Goal: Task Accomplishment & Management: Use online tool/utility

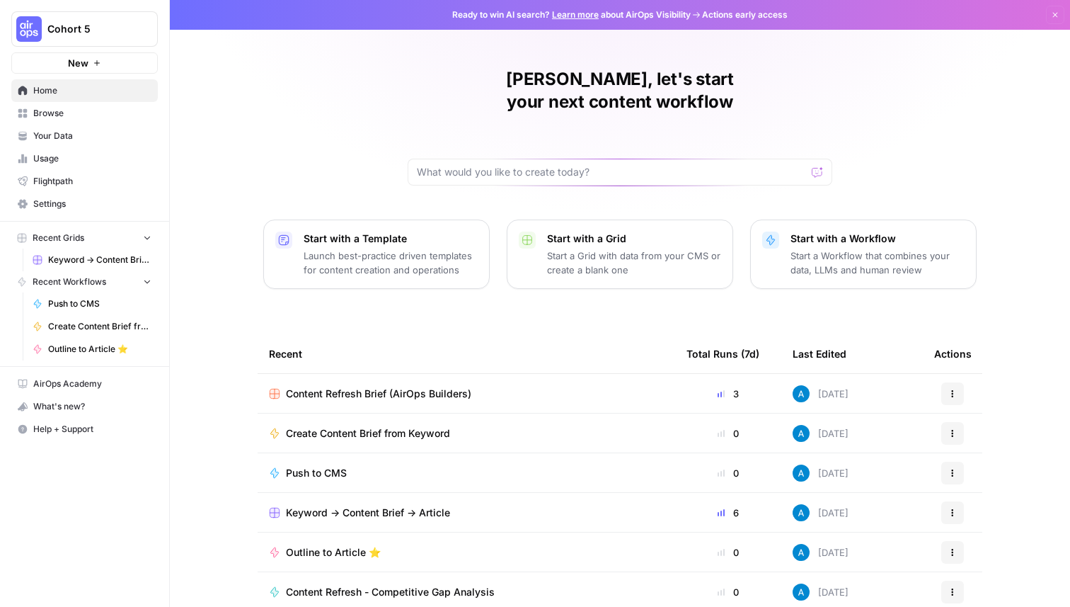
click at [130, 39] on button "Cohort 5" at bounding box center [84, 28] width 147 height 35
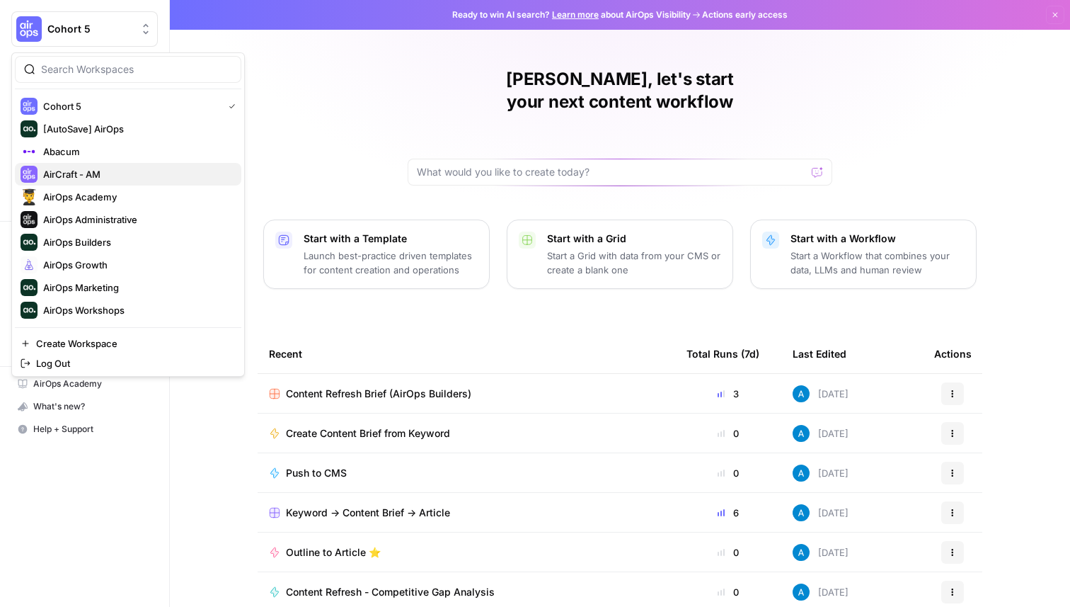
click at [109, 168] on span "AirCraft - AM" at bounding box center [136, 174] width 187 height 14
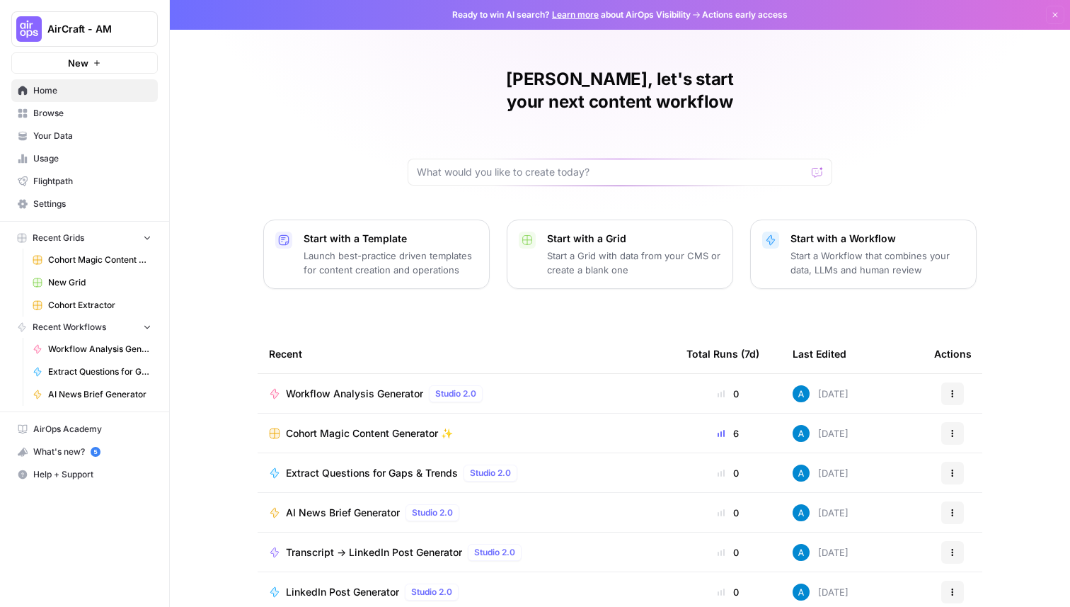
click at [310, 426] on span "Cohort Magic Content Generator ✨" at bounding box center [369, 433] width 167 height 14
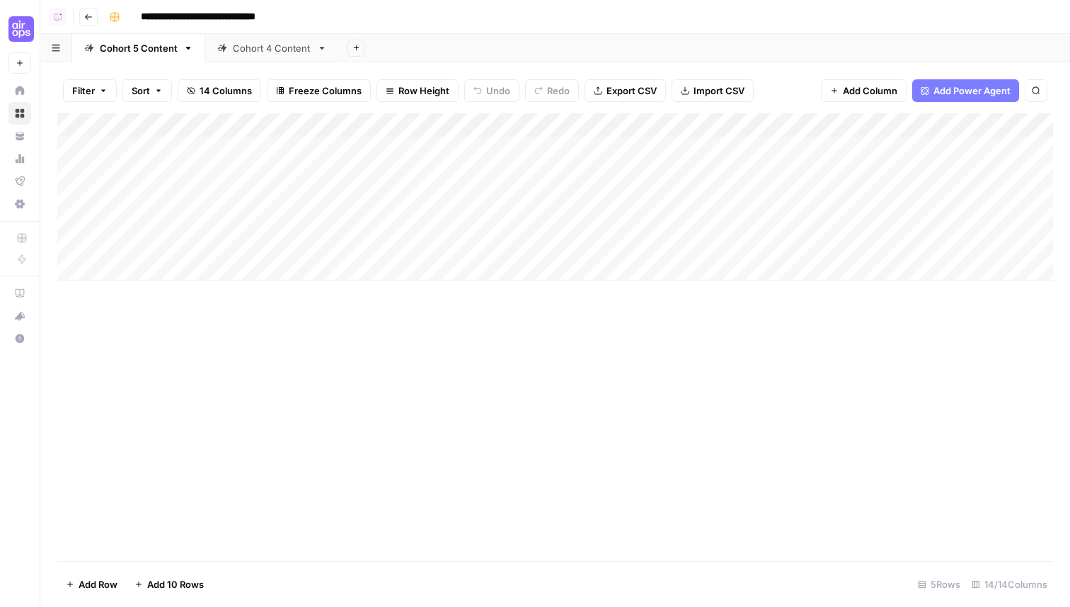
click at [179, 257] on div "Add Column" at bounding box center [555, 196] width 996 height 167
click at [234, 270] on textarea at bounding box center [219, 270] width 227 height 20
paste textarea "**********"
type textarea "**********"
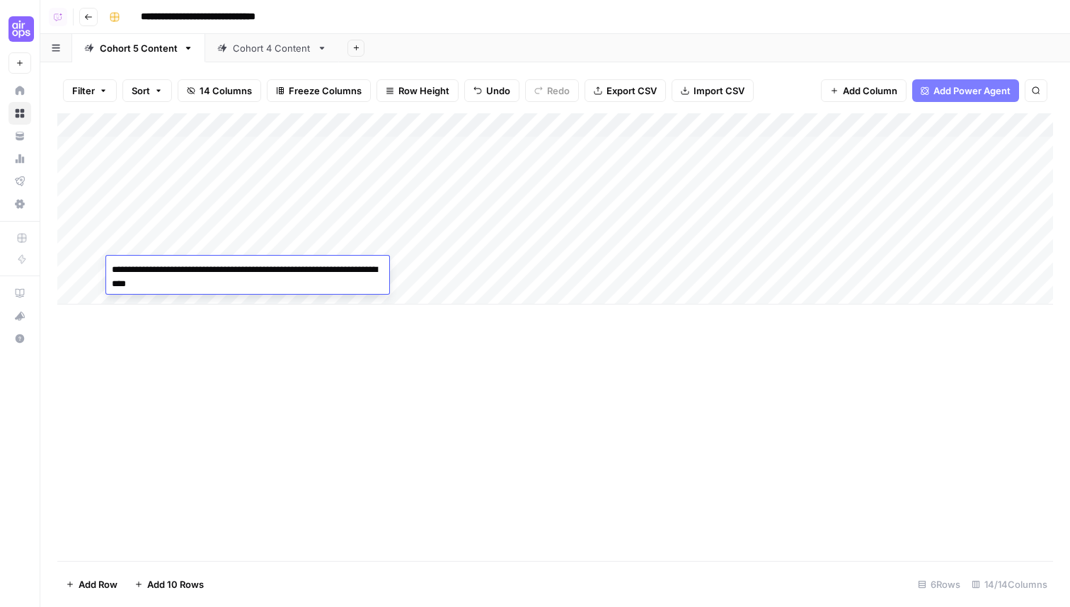
click at [369, 374] on div "Add Column" at bounding box center [555, 336] width 996 height 447
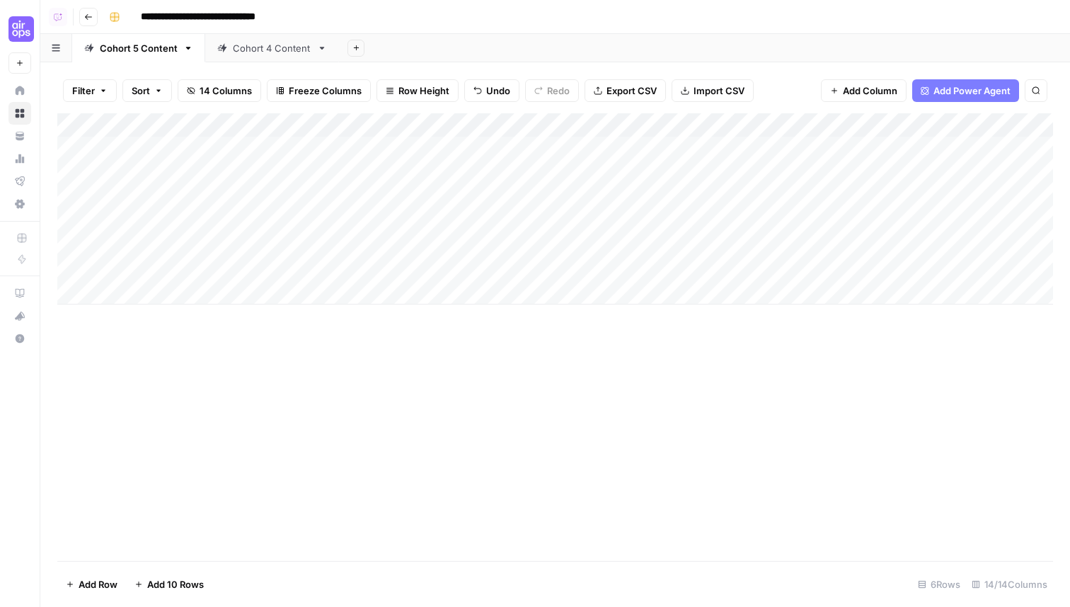
click at [336, 260] on div "Add Column" at bounding box center [555, 208] width 996 height 191
click at [298, 351] on button "Week 2" at bounding box center [307, 348] width 44 height 17
click at [452, 270] on div "Add Column" at bounding box center [555, 208] width 996 height 191
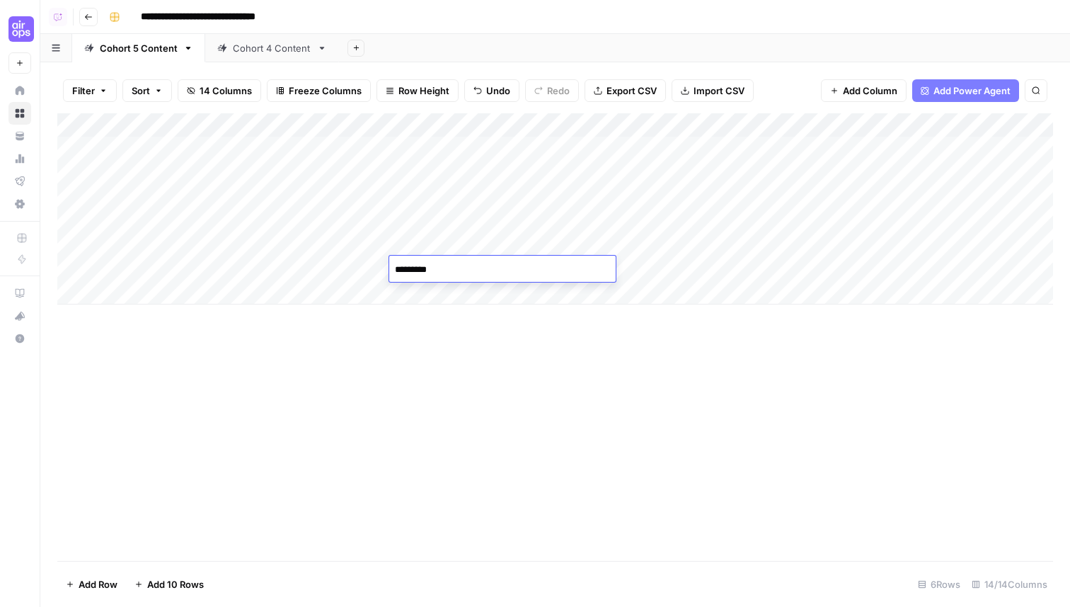
type textarea "**********"
click at [499, 342] on div "Add Column" at bounding box center [555, 336] width 996 height 447
click at [596, 268] on div "Add Column" at bounding box center [555, 208] width 996 height 191
type textarea "**********"
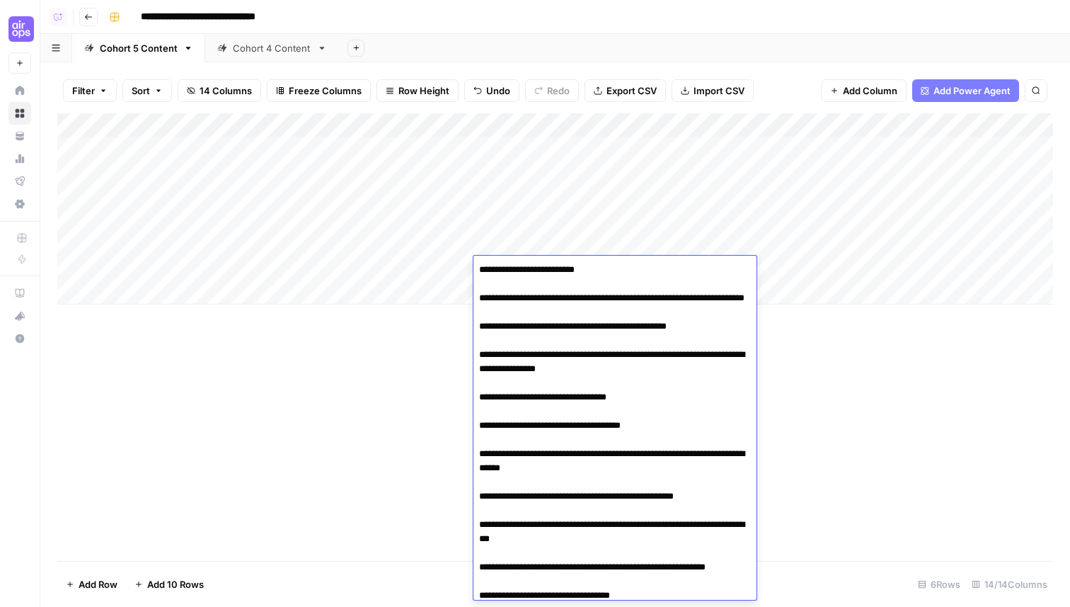
scroll to position [17783, 0]
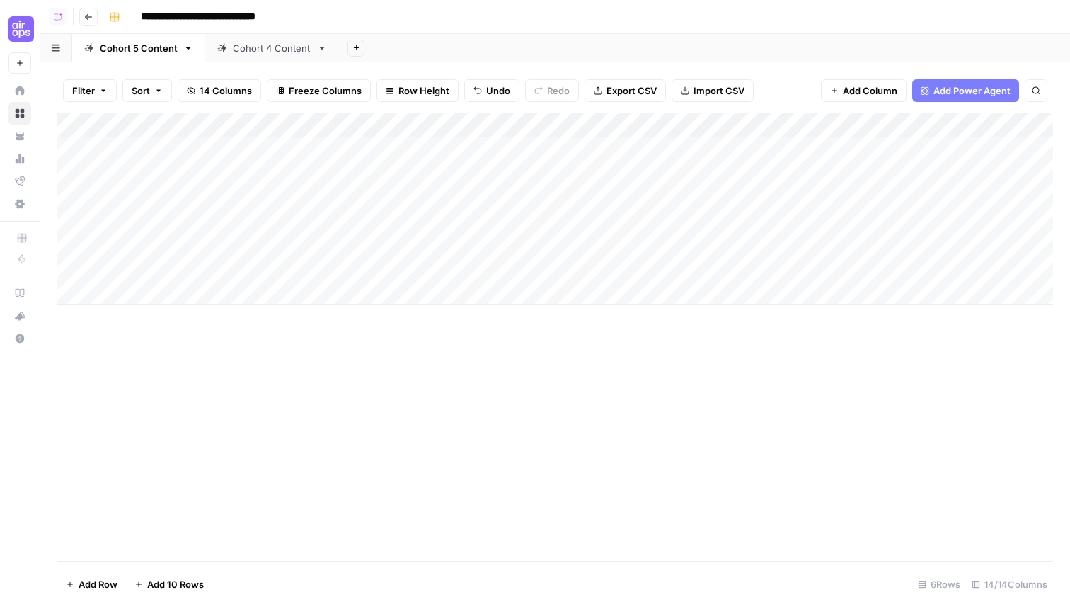
click at [406, 445] on div "Add Column" at bounding box center [555, 336] width 996 height 447
click at [796, 273] on div "Add Column" at bounding box center [555, 208] width 996 height 191
click at [790, 244] on div "Add Column" at bounding box center [555, 208] width 996 height 191
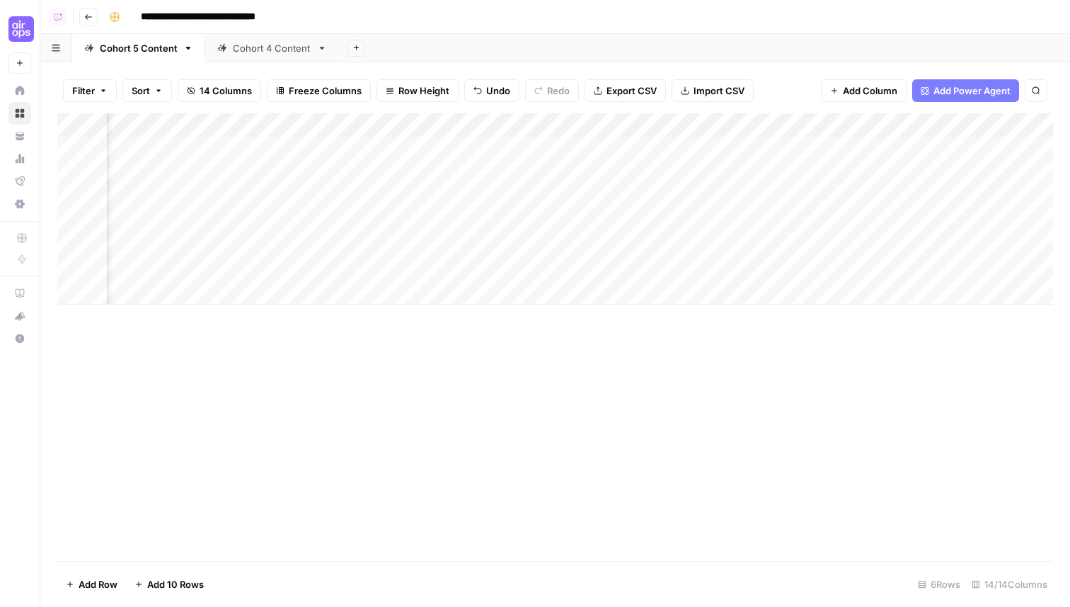
click at [265, 45] on div "Cohort 4 Content" at bounding box center [272, 48] width 79 height 14
click at [354, 47] on icon "button" at bounding box center [355, 47] width 5 height 5
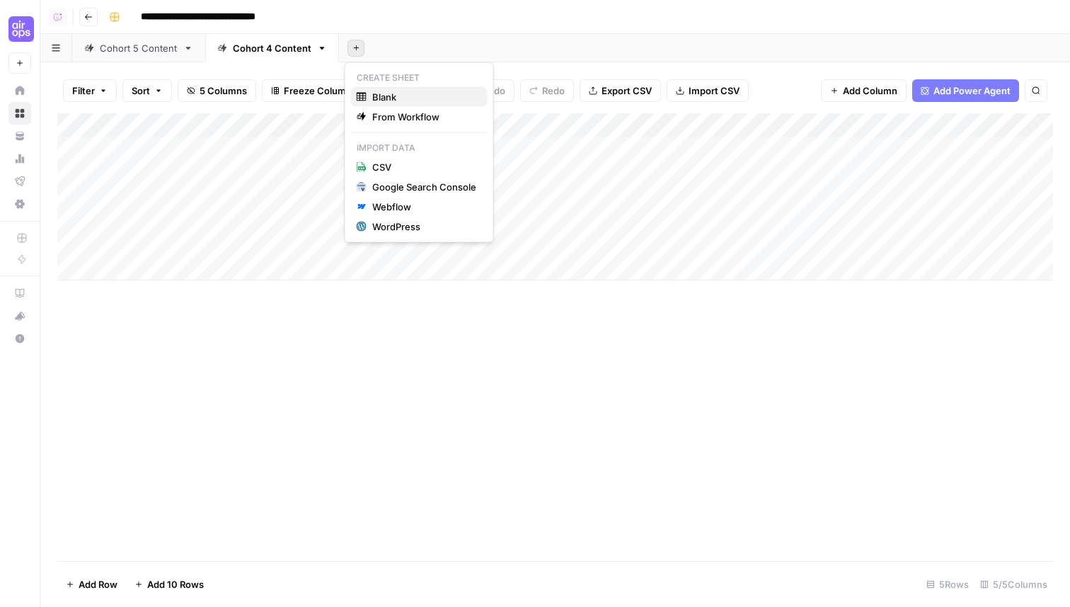
click at [415, 94] on span "Blank" at bounding box center [424, 97] width 104 height 14
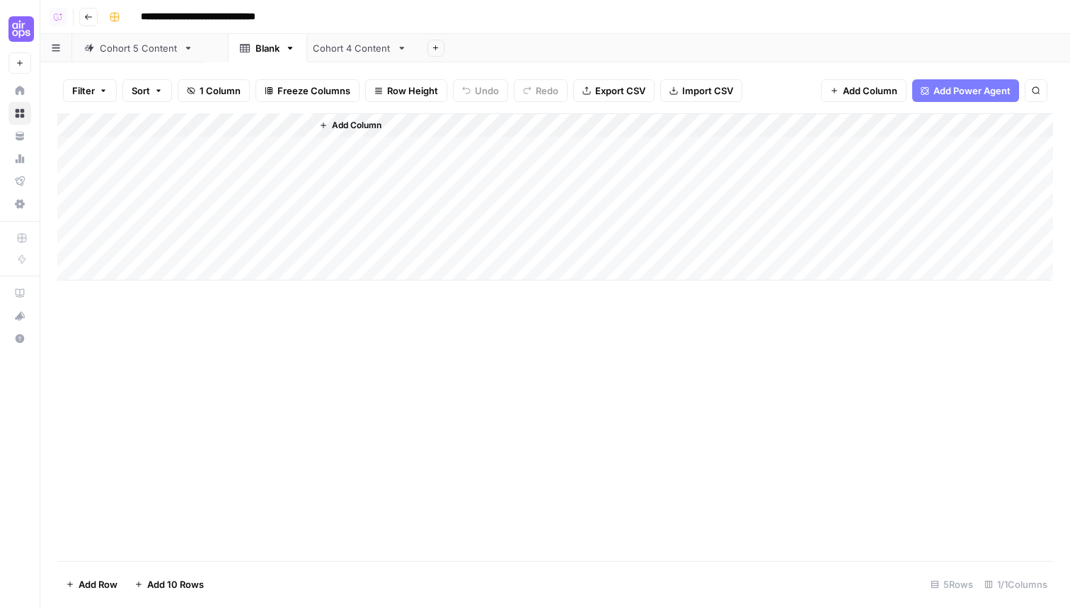
drag, startPoint x: 374, startPoint y: 49, endPoint x: 233, endPoint y: 50, distance: 140.9
click at [232, 50] on div "Cohort 5 Content Cohort 4 Content Blank Add Sheet" at bounding box center [555, 48] width 1030 height 28
click at [267, 47] on icon "button" at bounding box center [267, 48] width 5 height 3
click at [288, 71] on div "Rename Sheet" at bounding box center [318, 75] width 89 height 14
type input "**********"
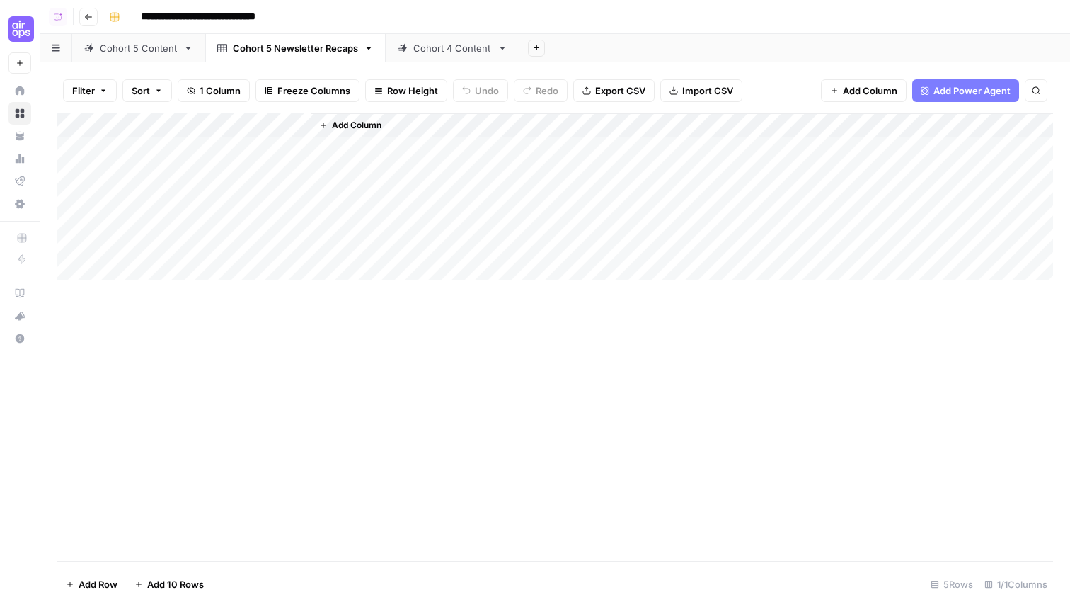
click at [190, 49] on icon at bounding box center [188, 48] width 10 height 10
click at [308, 50] on div "Cohort 5 Newsletter Recaps" at bounding box center [295, 48] width 125 height 14
click at [209, 130] on div "Add Column" at bounding box center [555, 196] width 996 height 167
click at [200, 158] on input "Title" at bounding box center [192, 159] width 144 height 14
click at [225, 122] on div "Add Column" at bounding box center [555, 196] width 996 height 167
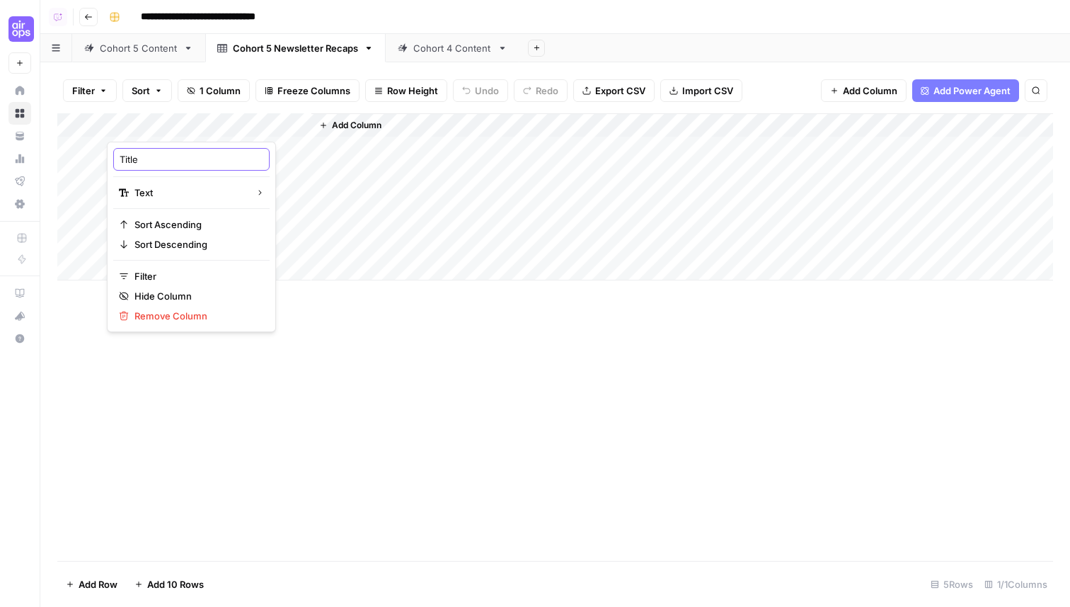
click at [178, 161] on input "Title" at bounding box center [192, 159] width 144 height 14
type input "M"
type input "Progress"
click at [203, 115] on div "Add Column" at bounding box center [555, 196] width 996 height 167
click at [651, 347] on div "Add Column" at bounding box center [555, 336] width 996 height 447
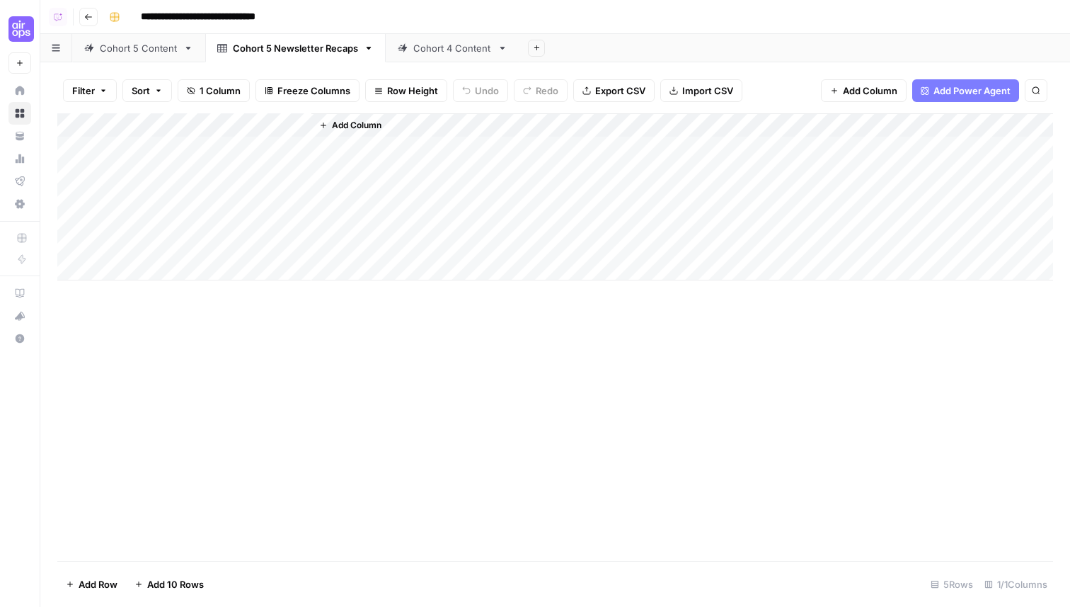
click at [857, 91] on span "Add Column" at bounding box center [870, 91] width 55 height 14
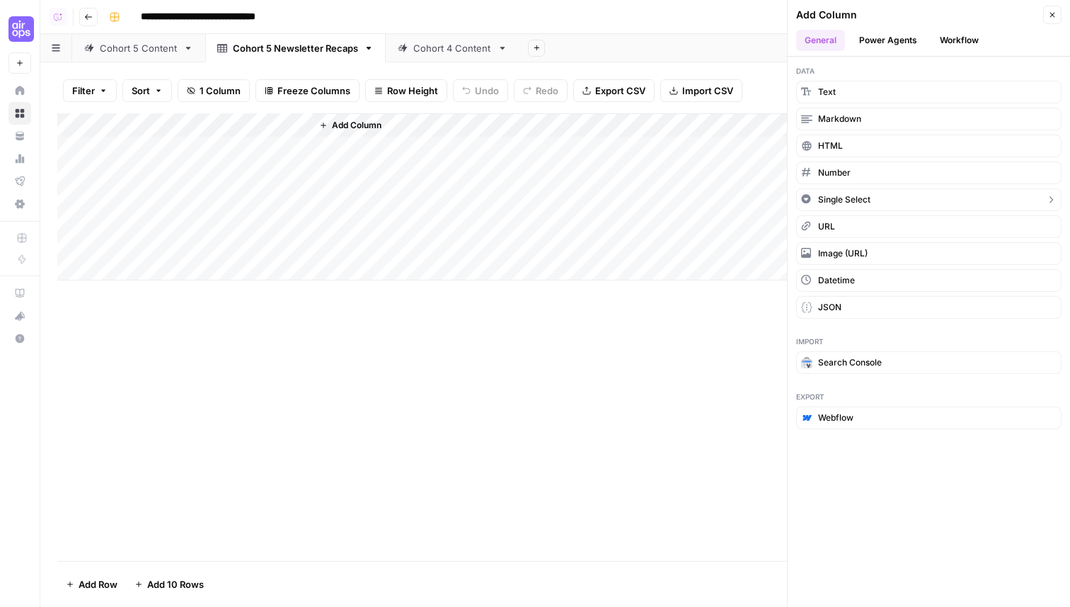
click at [872, 197] on button "Single Select" at bounding box center [928, 199] width 265 height 23
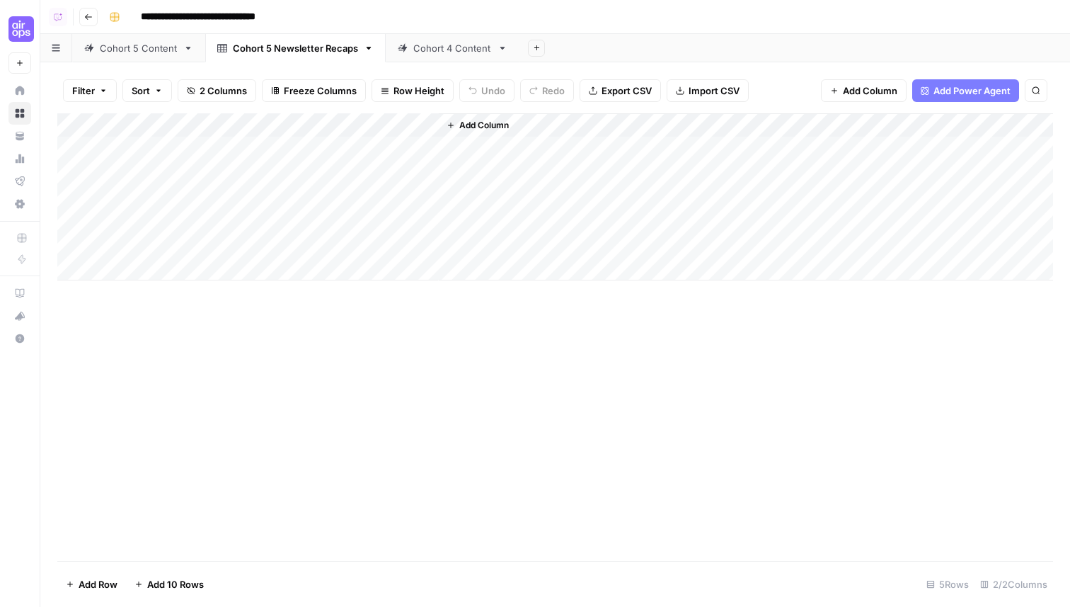
click at [369, 128] on div "Add Column" at bounding box center [555, 196] width 996 height 167
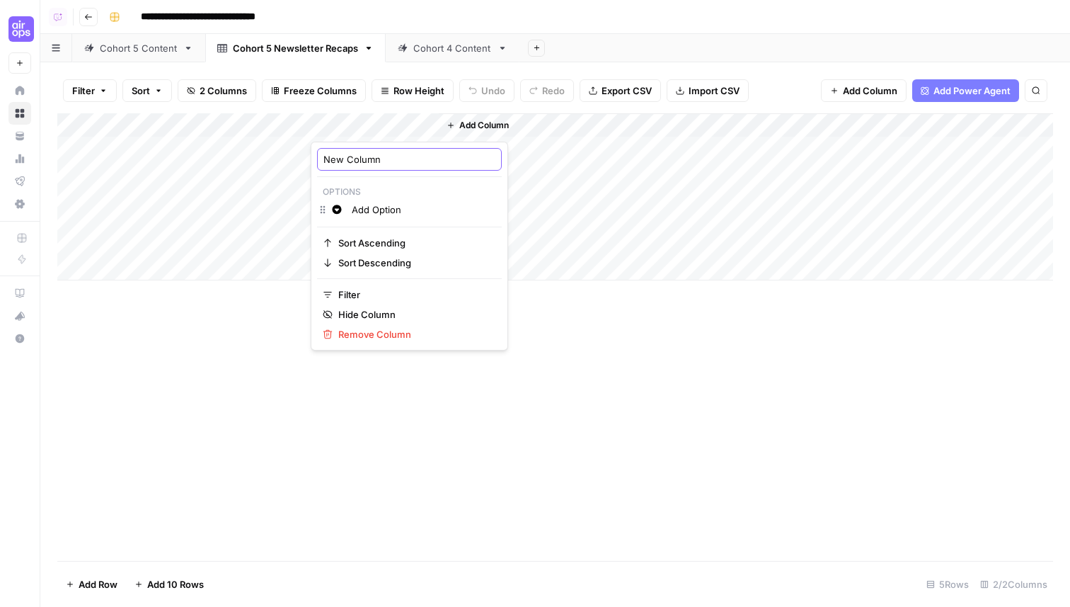
click at [371, 154] on input "New Column" at bounding box center [409, 159] width 172 height 14
type input "Progress"
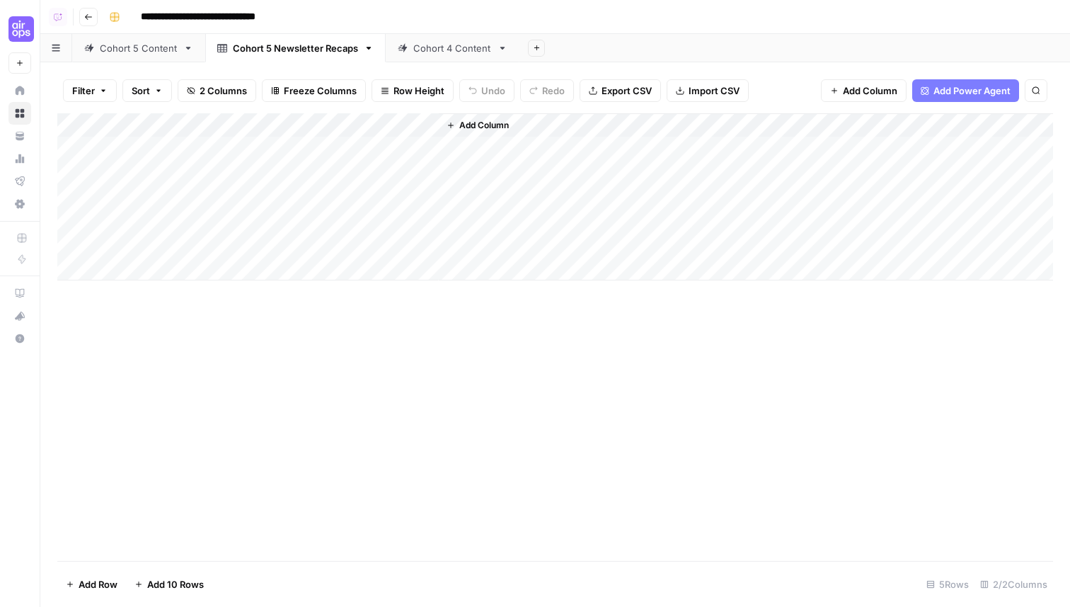
click at [382, 127] on div "Add Column" at bounding box center [555, 196] width 996 height 167
click at [389, 210] on input "Add Option" at bounding box center [424, 209] width 144 height 14
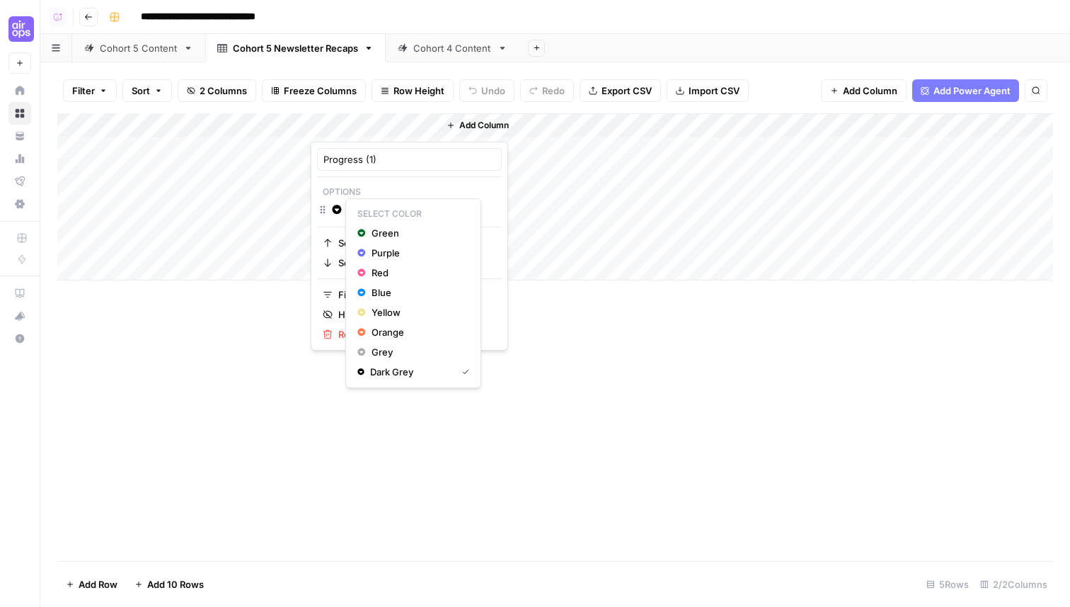
click at [340, 206] on icon "button" at bounding box center [337, 210] width 10 height 10
click at [382, 253] on span "Purple" at bounding box center [418, 253] width 92 height 14
click at [394, 213] on input "Halfway" at bounding box center [424, 209] width 144 height 14
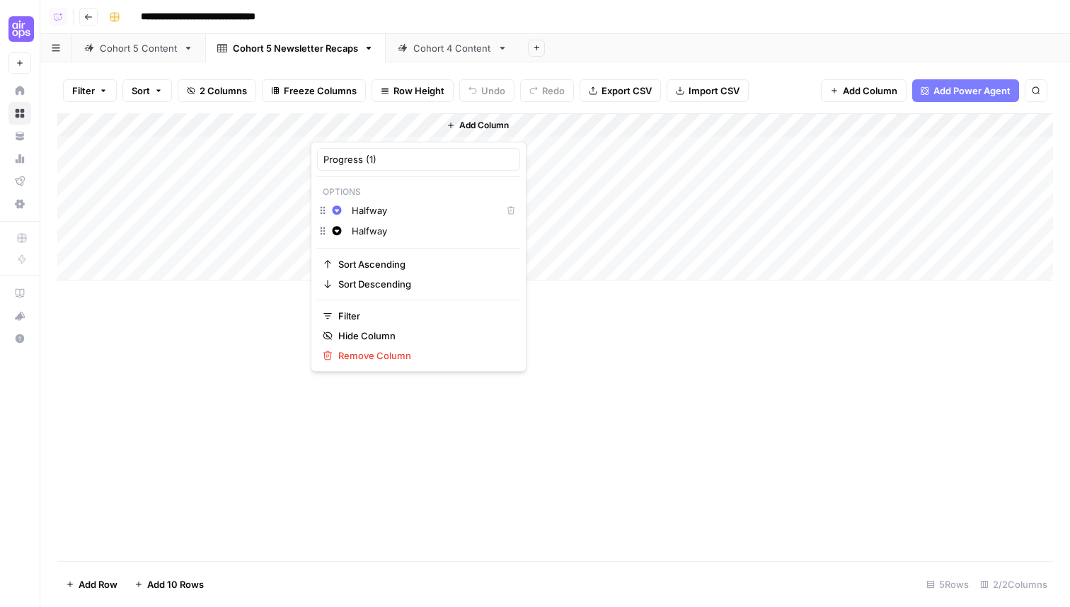
click at [370, 229] on input "Halfway" at bounding box center [433, 231] width 162 height 14
click at [333, 227] on icon "button" at bounding box center [337, 231] width 10 height 10
click at [374, 254] on span "Green" at bounding box center [418, 254] width 92 height 14
click at [394, 233] on input "End" at bounding box center [433, 231] width 162 height 14
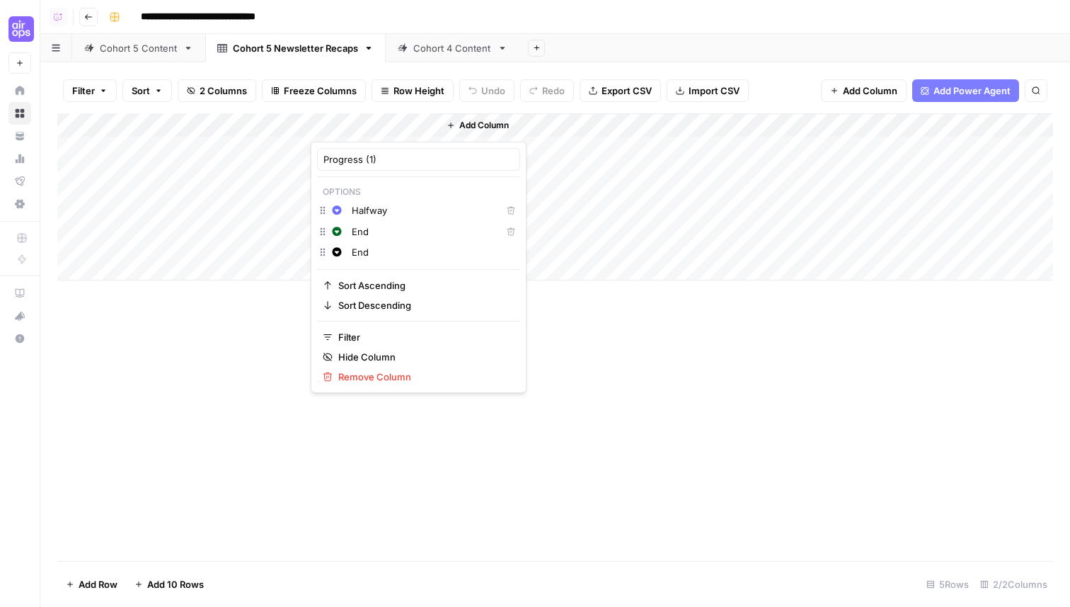
click at [359, 250] on input "End" at bounding box center [433, 252] width 162 height 14
click at [384, 372] on span "Orange" at bounding box center [418, 374] width 92 height 14
click at [409, 251] on input "Follow-up" at bounding box center [433, 252] width 162 height 14
type input "Follow-up"
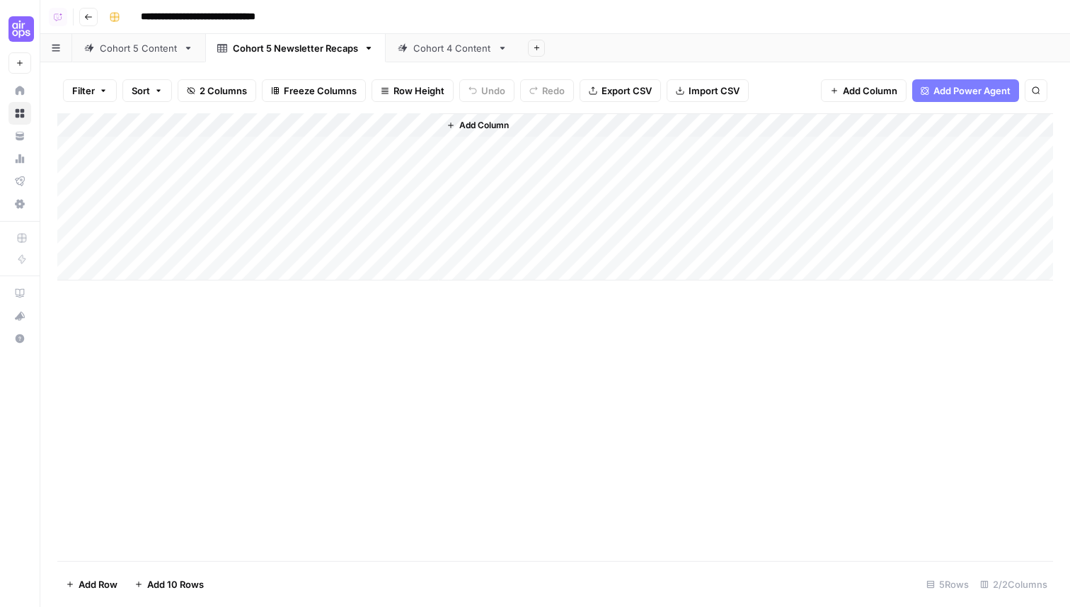
click at [577, 461] on div "Add Column" at bounding box center [555, 336] width 996 height 447
click at [382, 127] on div "Add Column" at bounding box center [555, 196] width 996 height 167
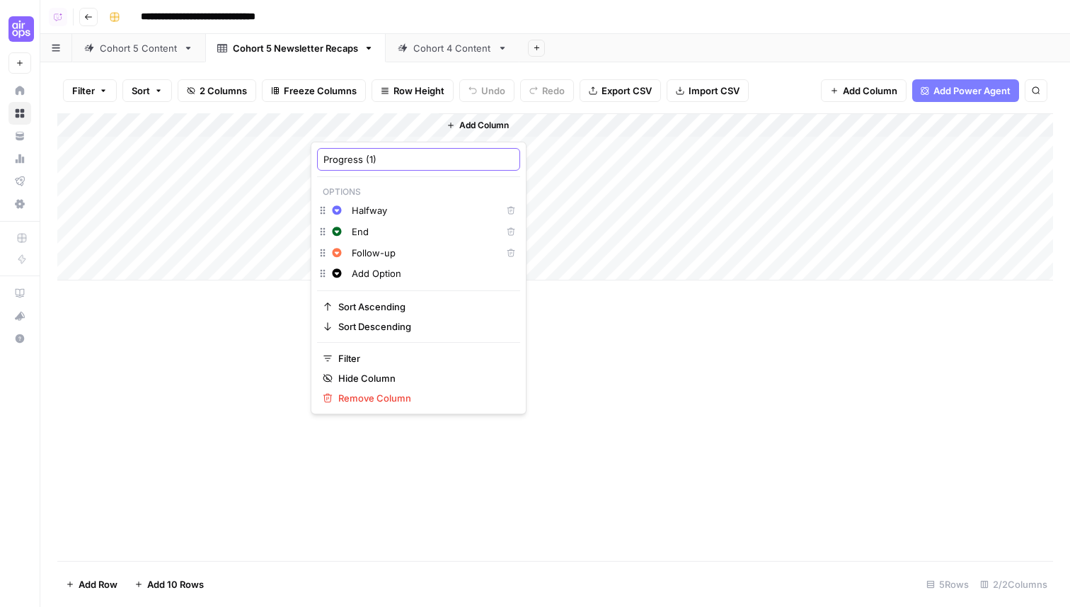
click at [401, 159] on input "Progress (1)" at bounding box center [418, 159] width 190 height 14
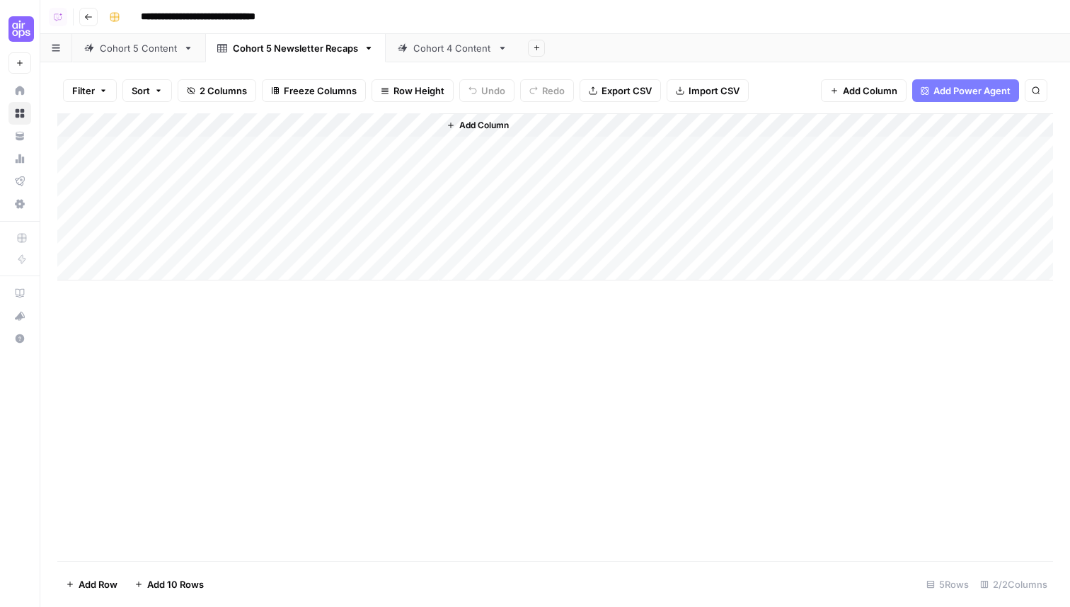
drag, startPoint x: 203, startPoint y: 127, endPoint x: 363, endPoint y: 132, distance: 160.1
click at [363, 132] on div "Add Column" at bounding box center [555, 196] width 996 height 167
click at [311, 121] on div "Add Column" at bounding box center [555, 196] width 996 height 167
click at [285, 156] on input "Progress" at bounding box center [319, 159] width 144 height 14
type input "Transcript 1"
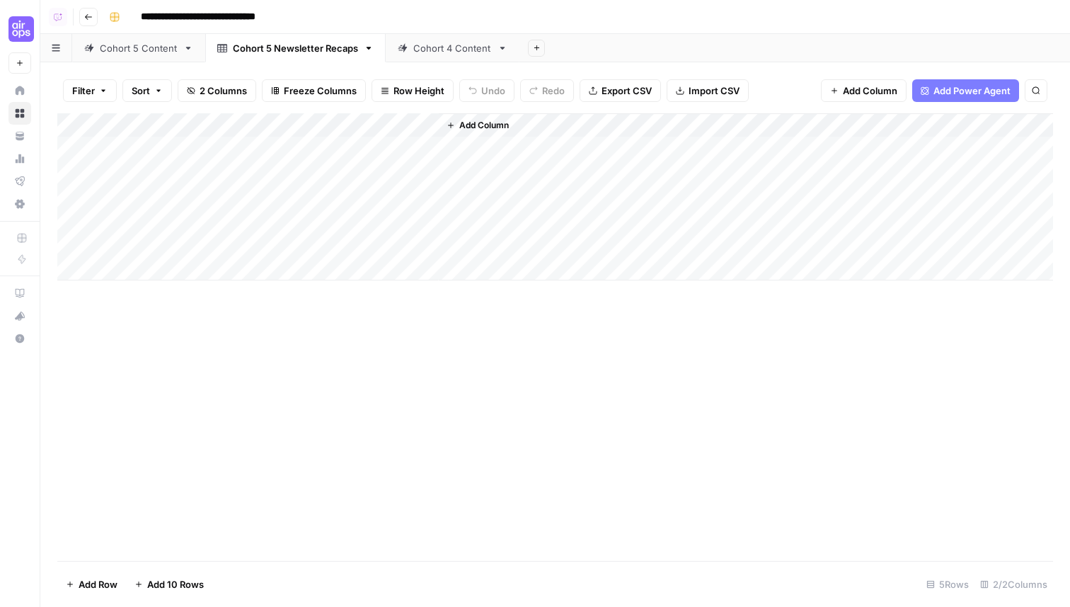
click at [426, 350] on div "Add Column" at bounding box center [555, 336] width 996 height 447
click at [187, 132] on div "Add Column" at bounding box center [555, 196] width 996 height 167
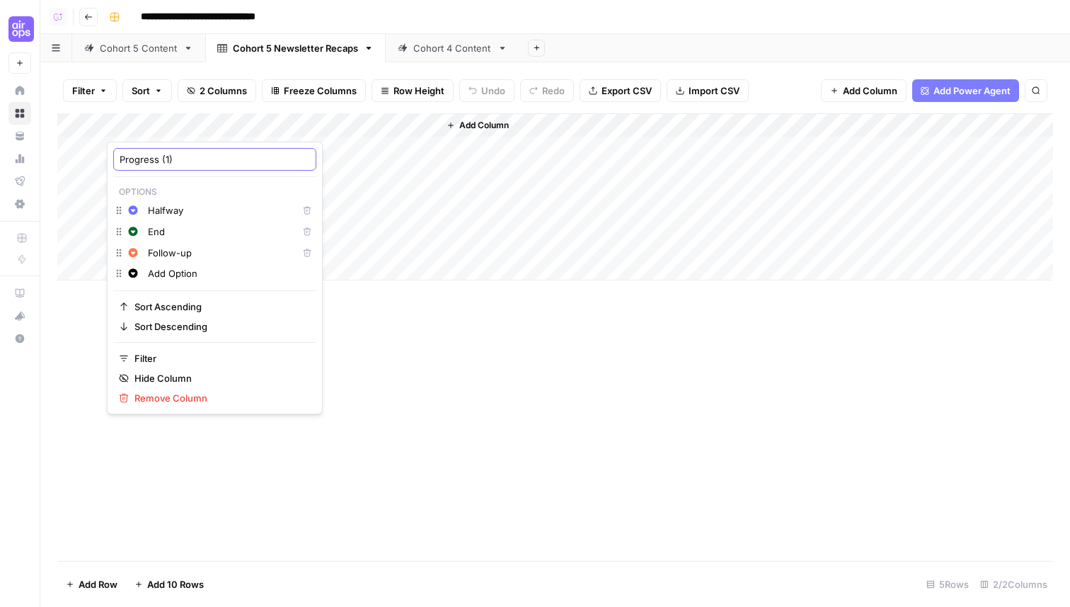
click at [192, 159] on input "Progress (1)" at bounding box center [215, 159] width 190 height 14
type input "Progress"
click at [331, 348] on div "Add Column" at bounding box center [555, 336] width 996 height 447
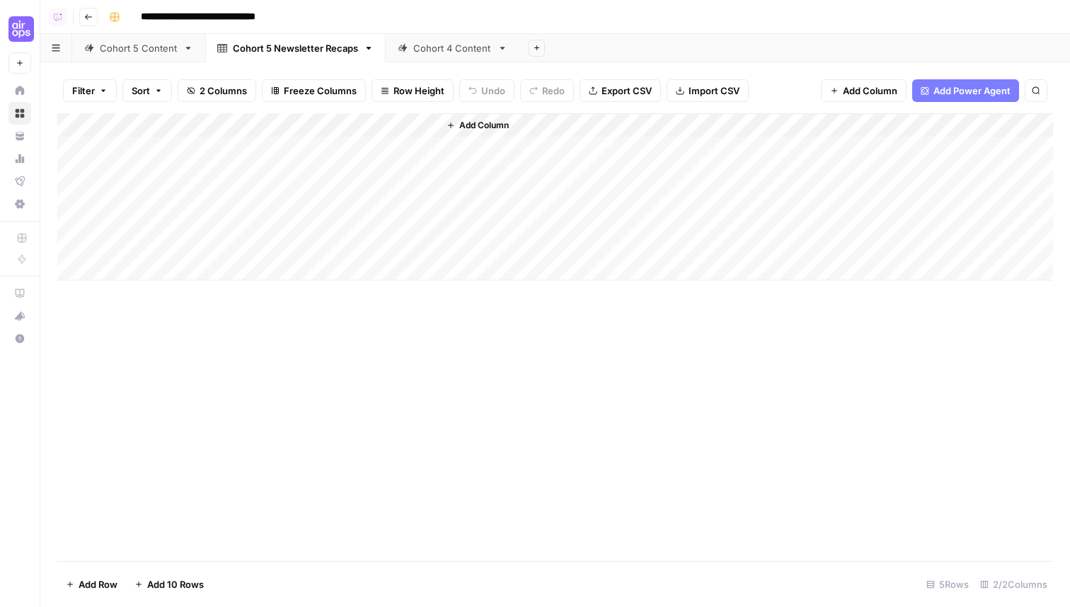
click at [161, 151] on div "Add Column" at bounding box center [555, 196] width 996 height 167
click at [165, 210] on button "Halfway" at bounding box center [152, 203] width 47 height 17
click at [183, 129] on div "Add Column" at bounding box center [555, 196] width 996 height 167
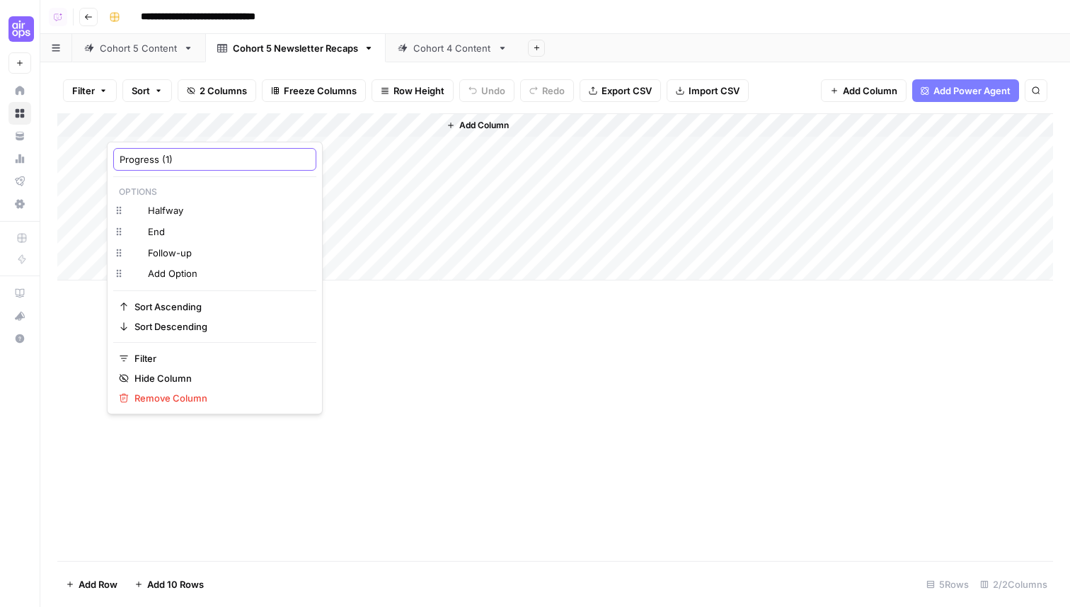
click at [184, 159] on input "Progress (1)" at bounding box center [215, 159] width 190 height 14
type input "Progress"
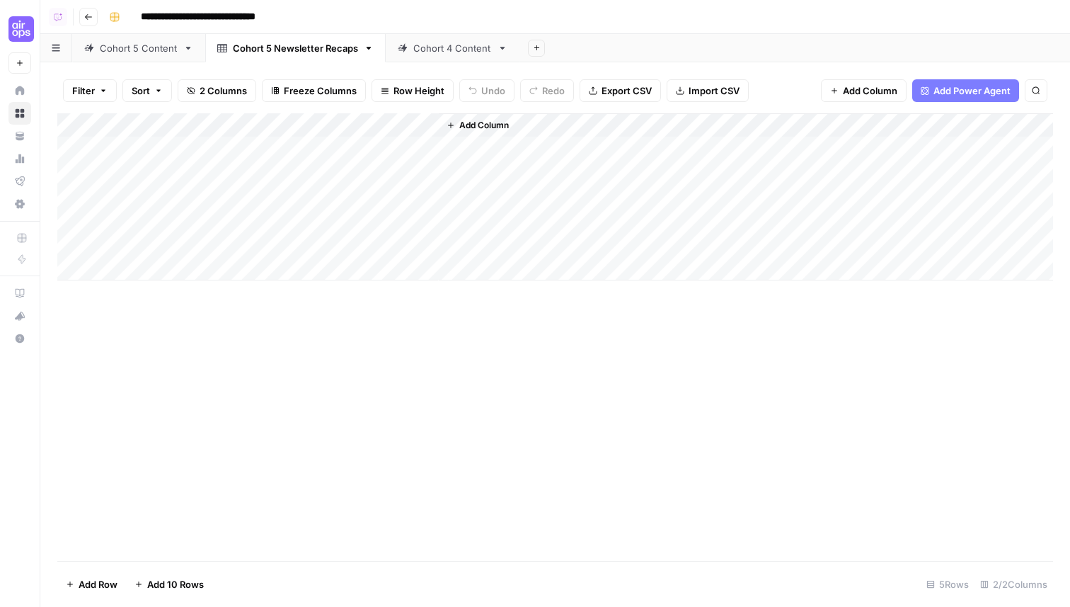
click at [217, 416] on div "Add Column" at bounding box center [555, 336] width 996 height 447
click at [151, 50] on div "Cohort 5 Content" at bounding box center [139, 48] width 78 height 14
click at [303, 50] on div "Cohort 5 Newsletter Recaps" at bounding box center [295, 48] width 125 height 14
click at [327, 124] on div "Add Column" at bounding box center [555, 196] width 996 height 167
click at [300, 159] on input "Transcript 1" at bounding box center [319, 159] width 144 height 14
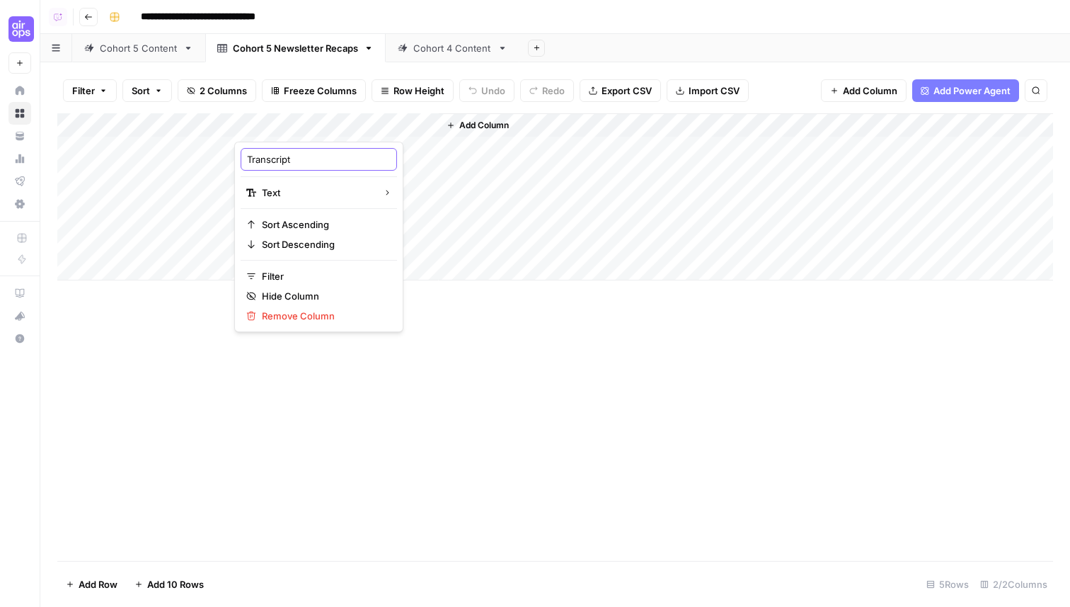
type input "Transcripts"
click at [446, 353] on div "Add Column" at bounding box center [555, 336] width 996 height 447
click at [135, 42] on div "Cohort 5 Content" at bounding box center [139, 48] width 78 height 14
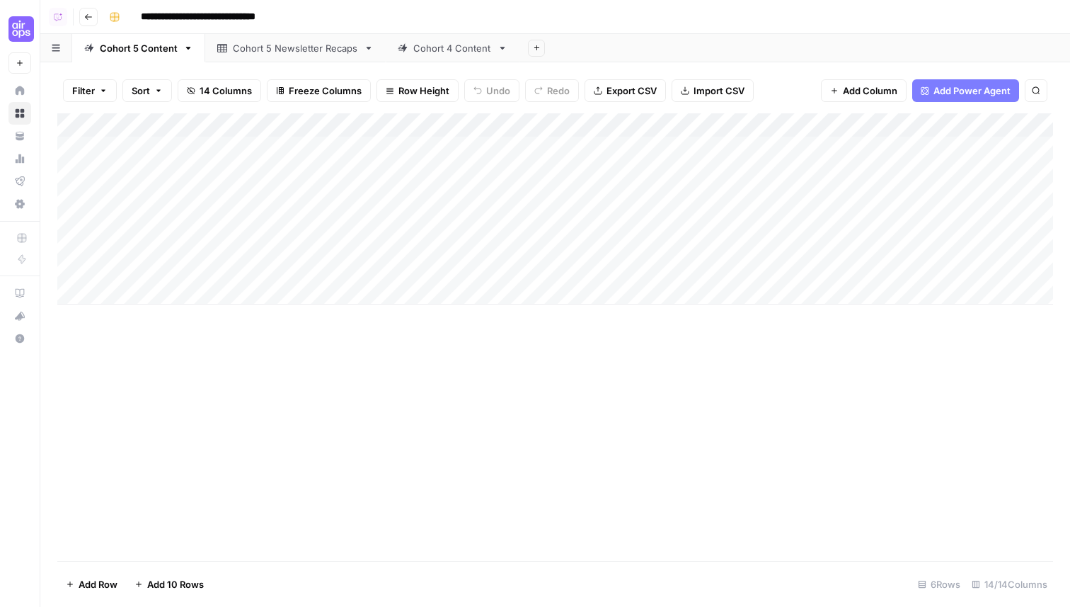
click at [568, 148] on div "Add Column" at bounding box center [555, 208] width 996 height 191
click at [292, 55] on link "Cohort 5 Newsletter Recaps" at bounding box center [295, 48] width 181 height 28
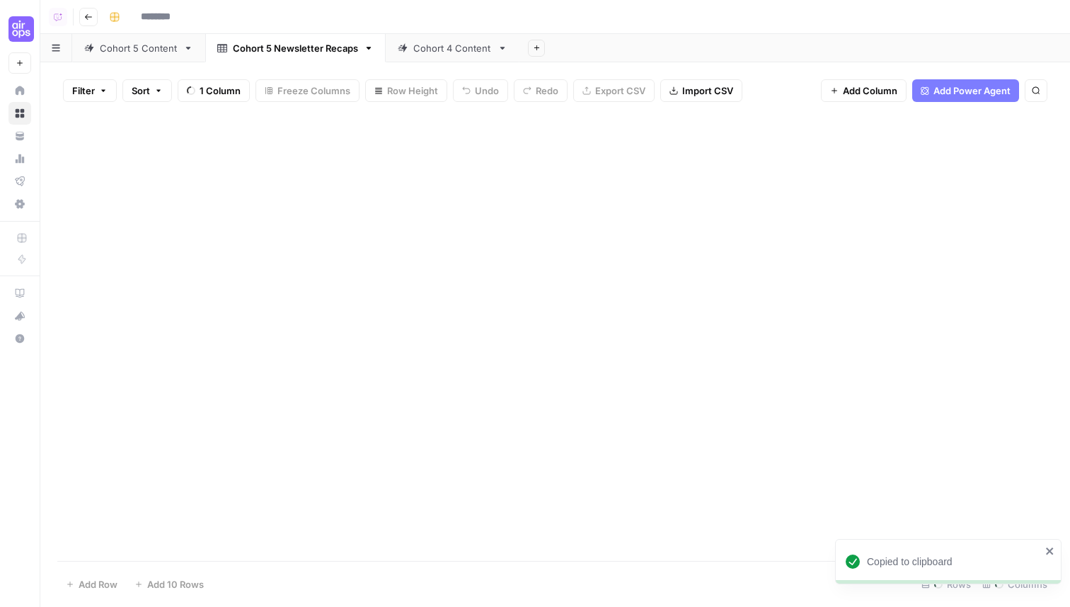
type input "**********"
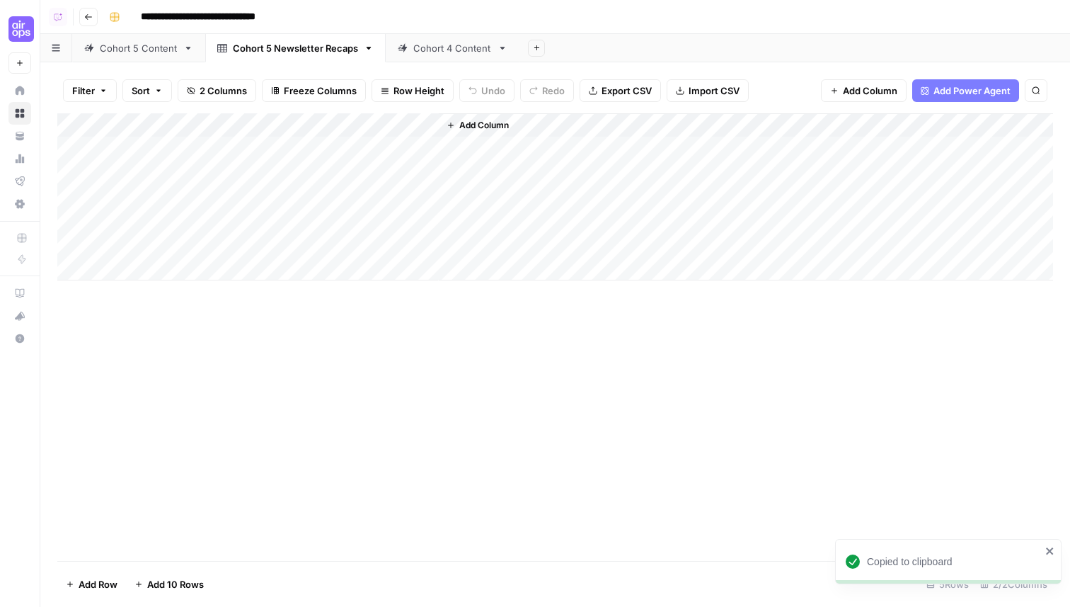
click at [284, 147] on div "Add Column" at bounding box center [555, 196] width 996 height 167
type textarea "**********"
click at [131, 54] on div "Cohort 5 Content" at bounding box center [139, 48] width 78 height 14
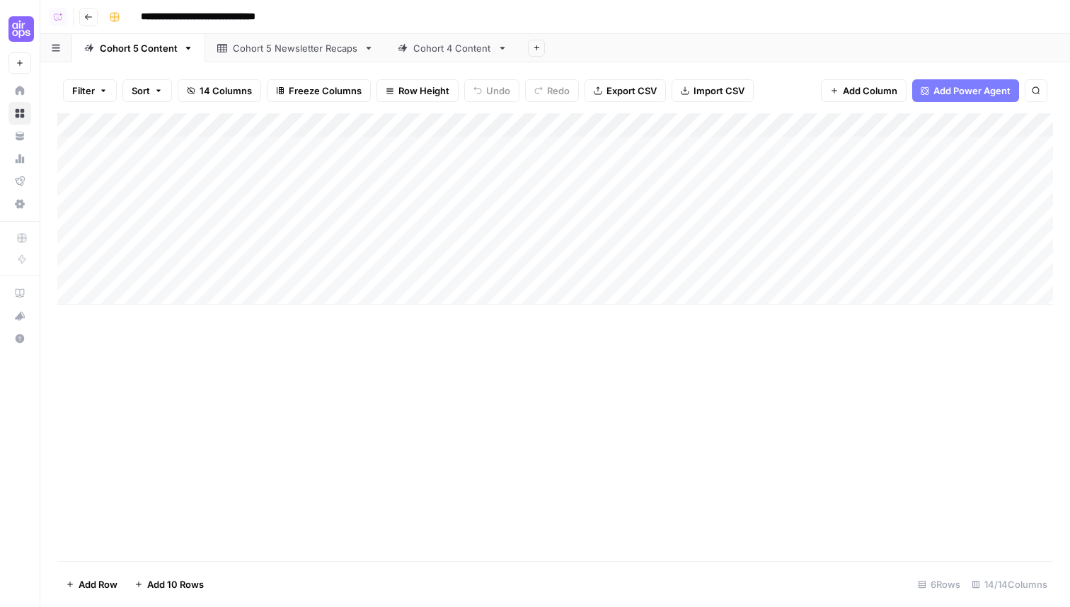
click at [565, 171] on div "Add Column" at bounding box center [555, 208] width 996 height 191
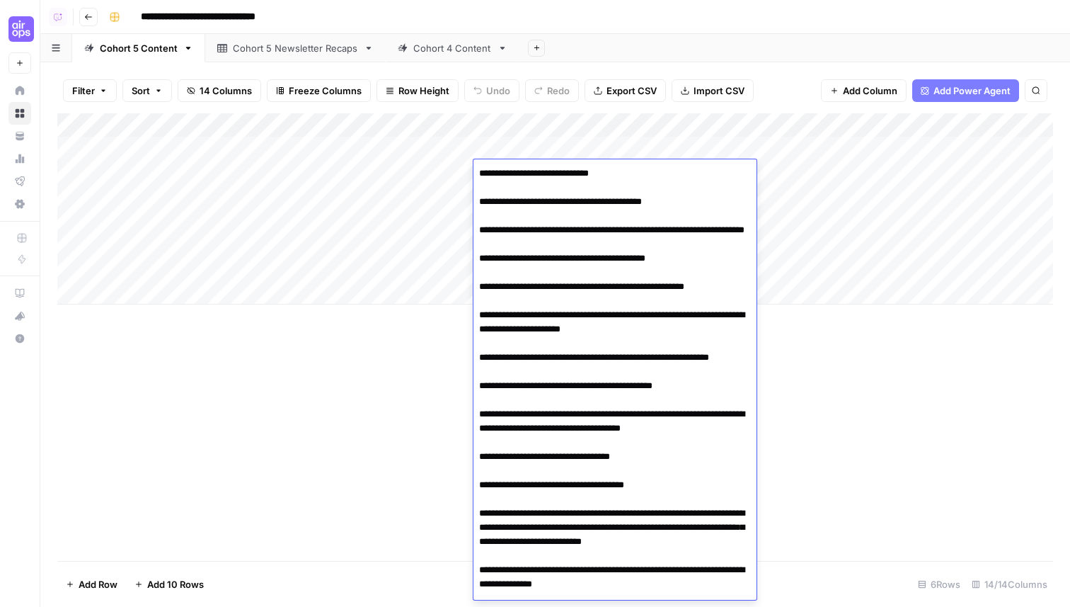
click at [413, 374] on div "Add Column" at bounding box center [555, 336] width 996 height 447
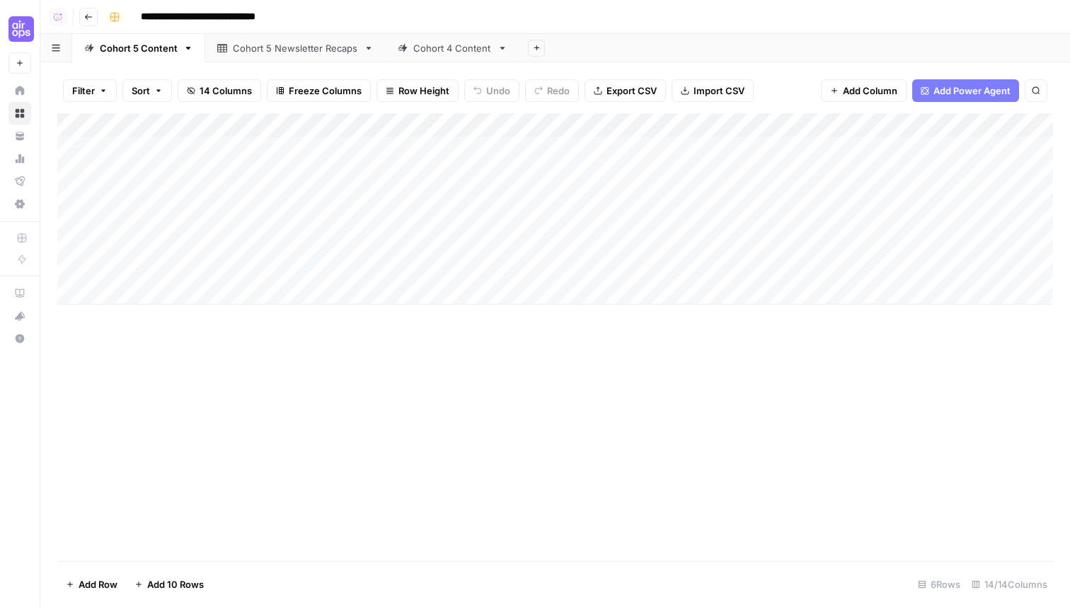
click at [311, 45] on div "Cohort 5 Newsletter Recaps" at bounding box center [295, 48] width 125 height 14
click at [375, 149] on div "Add Column" at bounding box center [555, 196] width 996 height 167
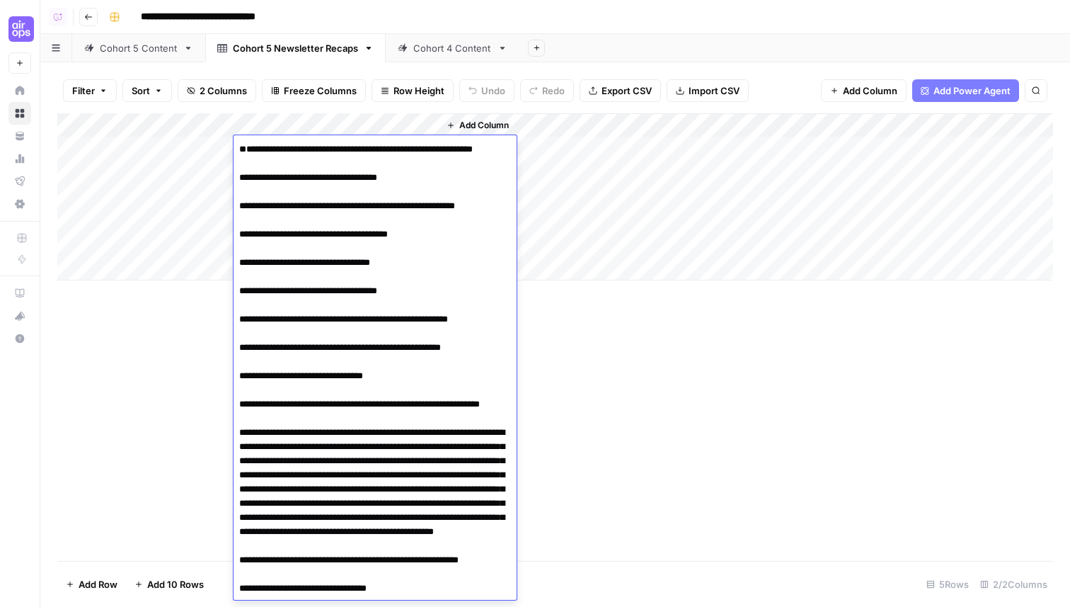
type textarea "**********"
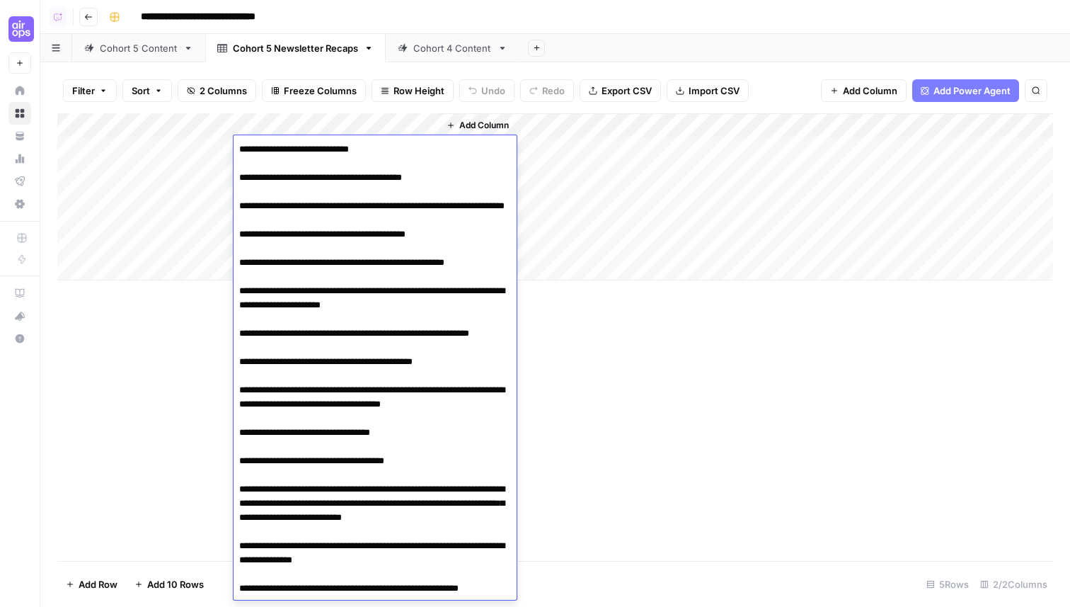
scroll to position [19036, 0]
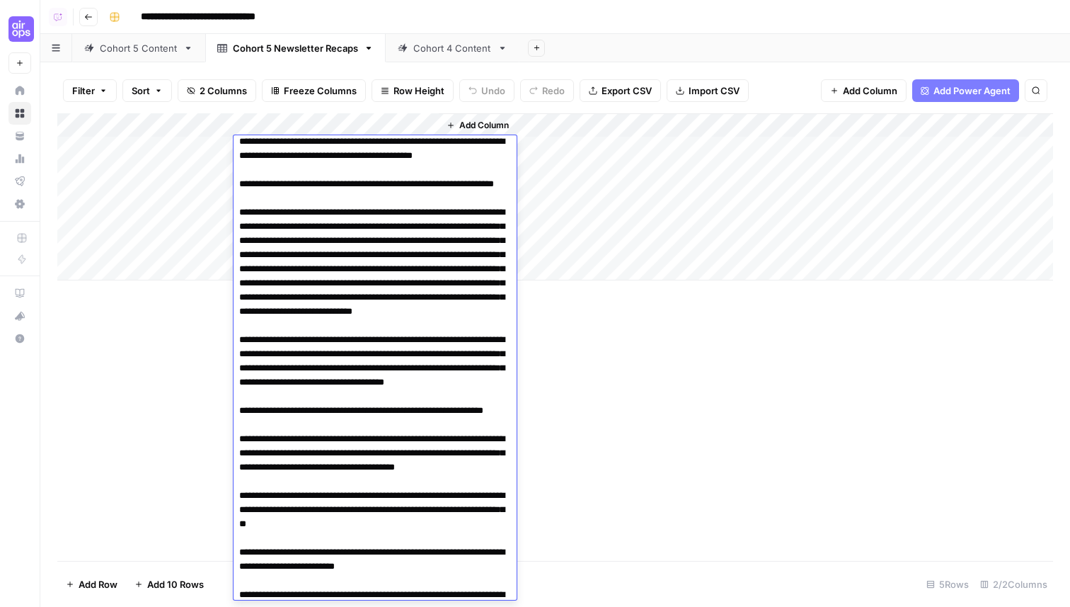
click at [165, 413] on div "Add Column" at bounding box center [555, 336] width 996 height 447
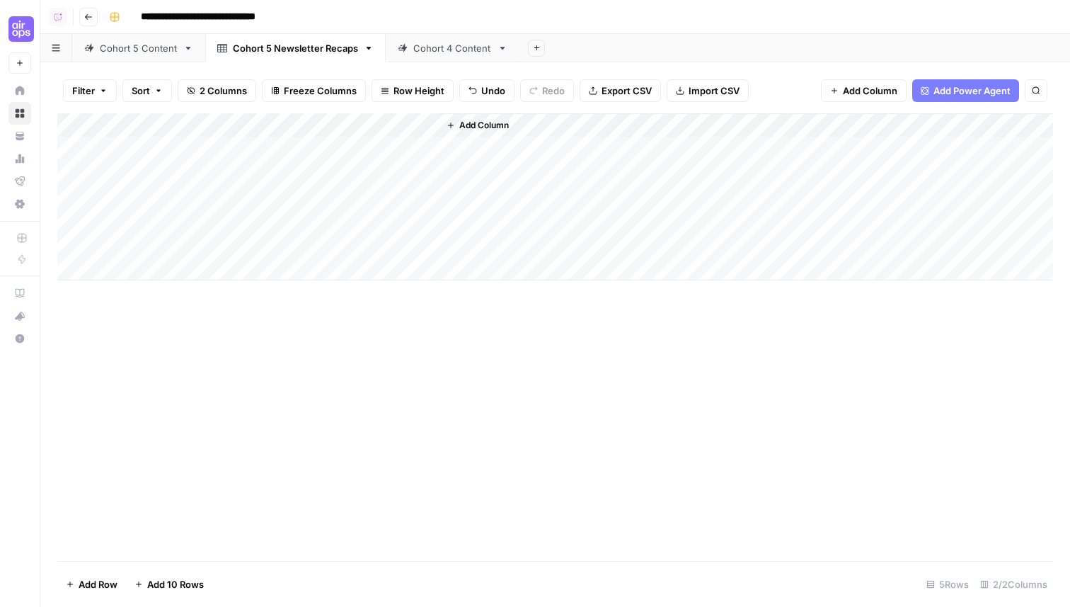
click at [165, 45] on div "Cohort 5 Content" at bounding box center [139, 48] width 78 height 14
click at [566, 195] on div "Add Column" at bounding box center [555, 208] width 996 height 191
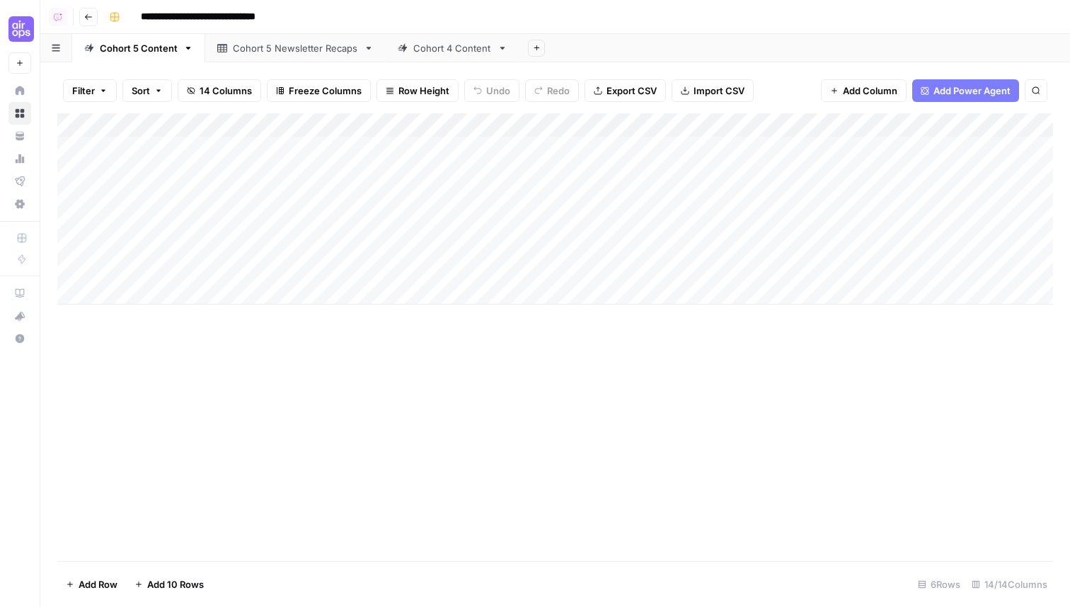
click at [317, 373] on div "Add Column" at bounding box center [555, 336] width 996 height 447
click at [325, 44] on div "Cohort 5 Newsletter Recaps" at bounding box center [295, 48] width 125 height 14
click at [379, 125] on div "Add Column" at bounding box center [555, 196] width 996 height 167
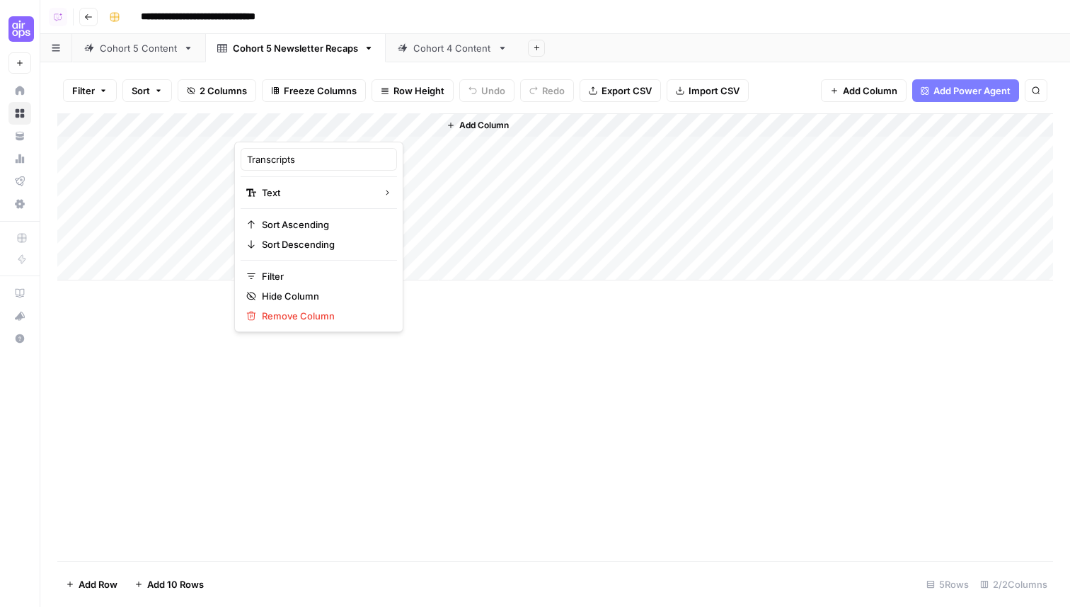
click at [404, 151] on div "Add Column" at bounding box center [555, 196] width 996 height 167
click at [396, 151] on div "Add Column" at bounding box center [555, 196] width 996 height 167
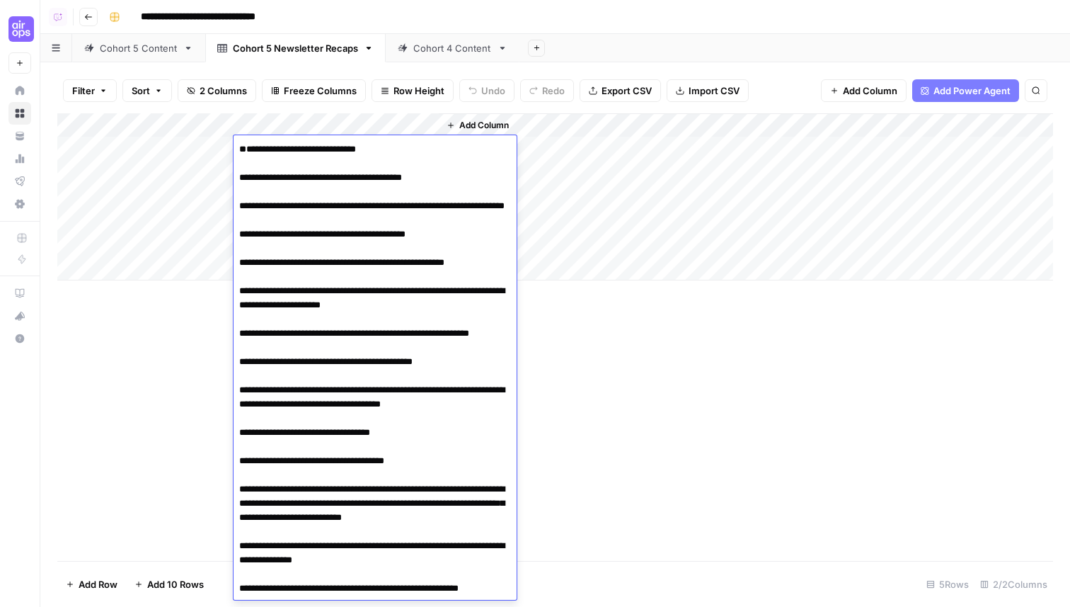
type textarea "**********"
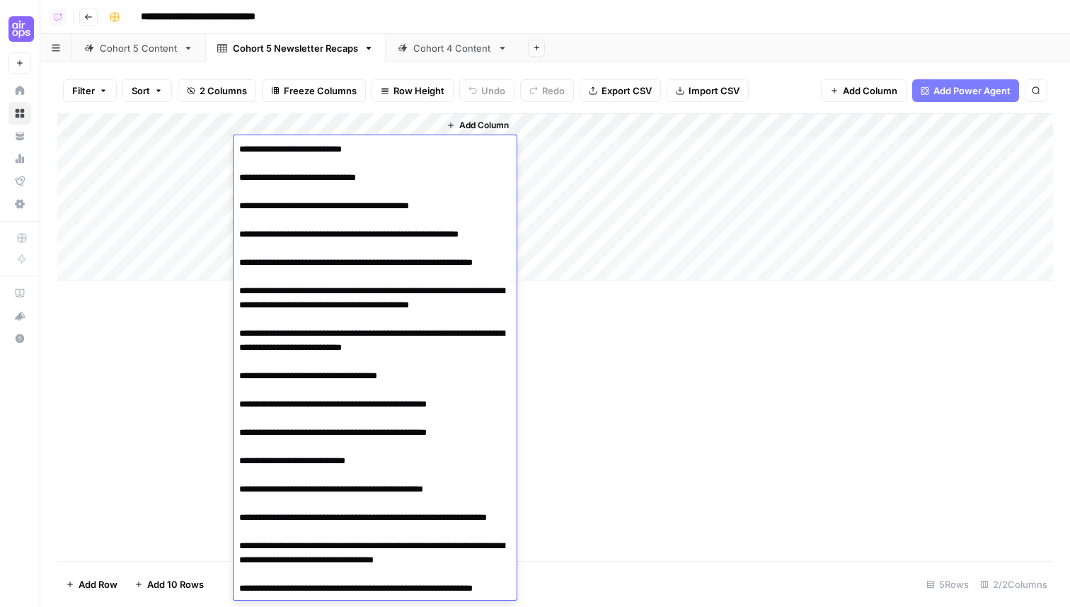
scroll to position [17365, 0]
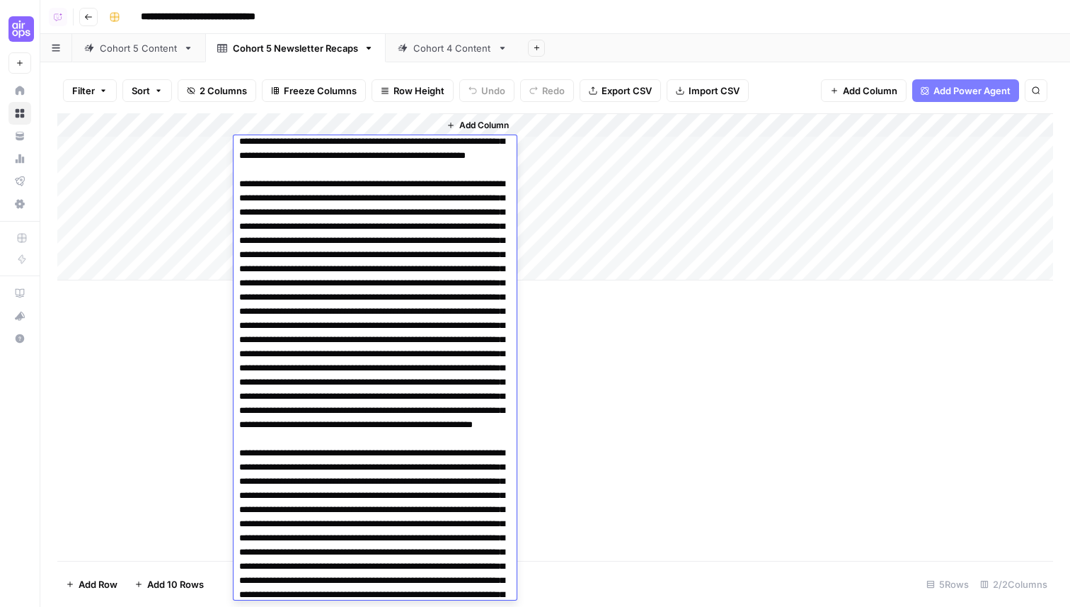
click at [122, 45] on div "Cohort 5 Content" at bounding box center [139, 48] width 78 height 14
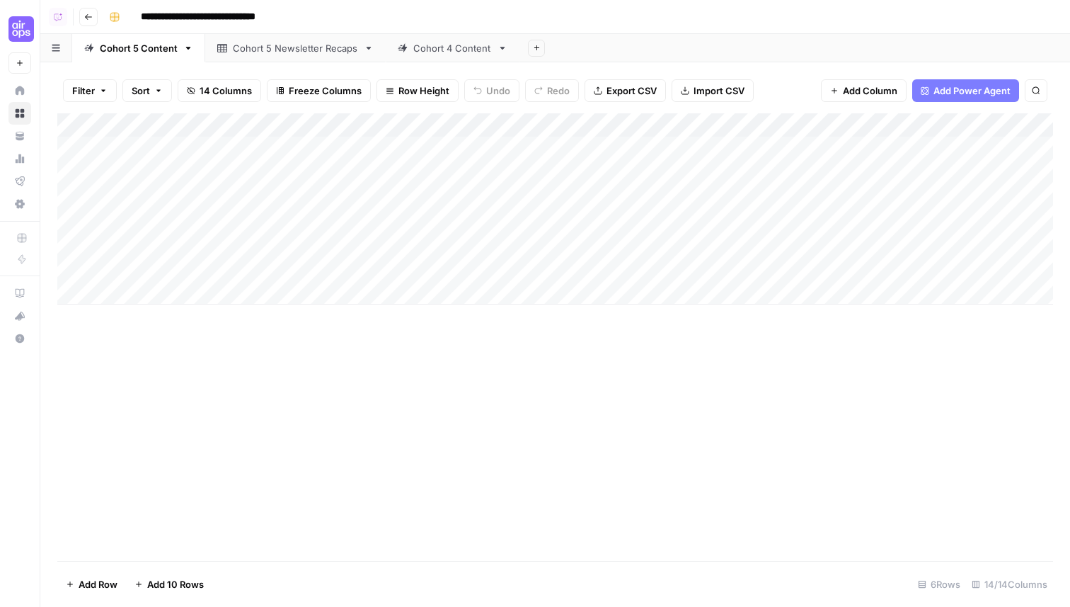
click at [551, 195] on div "Add Column" at bounding box center [555, 208] width 996 height 191
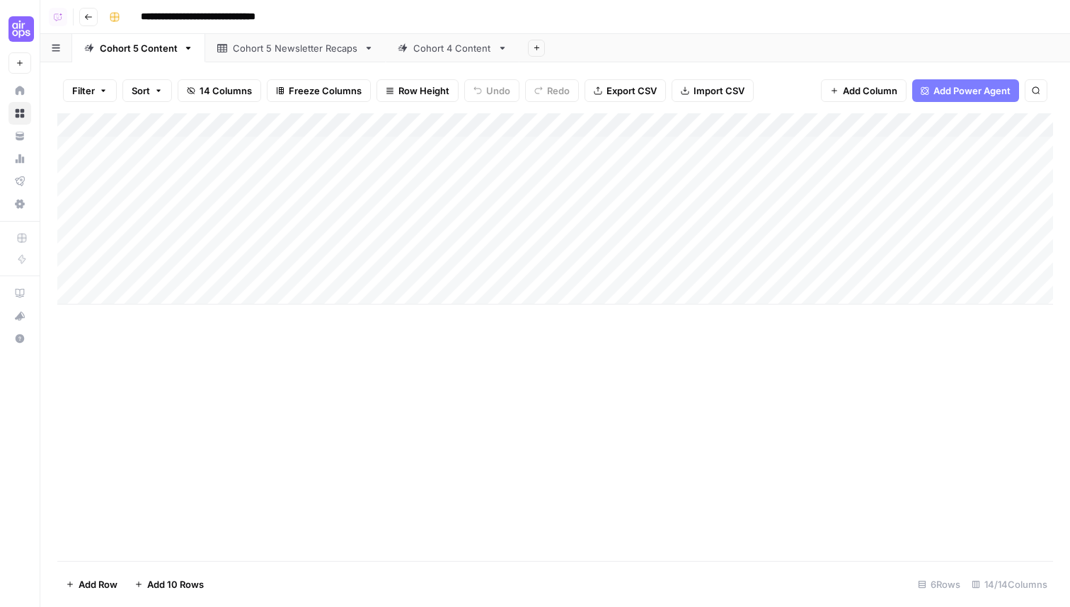
click at [285, 395] on div "Add Column" at bounding box center [555, 336] width 996 height 447
click at [480, 401] on div "Add Column" at bounding box center [555, 336] width 996 height 447
click at [304, 54] on div "Cohort 5 Newsletter Recaps" at bounding box center [295, 48] width 125 height 14
click at [130, 52] on div "Cohort 5 Content" at bounding box center [139, 48] width 78 height 14
click at [133, 289] on div "Add Column" at bounding box center [555, 208] width 996 height 191
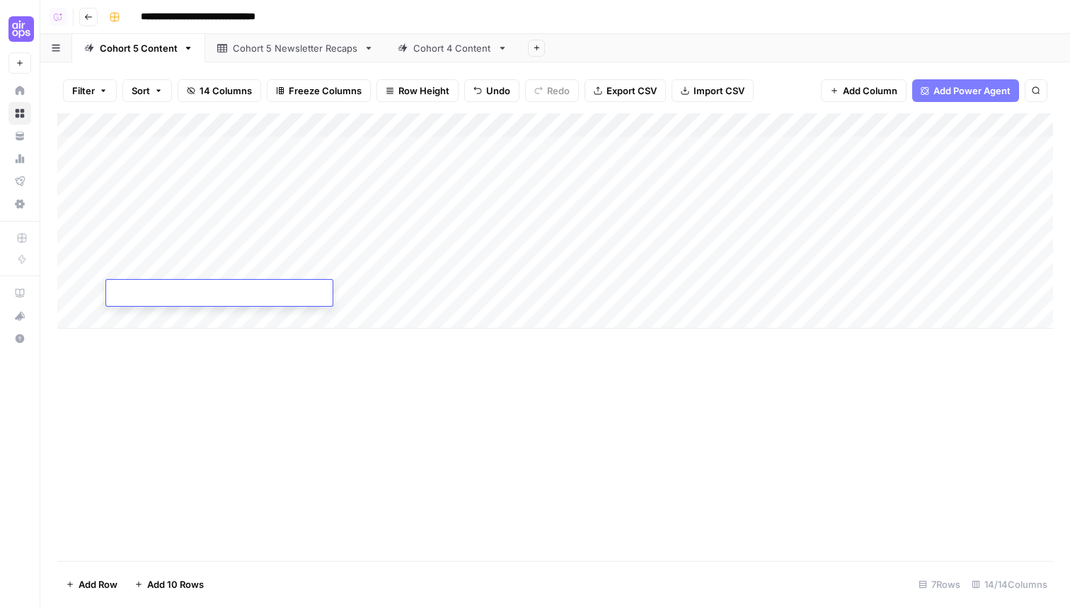
click at [151, 299] on textarea at bounding box center [219, 294] width 227 height 20
type textarea "**********"
click at [285, 434] on div "Add Column" at bounding box center [555, 336] width 996 height 447
click at [535, 290] on div "Add Column" at bounding box center [555, 220] width 996 height 215
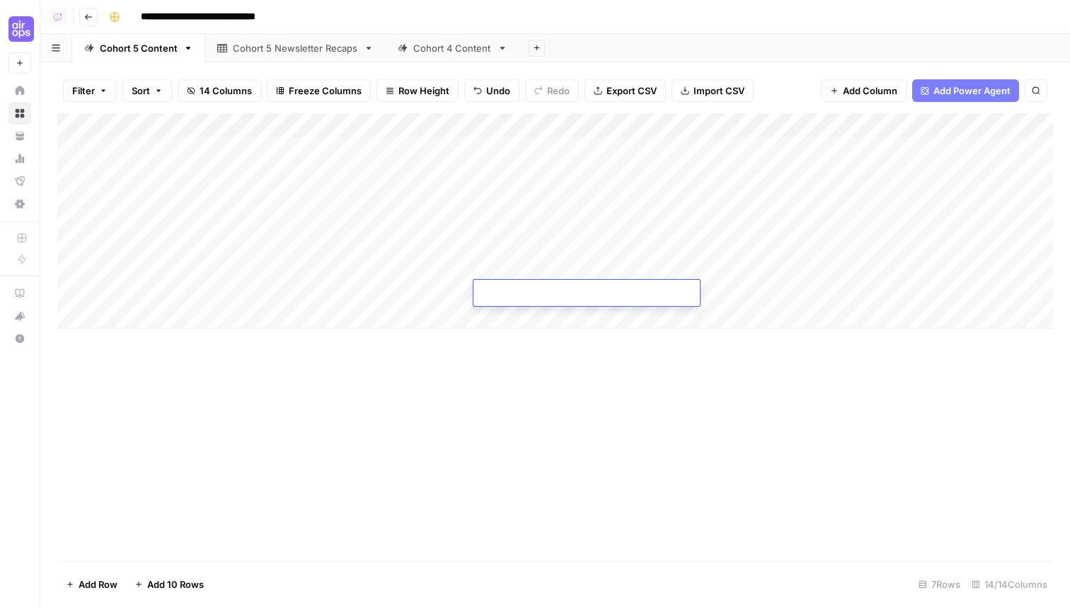
type textarea "**********"
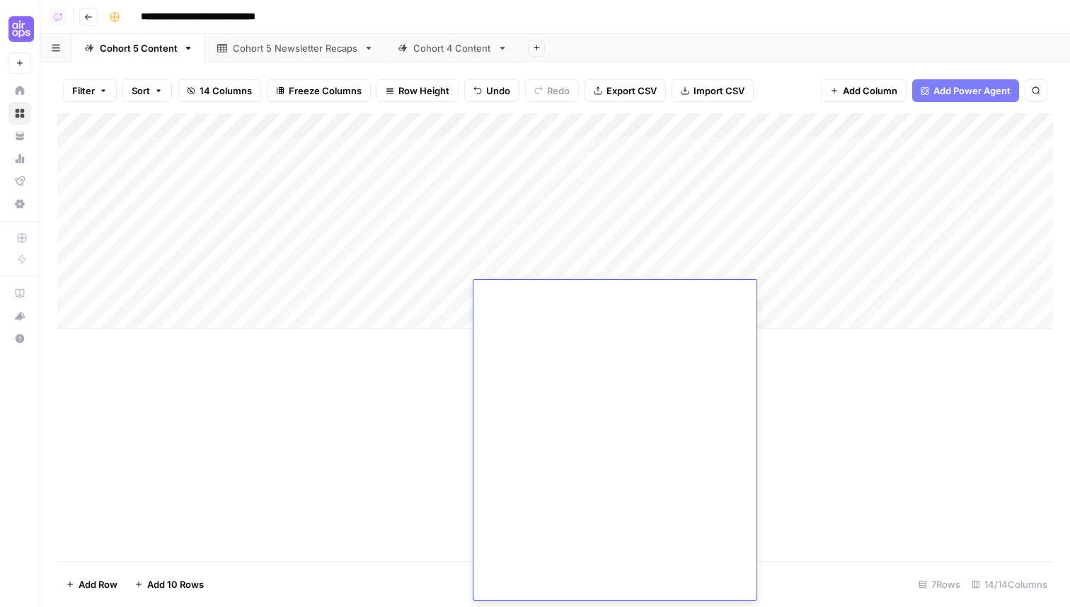
click at [397, 500] on div "Add Column" at bounding box center [555, 336] width 996 height 447
click at [307, 292] on div "Add Column" at bounding box center [555, 220] width 996 height 215
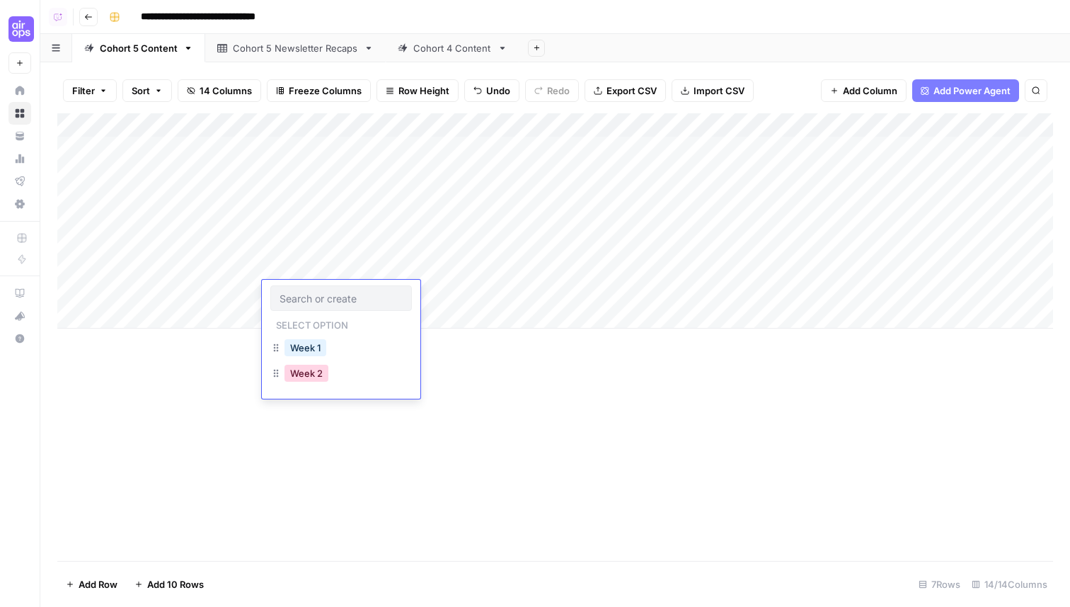
click at [304, 374] on button "Week 2" at bounding box center [307, 373] width 44 height 17
drag, startPoint x: 59, startPoint y: 292, endPoint x: 62, endPoint y: 214, distance: 77.9
click at [62, 213] on div "Add Column" at bounding box center [555, 220] width 996 height 215
click at [429, 219] on div "Add Column" at bounding box center [555, 220] width 996 height 215
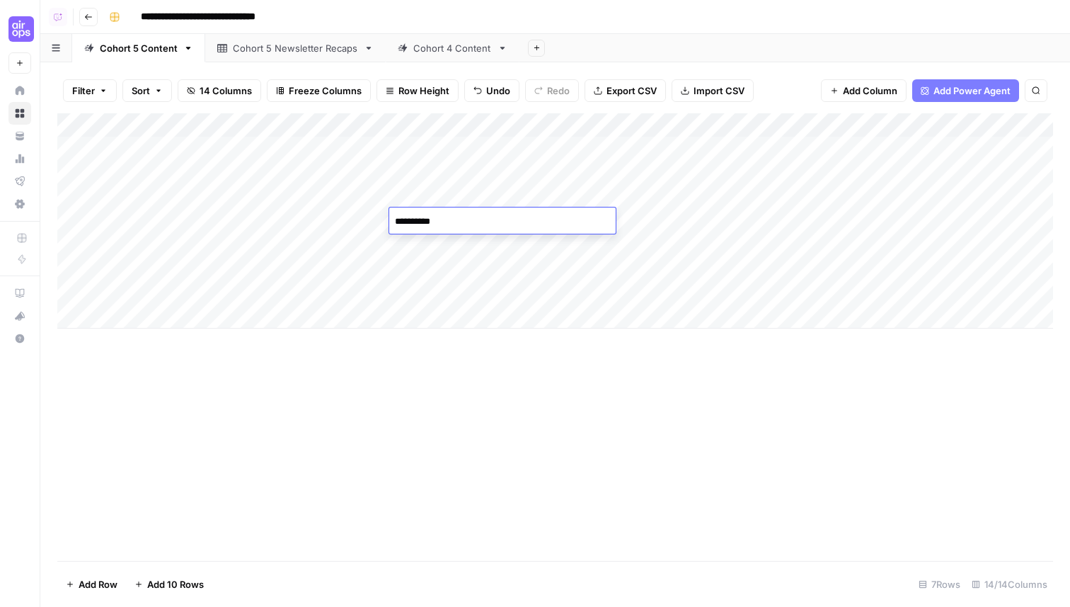
type textarea "**********"
click at [409, 367] on div "Add Column" at bounding box center [555, 336] width 996 height 447
click at [556, 219] on div "Add Column" at bounding box center [555, 220] width 996 height 215
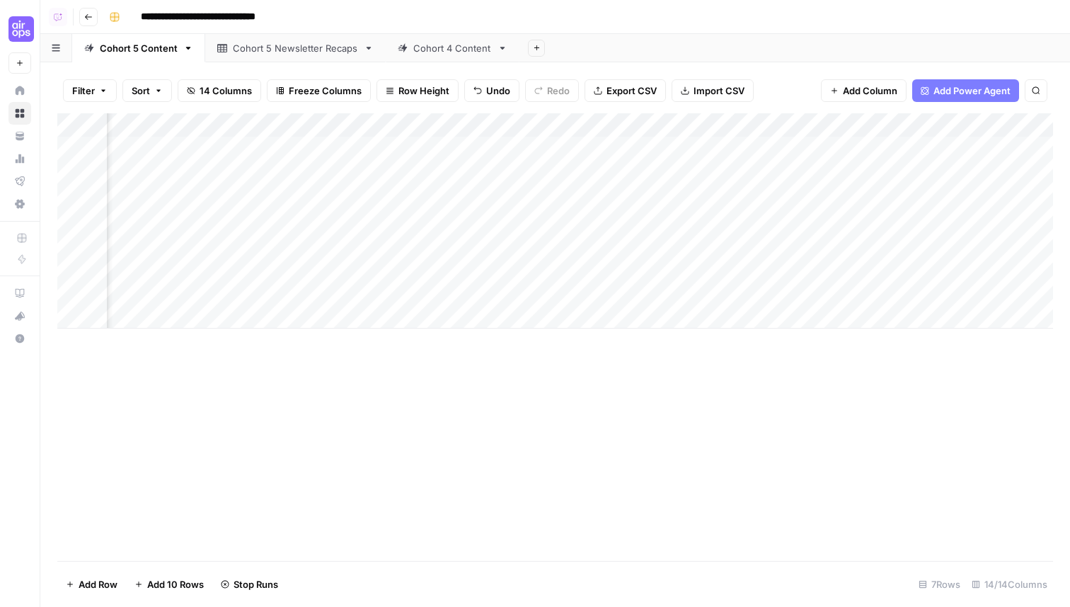
click at [815, 267] on div "Add Column" at bounding box center [555, 220] width 996 height 215
click at [813, 294] on div "Add Column" at bounding box center [555, 220] width 996 height 215
click at [813, 169] on div "Add Column" at bounding box center [555, 220] width 996 height 215
click at [811, 193] on div "Add Column" at bounding box center [555, 220] width 996 height 215
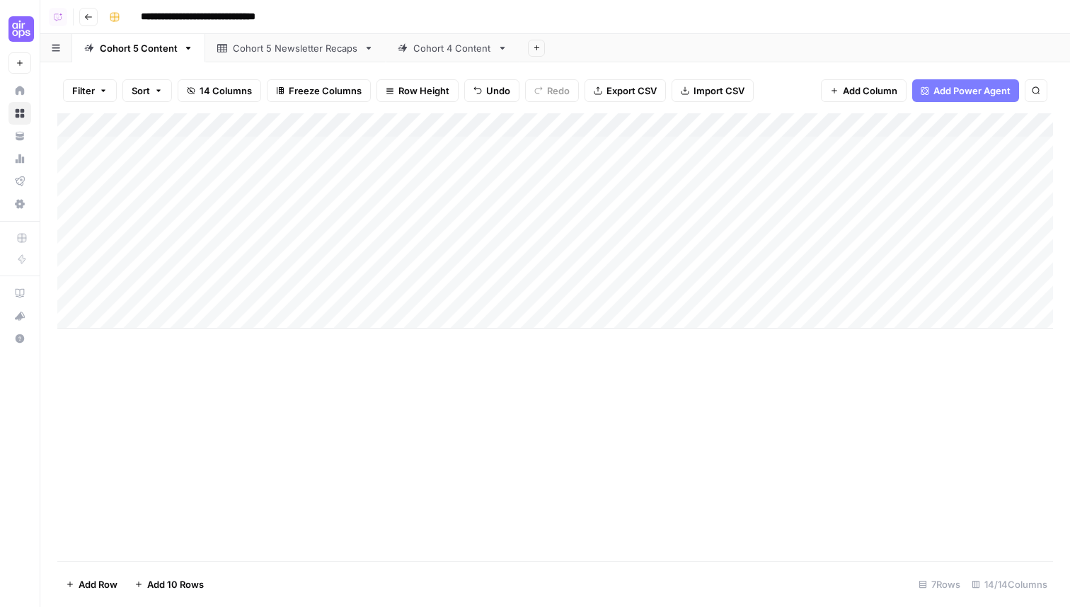
click at [311, 50] on div "Cohort 5 Newsletter Recaps" at bounding box center [295, 48] width 125 height 14
click at [497, 122] on span "Add Column" at bounding box center [484, 125] width 50 height 13
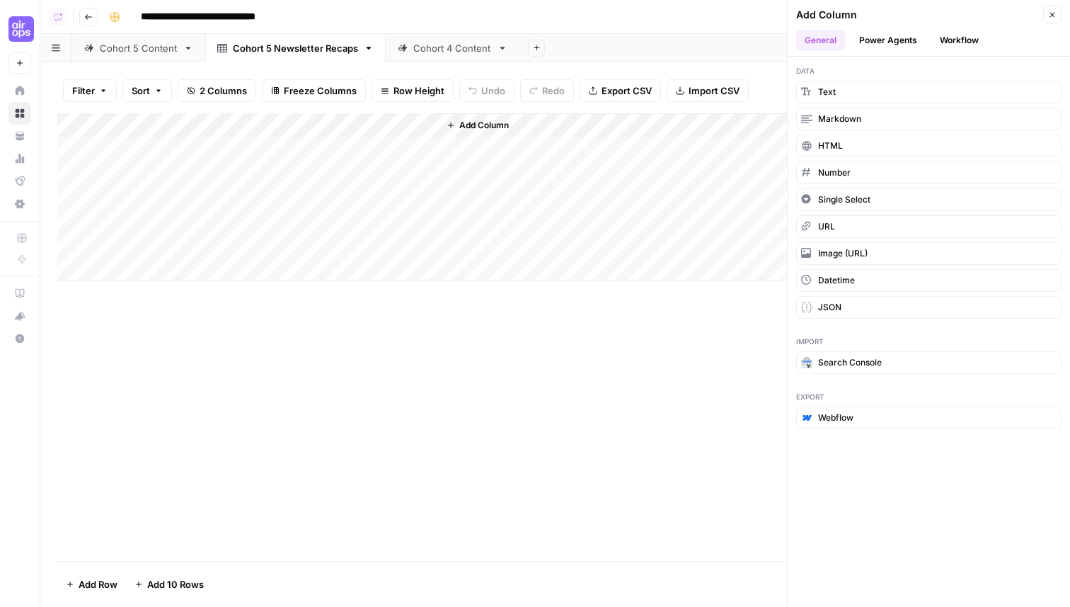
click at [960, 45] on button "Workflow" at bounding box center [960, 40] width 56 height 21
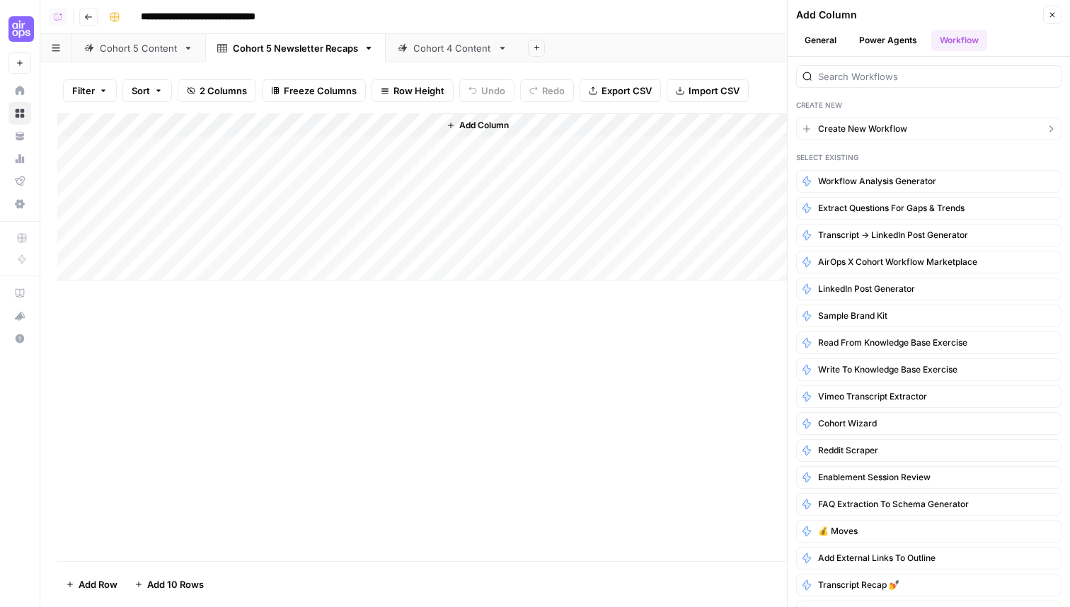
click at [861, 130] on span "Create New Workflow" at bounding box center [862, 128] width 89 height 13
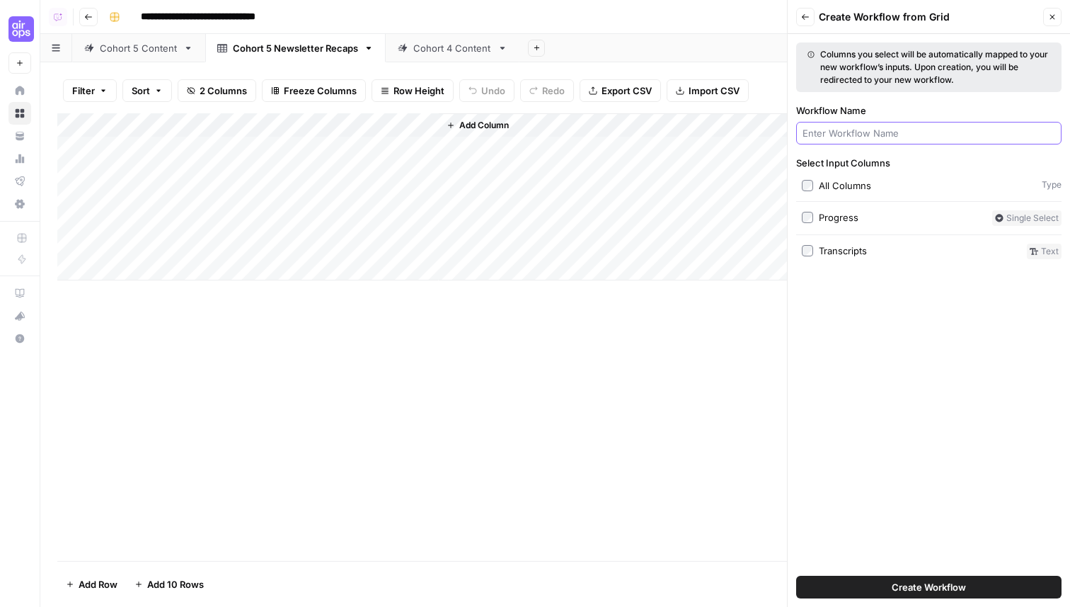
click at [877, 136] on input "Workflow Name" at bounding box center [929, 133] width 253 height 14
type input "N"
type input "Cohort Newsletter Check-in"
click at [882, 582] on button "Create Workflow" at bounding box center [928, 587] width 265 height 23
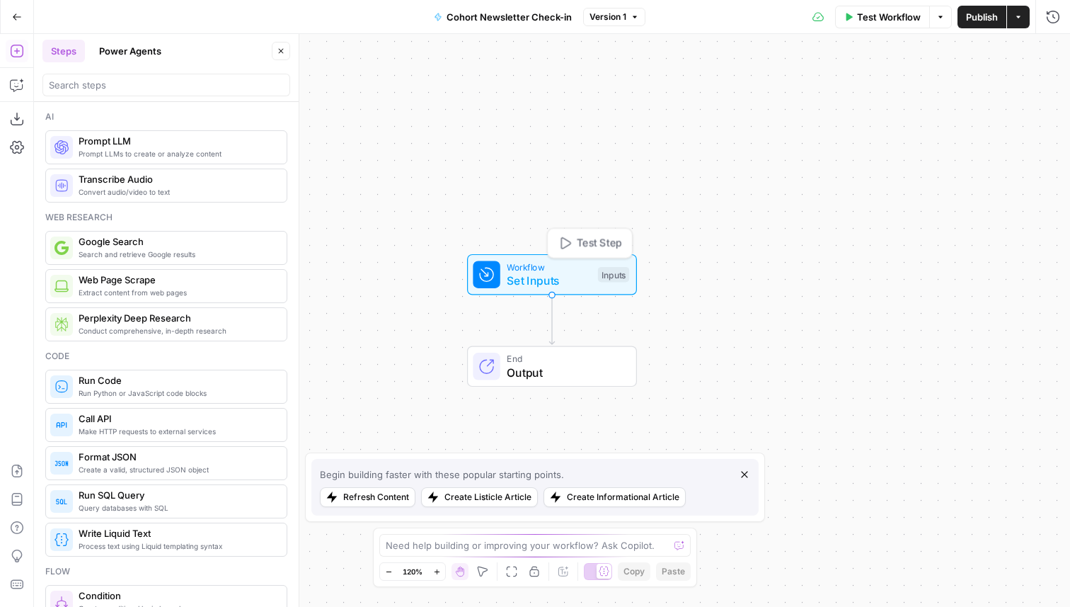
click at [558, 272] on span "Set Inputs" at bounding box center [549, 280] width 84 height 17
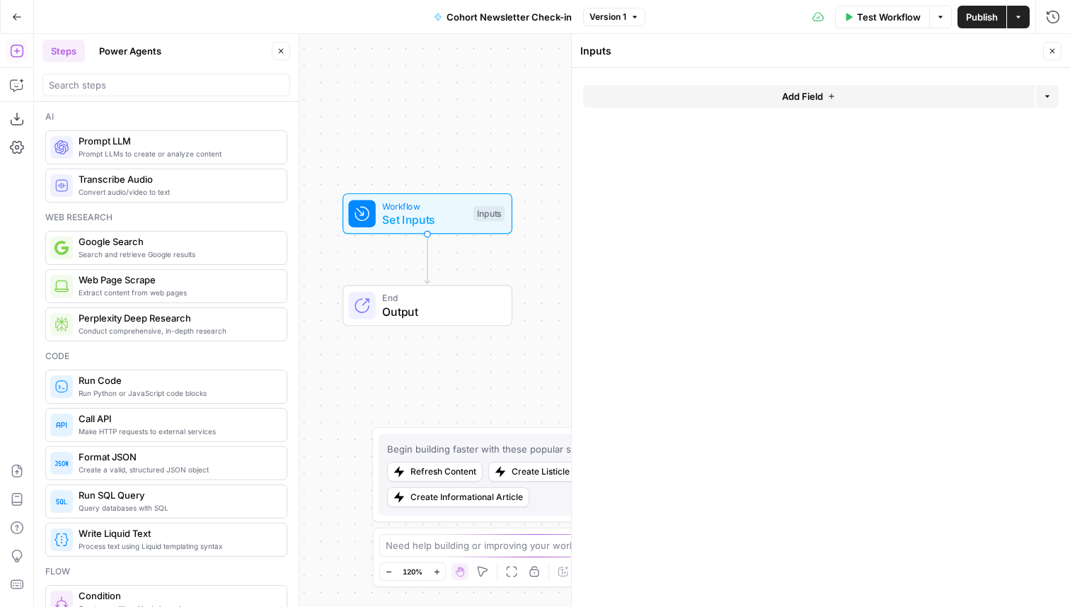
drag, startPoint x: 513, startPoint y: 205, endPoint x: 390, endPoint y: 129, distance: 144.4
click at [390, 129] on div "Workflow Set Inputs Inputs End Output" at bounding box center [552, 320] width 1036 height 573
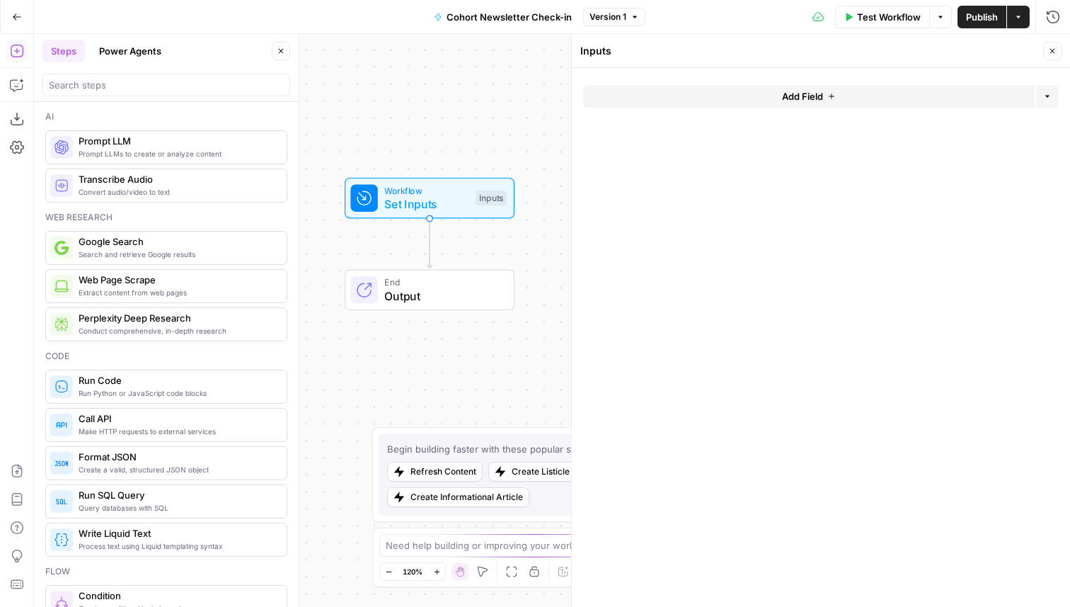
click at [797, 93] on span "Add Field" at bounding box center [802, 96] width 41 height 14
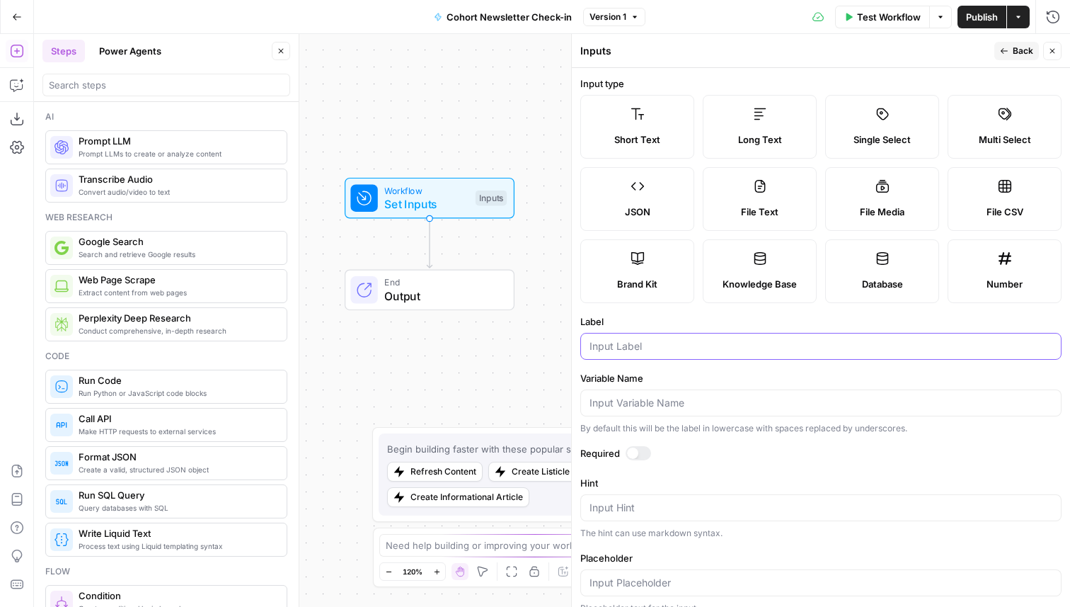
click at [650, 344] on input "Label" at bounding box center [821, 346] width 463 height 14
type input "Progress"
click at [1016, 52] on span "Back" at bounding box center [1023, 51] width 21 height 13
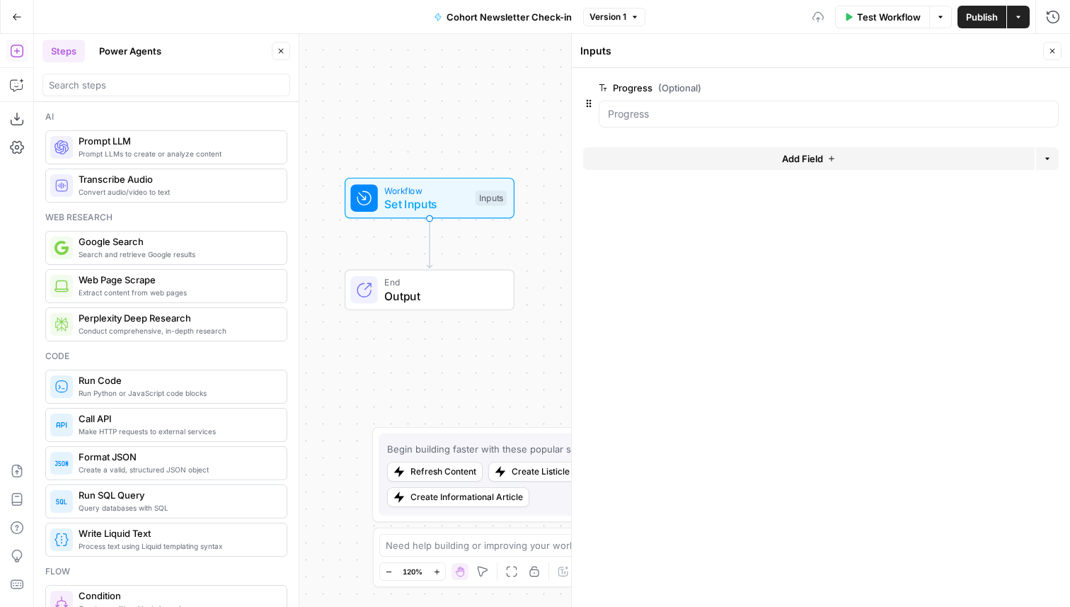
click at [842, 154] on button "Add Field" at bounding box center [809, 158] width 452 height 23
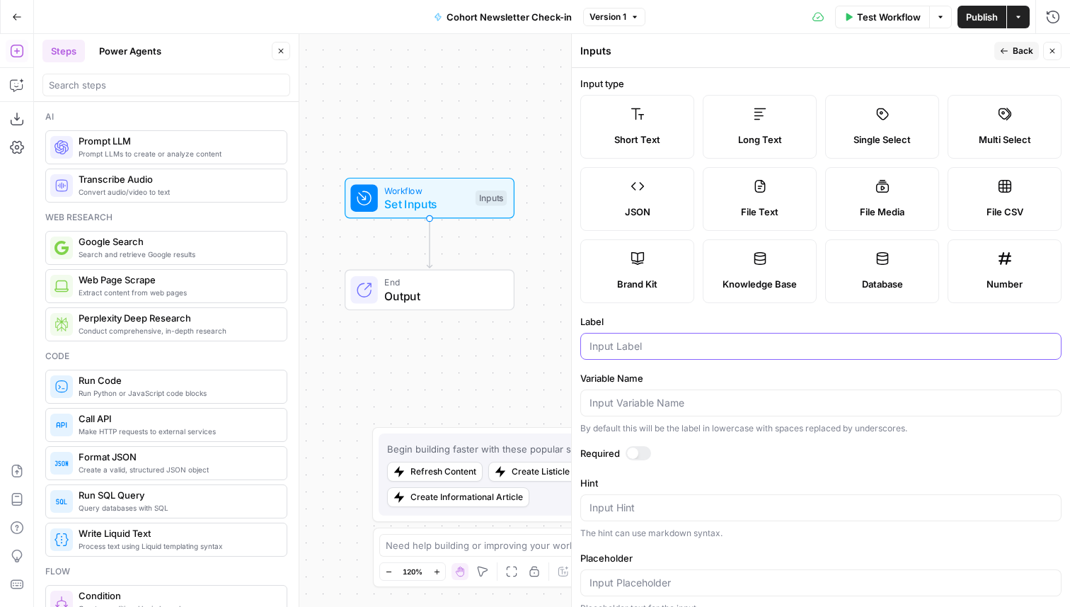
click at [624, 347] on input "Label" at bounding box center [821, 346] width 463 height 14
type input "Cohort Number"
click at [993, 273] on label "Number" at bounding box center [1005, 271] width 114 height 64
click at [1009, 50] on button "Back" at bounding box center [1017, 51] width 45 height 18
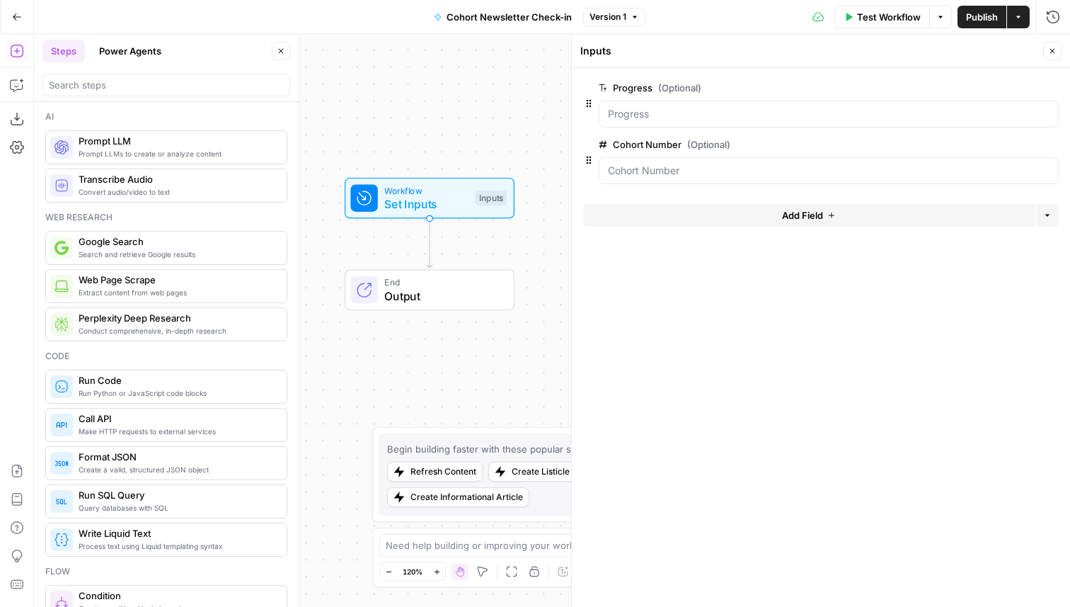
click at [1055, 54] on icon "button" at bounding box center [1052, 51] width 8 height 8
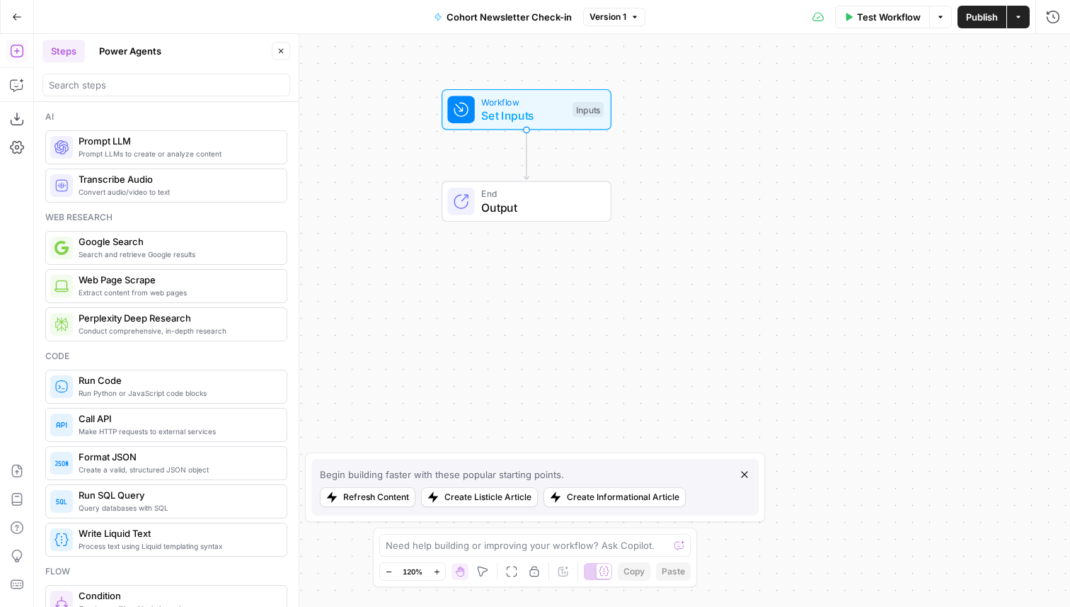
drag, startPoint x: 599, startPoint y: 242, endPoint x: 695, endPoint y: 154, distance: 130.8
click at [695, 154] on div "Workflow Set Inputs Inputs End Output" at bounding box center [552, 320] width 1036 height 573
click at [18, 83] on icon "button" at bounding box center [17, 85] width 14 height 14
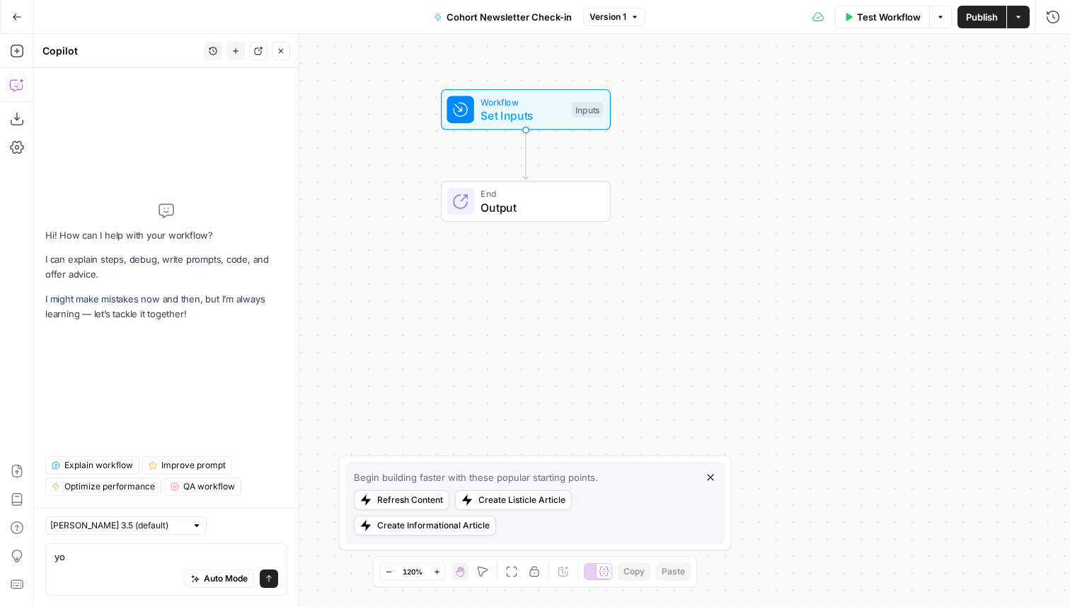
type textarea "y"
click at [15, 48] on icon "button" at bounding box center [17, 51] width 14 height 14
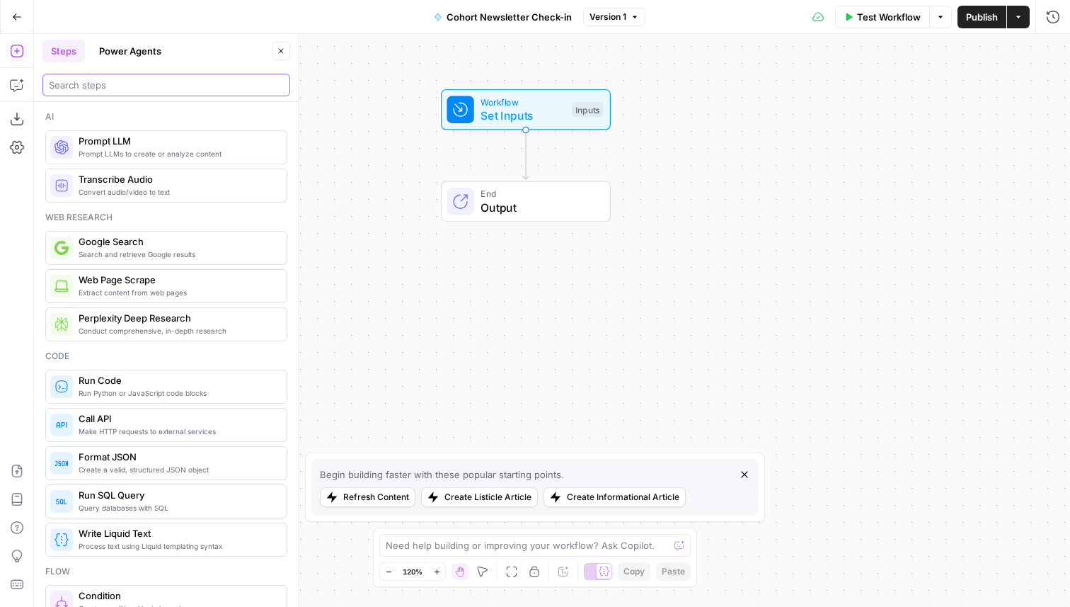
click at [142, 86] on input "search" at bounding box center [166, 85] width 235 height 14
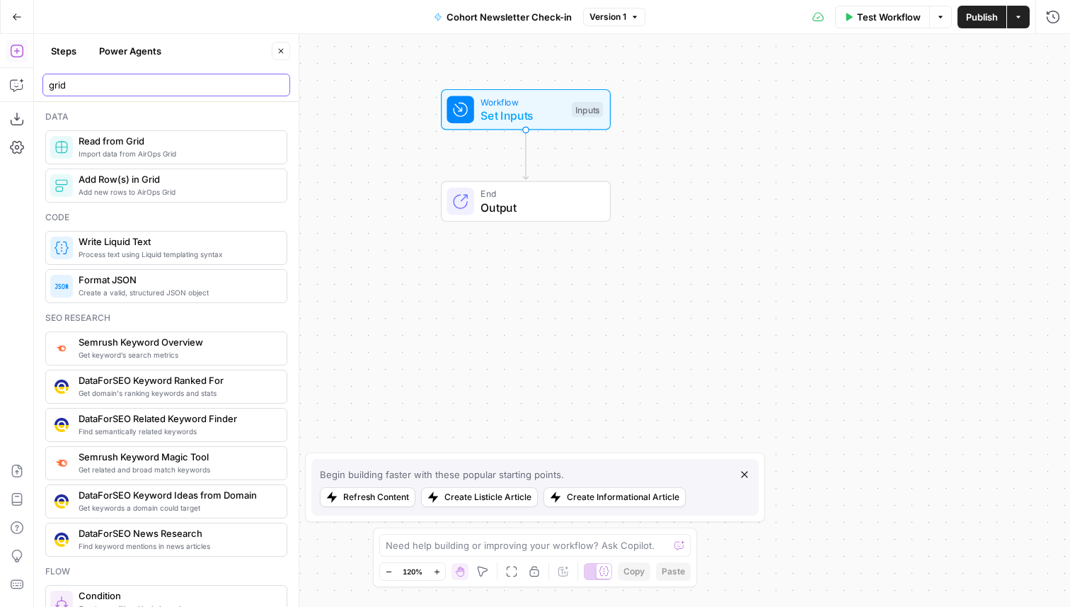
type input "grid"
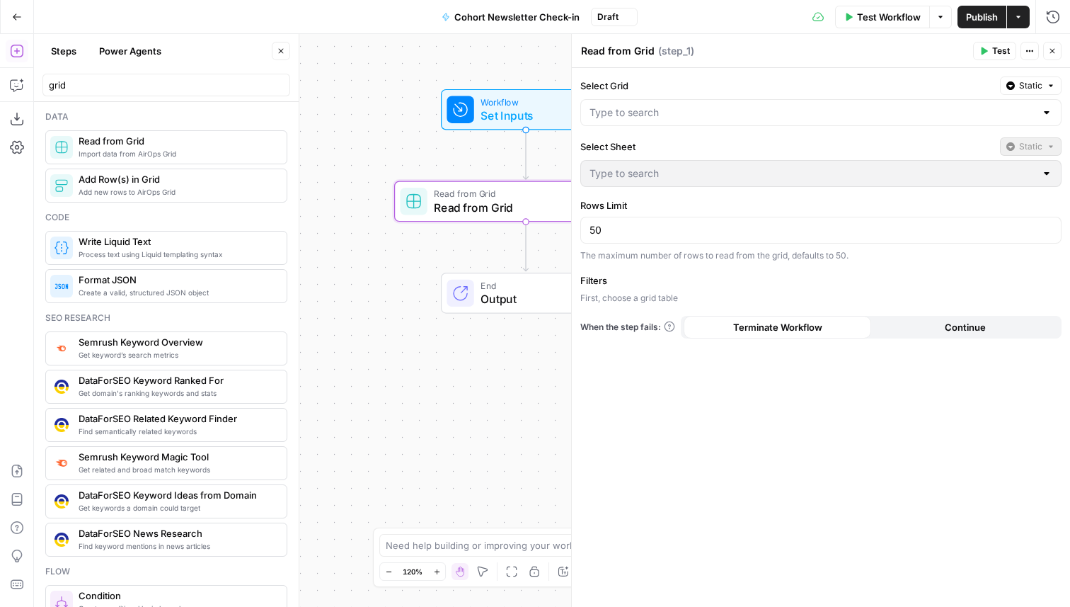
drag, startPoint x: 353, startPoint y: 149, endPoint x: 240, endPoint y: 149, distance: 112.6
click at [240, 149] on body "AirCraft - AM New Home Browse Your Data Usage Flightpath Settings Recent Grids …" at bounding box center [535, 303] width 1070 height 607
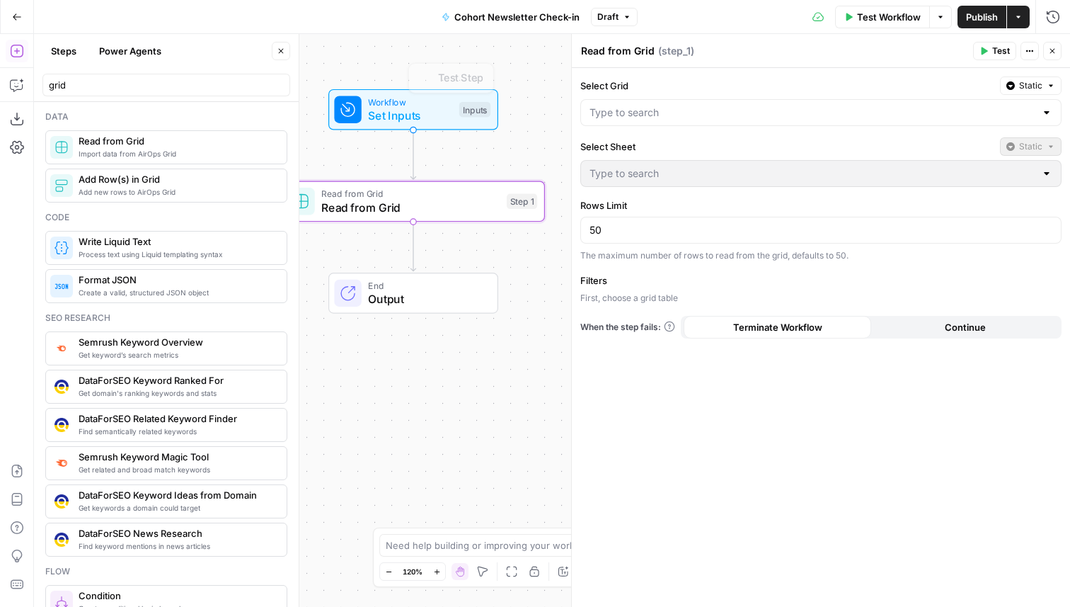
click at [275, 55] on button "Close" at bounding box center [281, 51] width 18 height 18
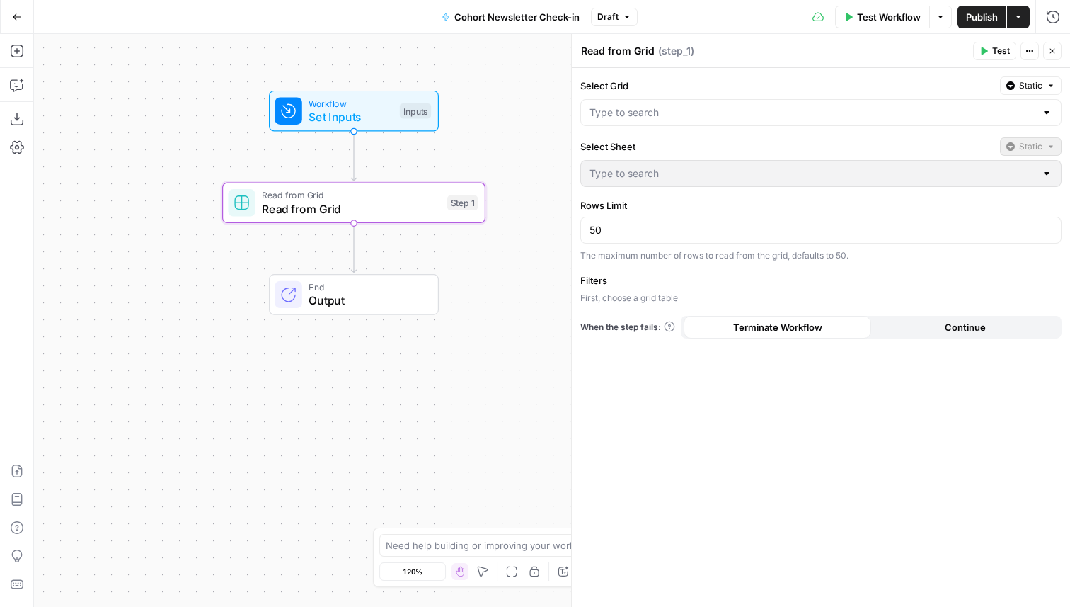
drag, startPoint x: 194, startPoint y: 122, endPoint x: 169, endPoint y: 123, distance: 24.8
click at [169, 123] on div "Workflow Set Inputs Inputs Read from Grid Read from Grid Step 1 End Output" at bounding box center [552, 320] width 1036 height 573
click at [688, 120] on div at bounding box center [820, 112] width 481 height 27
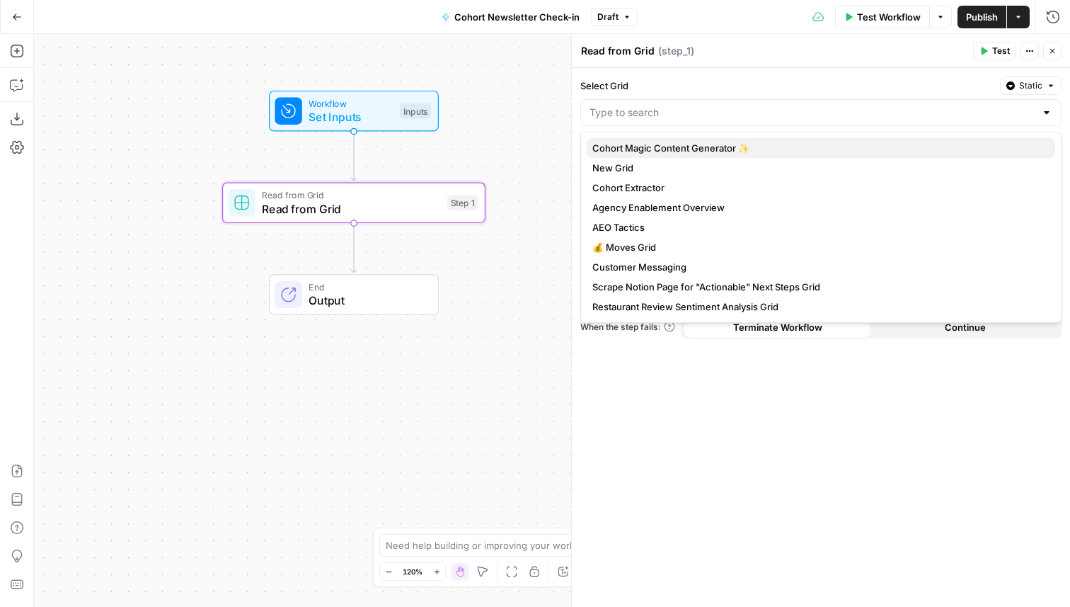
click at [714, 148] on span "Cohort Magic Content Generator ✨" at bounding box center [818, 148] width 452 height 14
type input "Cohort Magic Content Generator ✨"
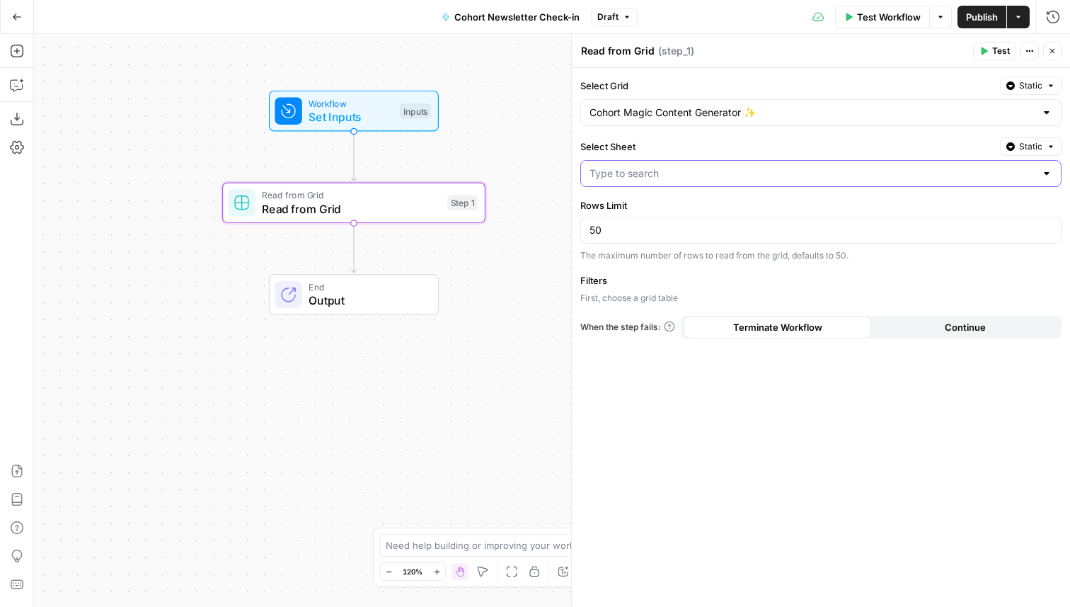
click at [648, 168] on input "Select Sheet" at bounding box center [813, 173] width 446 height 14
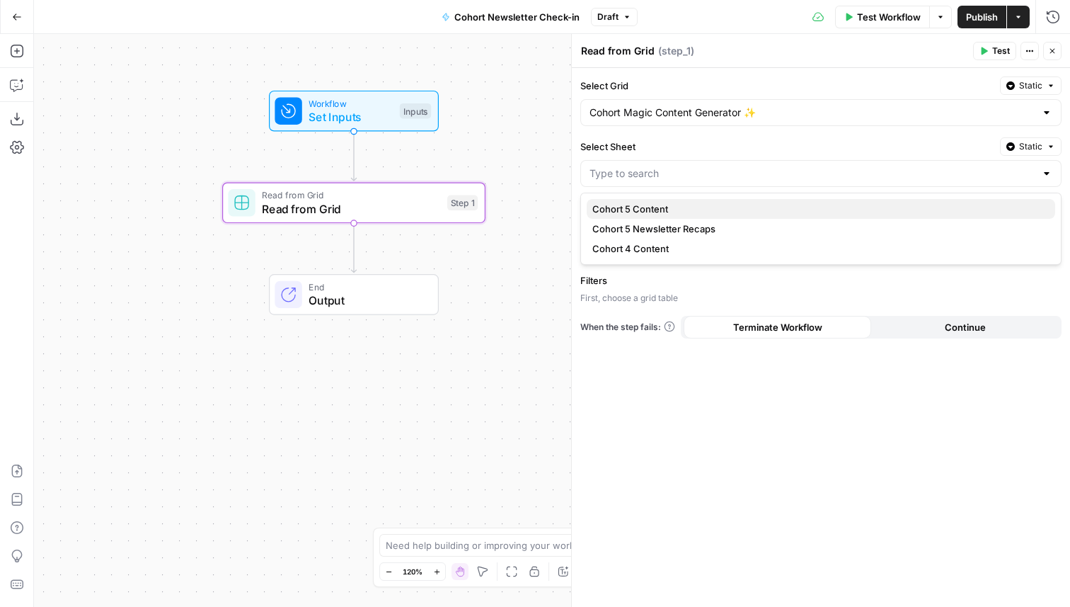
click at [668, 212] on span "Cohort 5 Content" at bounding box center [818, 209] width 452 height 14
type input "Cohort 5 Content"
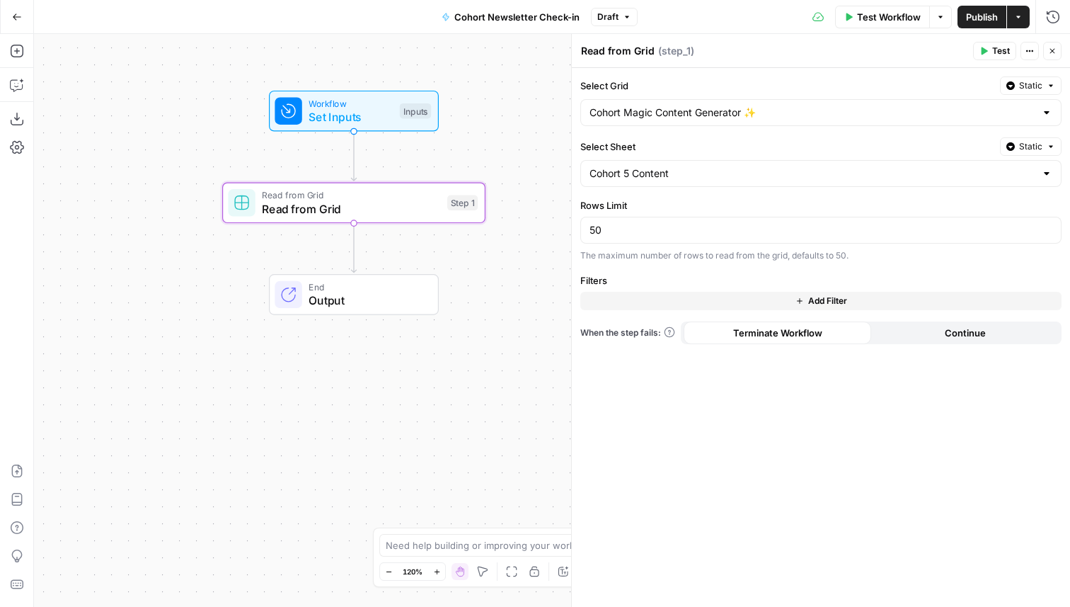
click at [619, 307] on button "Add Filter" at bounding box center [820, 301] width 481 height 18
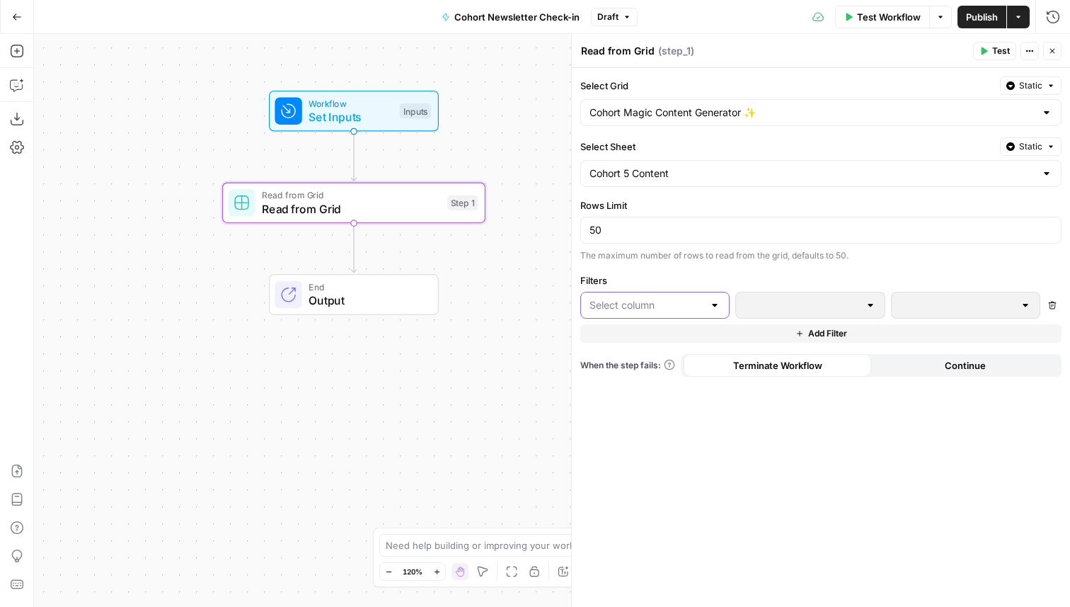
click at [642, 303] on input "text" at bounding box center [647, 305] width 114 height 14
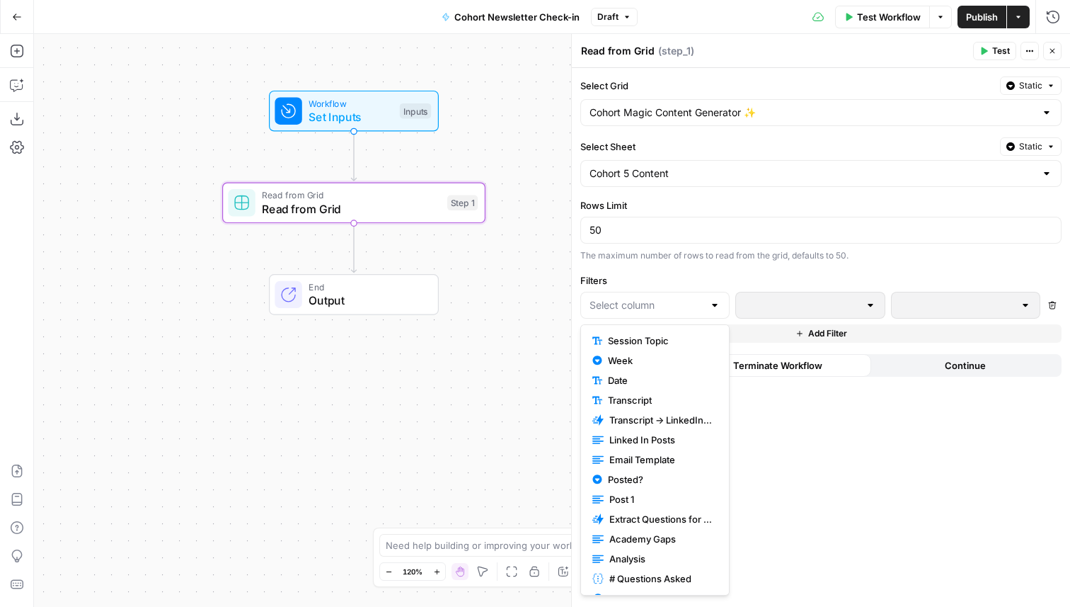
click at [734, 262] on div "Select Grid Static Cohort Magic Content Generator ✨ Select Sheet Static Cohort …" at bounding box center [821, 337] width 498 height 539
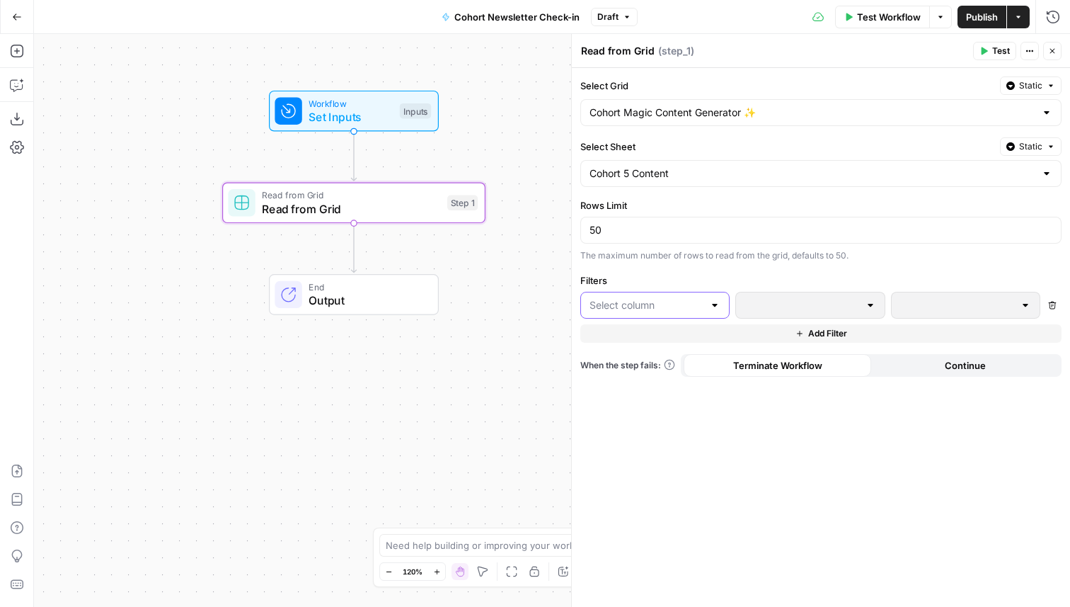
click at [637, 306] on input "text" at bounding box center [647, 305] width 114 height 14
click at [873, 540] on div "Select Grid Static Cohort Magic Content Generator ✨ Select Sheet Static Cohort …" at bounding box center [821, 337] width 498 height 539
click at [609, 52] on textarea "Read from Grid" at bounding box center [618, 51] width 74 height 14
type textarea "Read Transcripts from Cohort Grid"
click at [1051, 55] on icon "button" at bounding box center [1052, 51] width 8 height 8
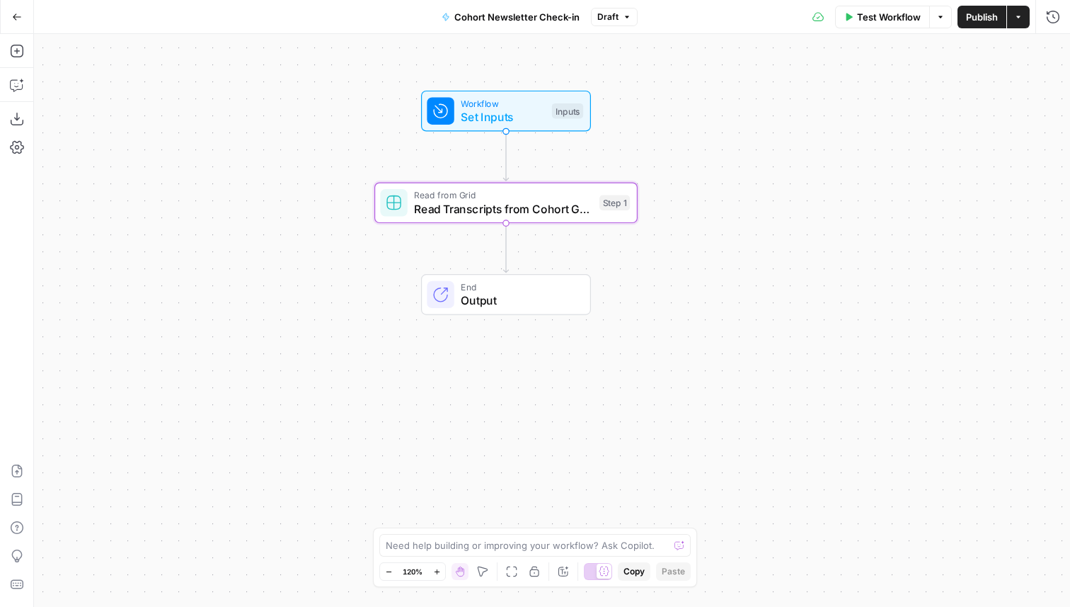
drag, startPoint x: 565, startPoint y: 219, endPoint x: 738, endPoint y: 218, distance: 172.7
click at [738, 218] on div "Workflow Set Inputs Inputs Read from Grid Read Transcripts from Cohort Grid Ste…" at bounding box center [552, 320] width 1036 height 573
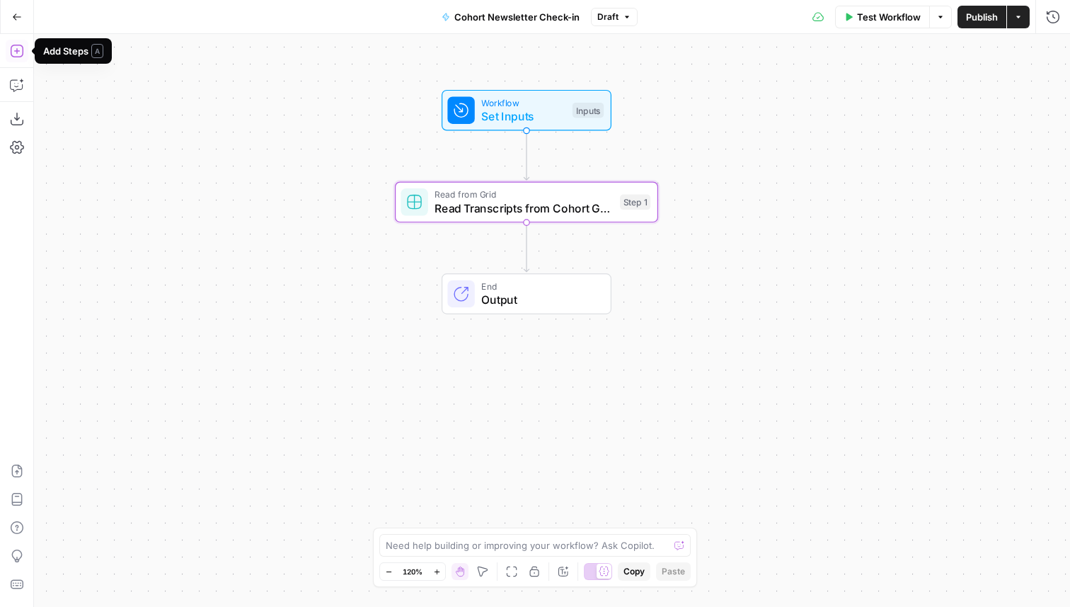
click at [17, 45] on icon "button" at bounding box center [16, 51] width 13 height 13
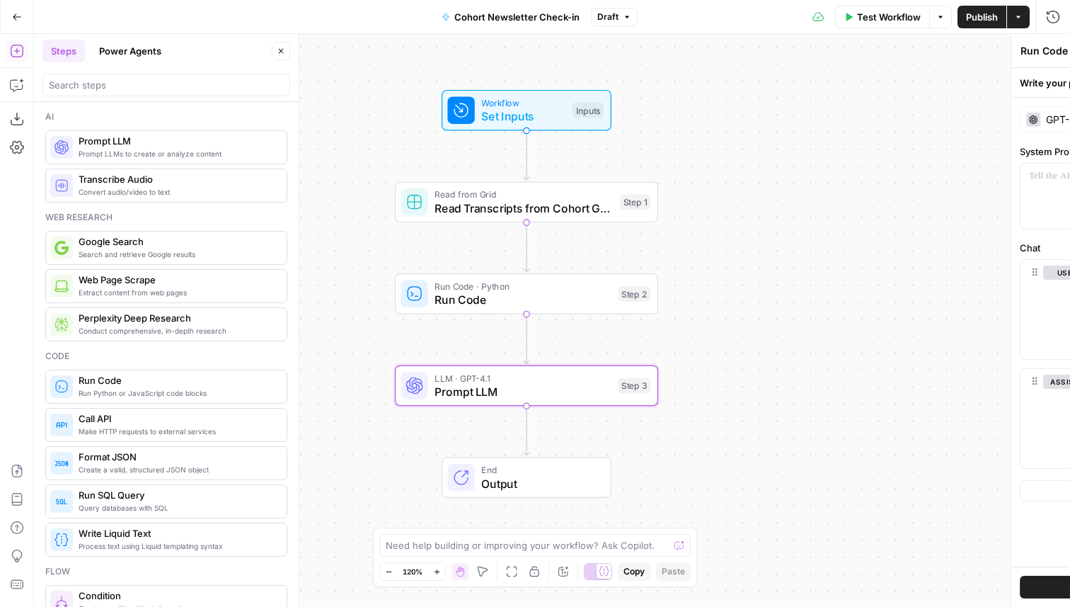
type textarea "Prompt LLM"
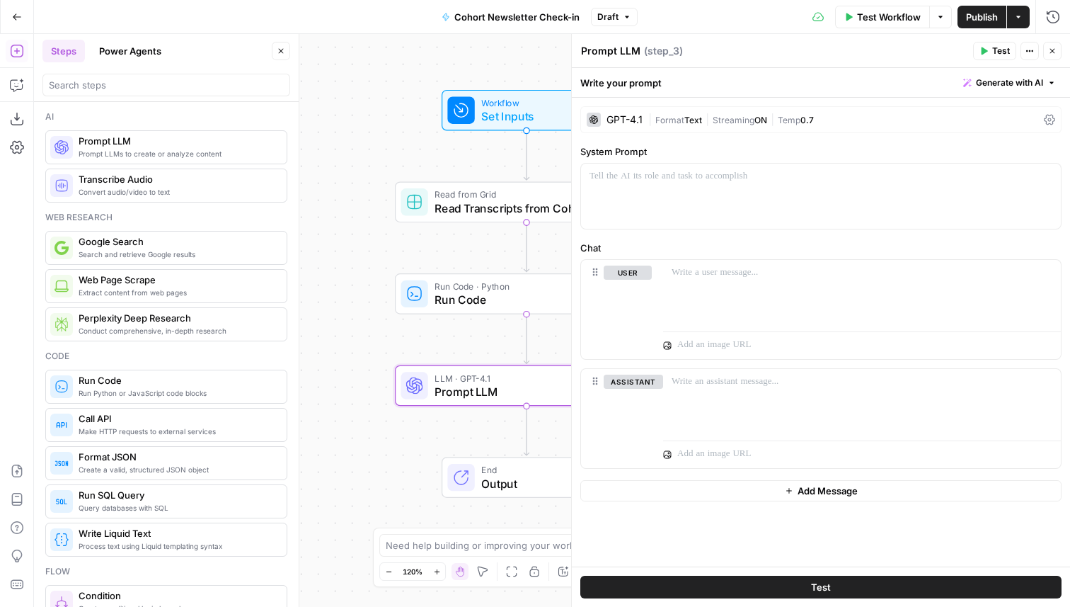
click at [279, 51] on icon "button" at bounding box center [281, 51] width 8 height 8
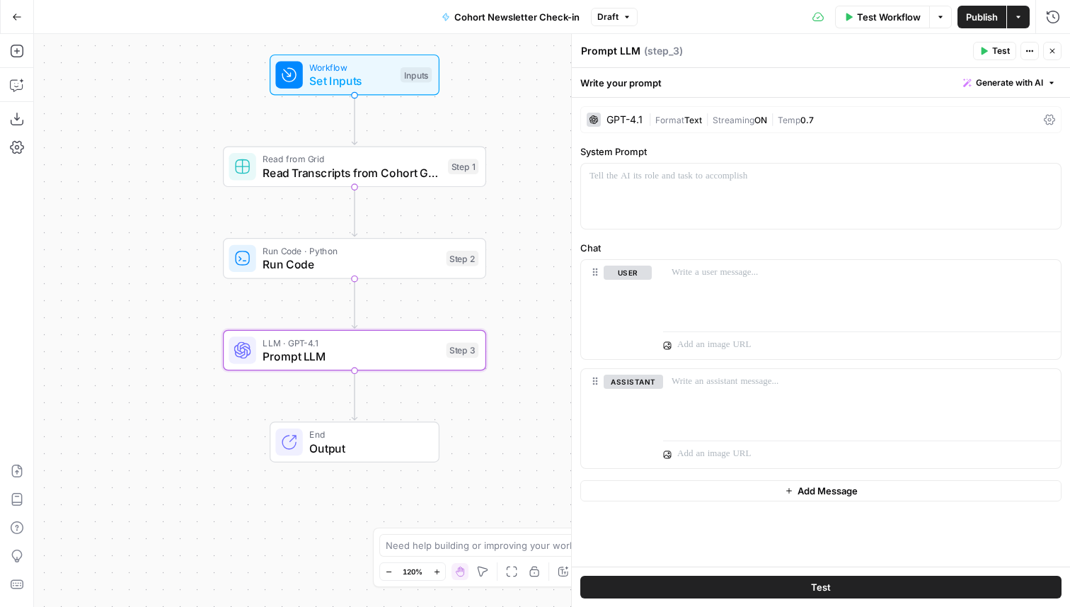
drag, startPoint x: 371, startPoint y: 357, endPoint x: 199, endPoint y: 322, distance: 175.6
click at [199, 322] on div "Workflow Set Inputs Inputs Read from Grid Read Transcripts from Cohort Grid Ste…" at bounding box center [552, 320] width 1036 height 573
click at [1053, 52] on icon "button" at bounding box center [1052, 51] width 8 height 8
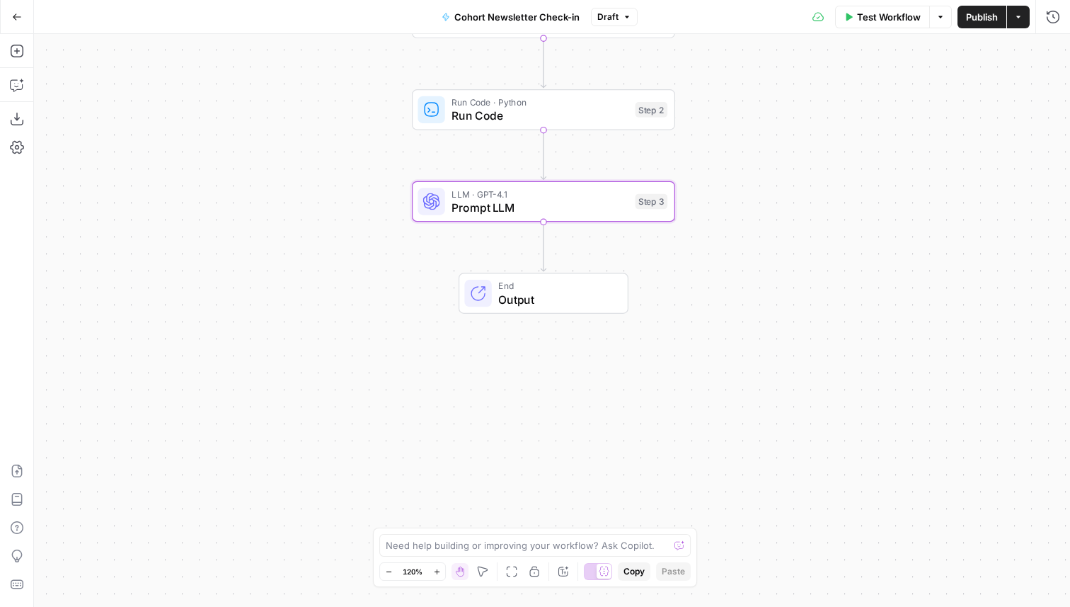
drag, startPoint x: 665, startPoint y: 196, endPoint x: 801, endPoint y: 42, distance: 205.1
click at [803, 43] on div "Workflow Set Inputs Inputs Read from Grid Read Transcripts from Cohort Grid Ste…" at bounding box center [552, 320] width 1036 height 573
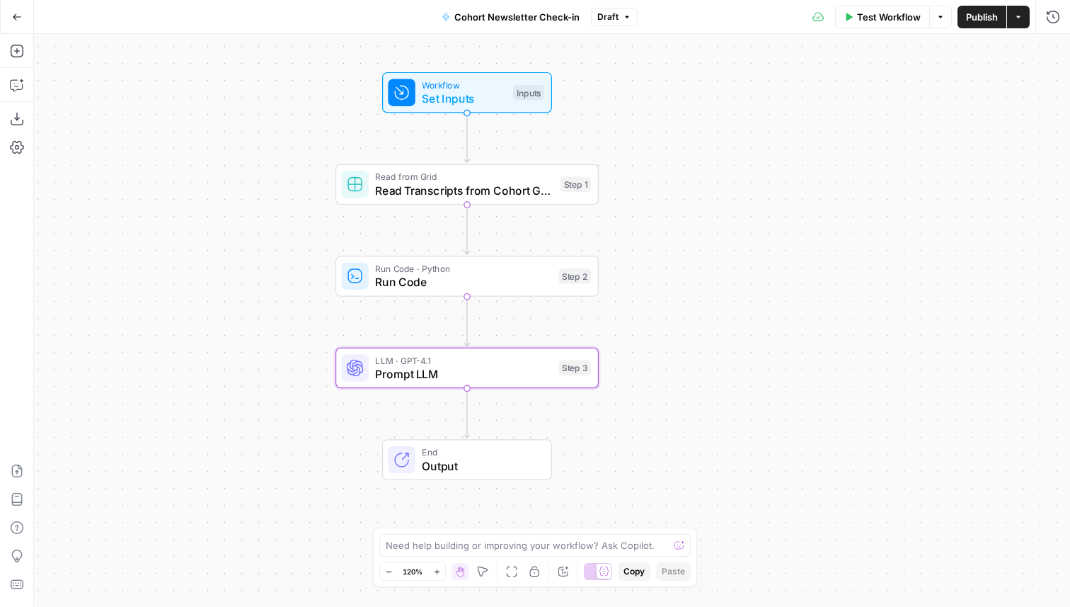
drag, startPoint x: 374, startPoint y: 226, endPoint x: 235, endPoint y: 385, distance: 211.2
click at [236, 385] on div "Workflow Set Inputs Inputs Read from Grid Read Transcripts from Cohort Grid Ste…" at bounding box center [552, 320] width 1036 height 573
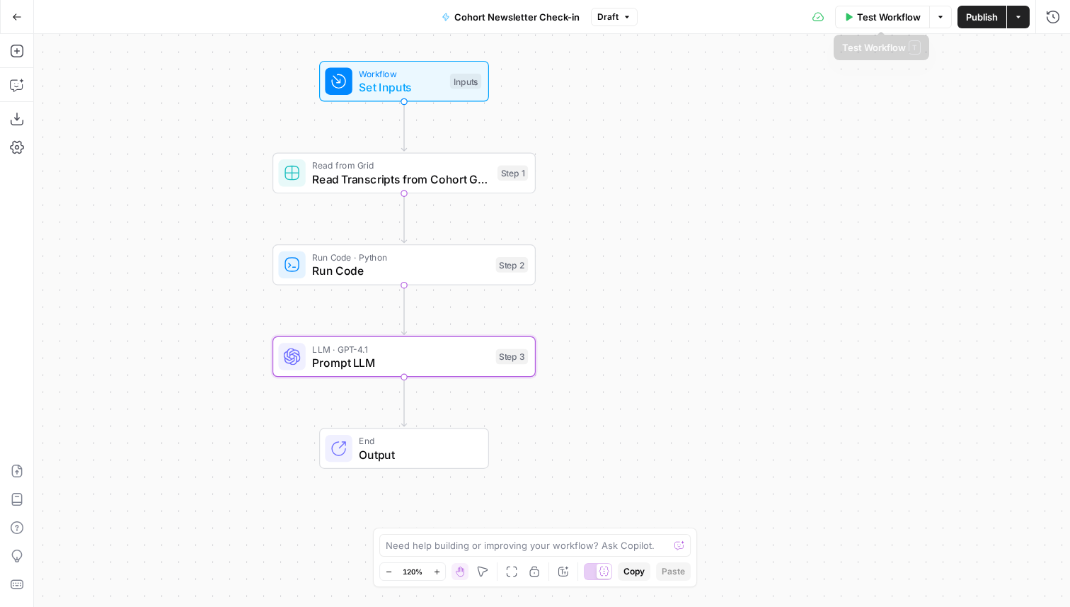
click at [973, 14] on span "Publish" at bounding box center [982, 17] width 32 height 14
click at [1062, 28] on div "Test Workflow Options Publish Actions Run History" at bounding box center [858, 16] width 425 height 33
click at [1061, 21] on button "Run History" at bounding box center [1053, 17] width 23 height 23
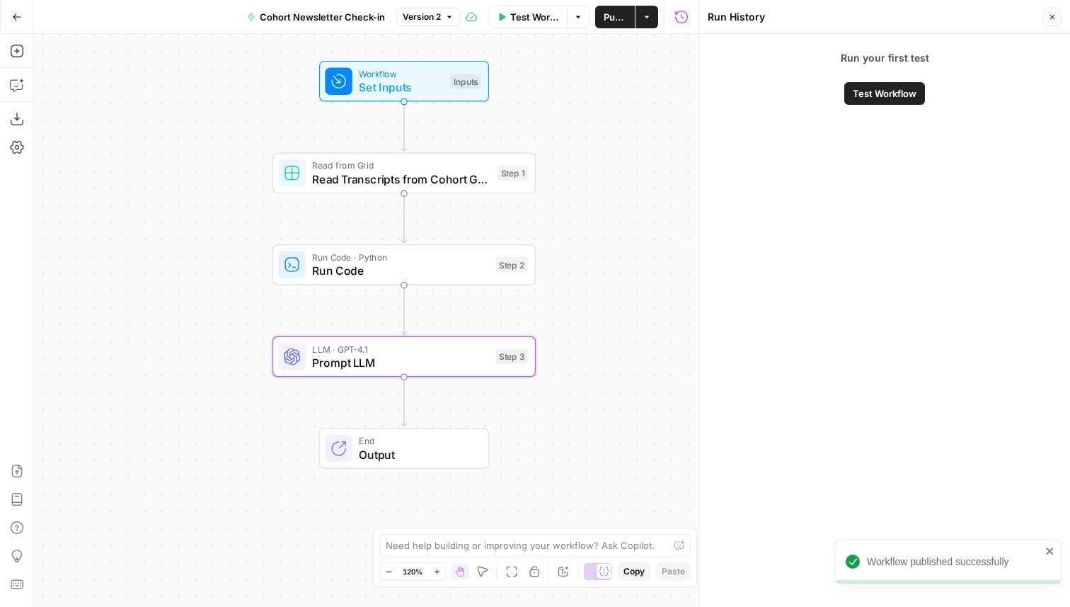
click at [889, 93] on span "Test Workflow" at bounding box center [885, 93] width 64 height 14
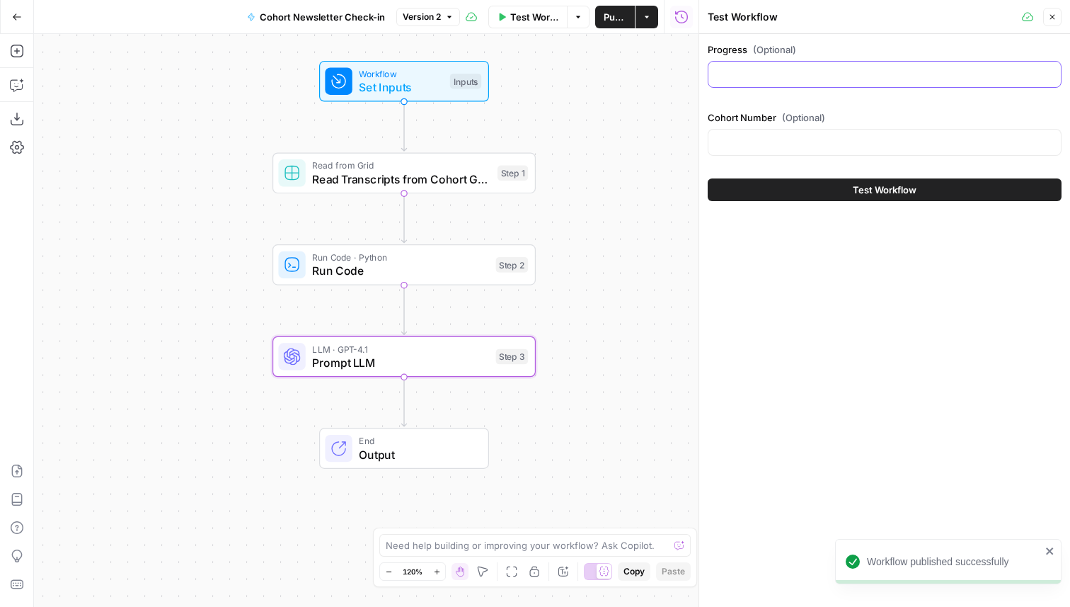
click at [761, 76] on input "Progress (Optional)" at bounding box center [885, 74] width 336 height 14
type input "Halfway"
click at [764, 142] on input "Cohort Number (Optional)" at bounding box center [885, 142] width 336 height 14
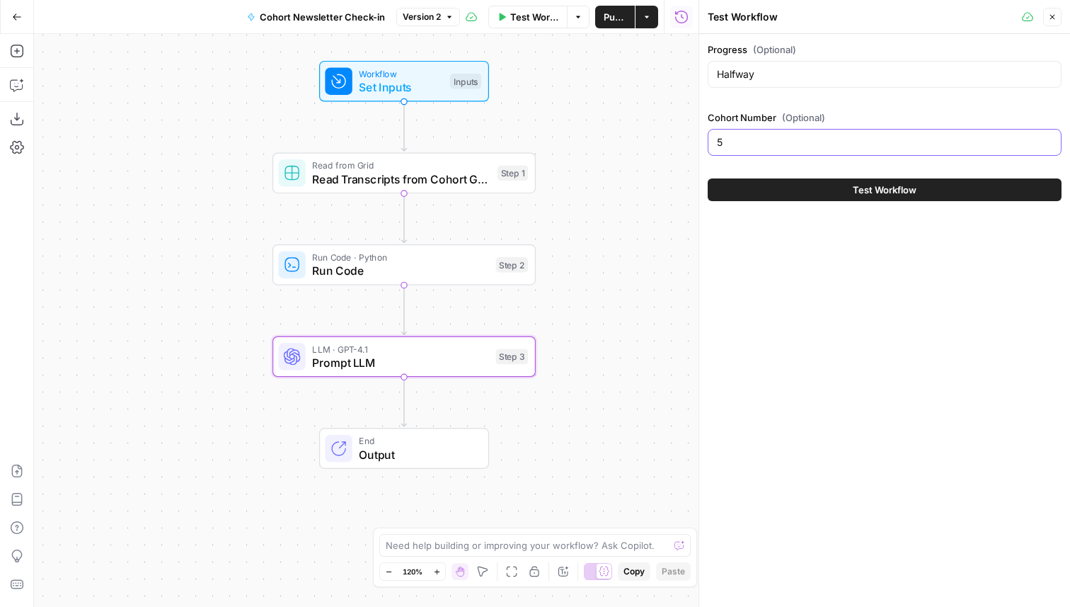
type input "5"
click at [874, 195] on span "Test Workflow" at bounding box center [885, 190] width 64 height 14
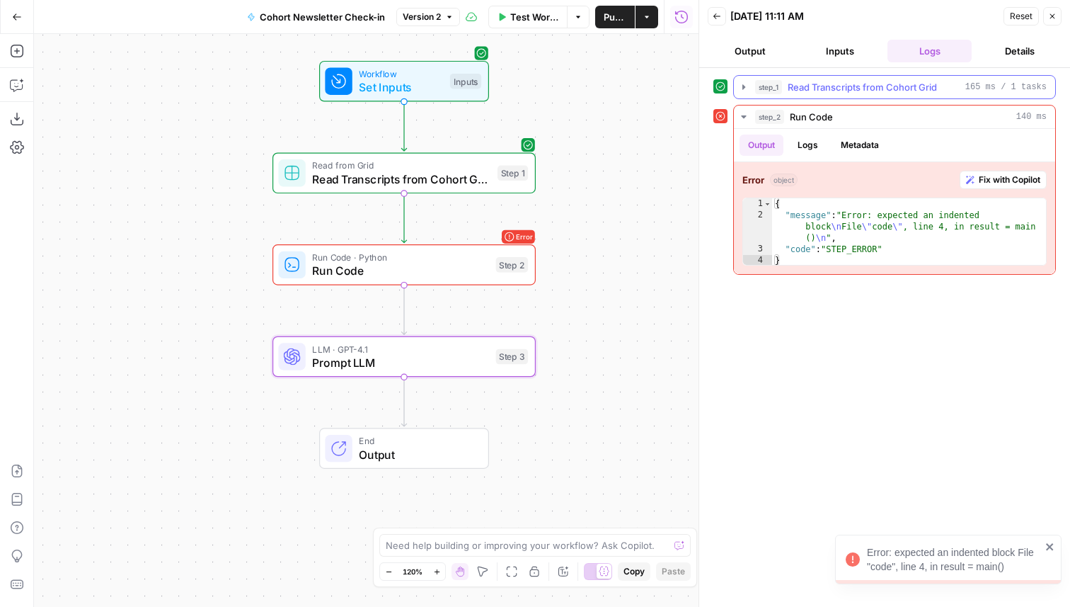
click at [748, 86] on icon "button" at bounding box center [743, 86] width 11 height 11
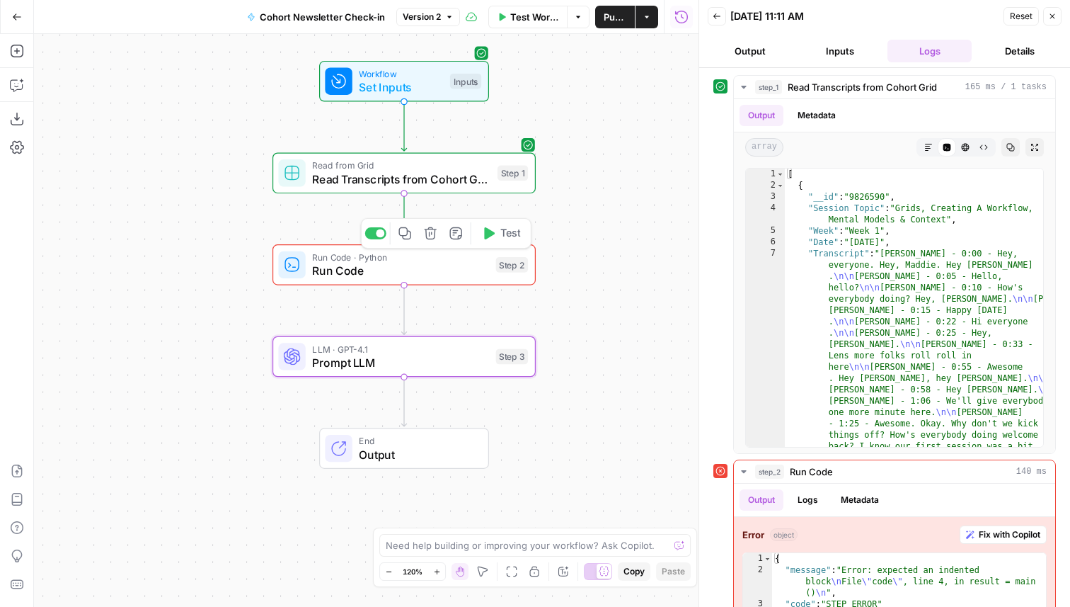
click at [439, 266] on span "Run Code" at bounding box center [400, 270] width 177 height 17
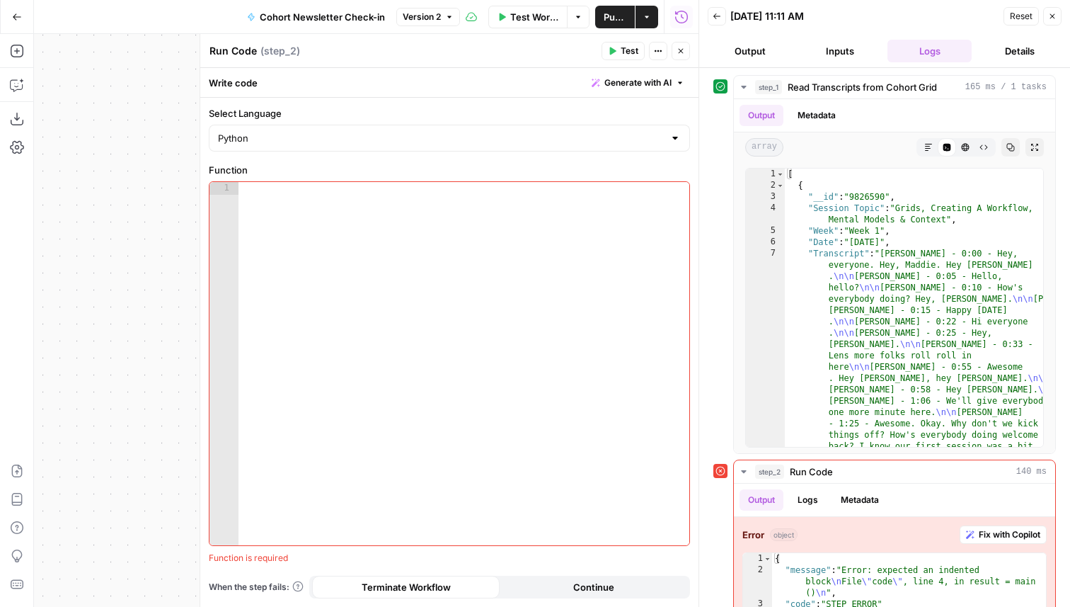
click at [638, 85] on span "Generate with AI" at bounding box center [638, 82] width 67 height 13
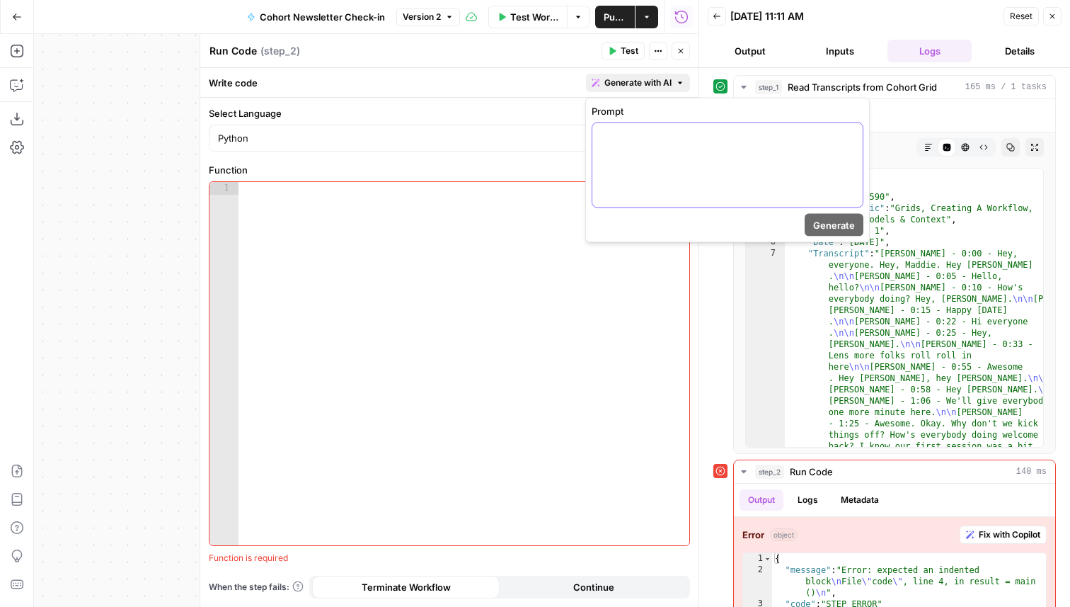
click at [634, 151] on div at bounding box center [727, 165] width 270 height 84
type textarea "**********"
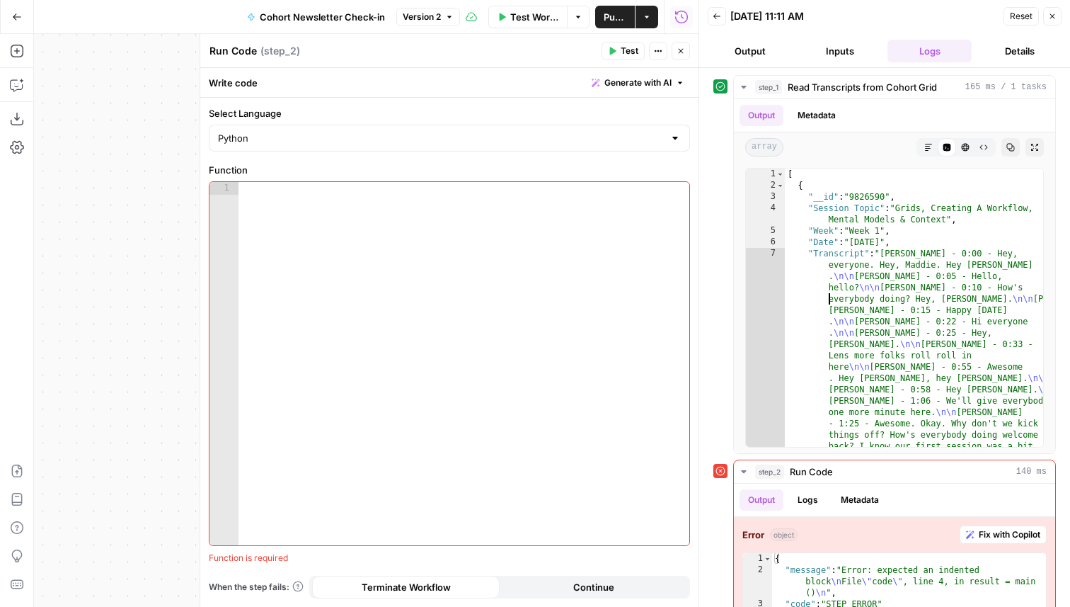
click at [655, 84] on span "Generate with AI" at bounding box center [638, 82] width 67 height 13
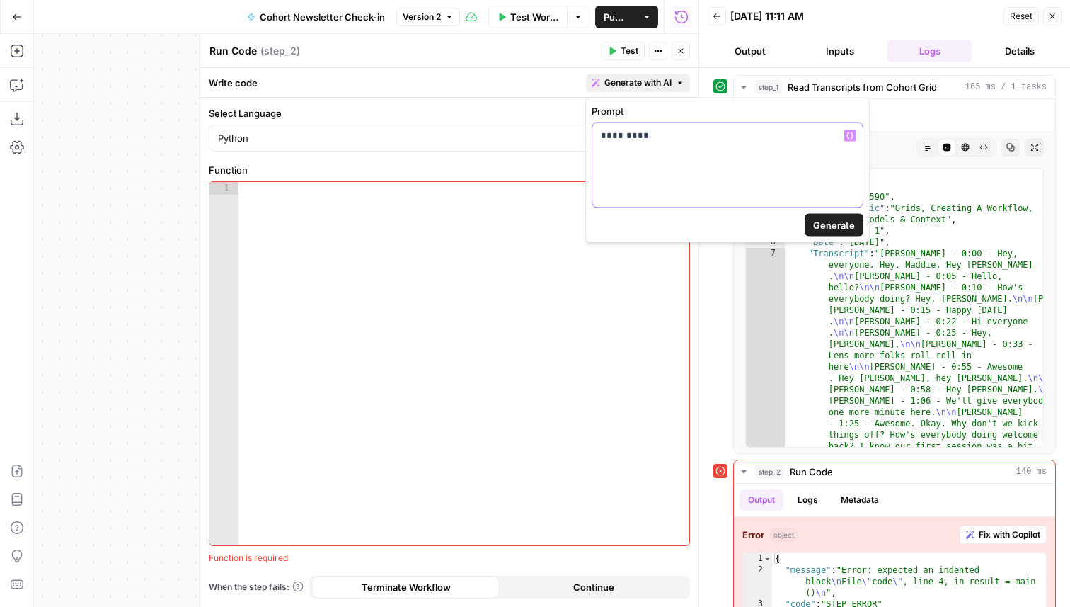
click at [658, 140] on p "*********" at bounding box center [727, 136] width 253 height 14
click at [774, 136] on p "**********" at bounding box center [727, 143] width 253 height 28
click at [675, 148] on p "**********" at bounding box center [727, 143] width 253 height 28
click at [834, 225] on span "Generate" at bounding box center [834, 225] width 42 height 14
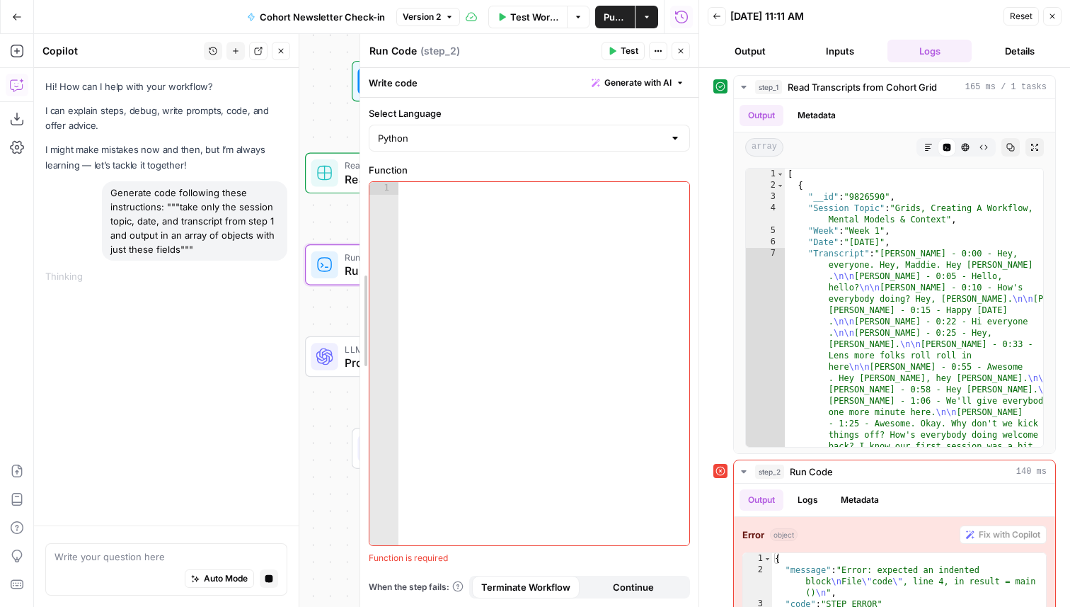
drag, startPoint x: 198, startPoint y: 185, endPoint x: 357, endPoint y: 185, distance: 159.3
click at [357, 185] on div at bounding box center [360, 320] width 14 height 573
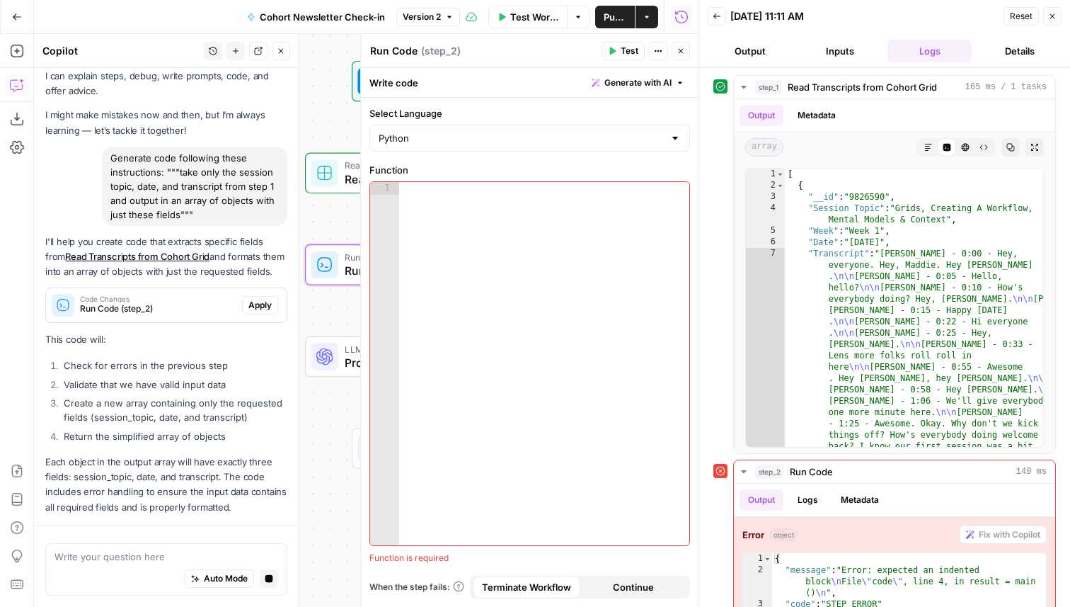
scroll to position [76, 0]
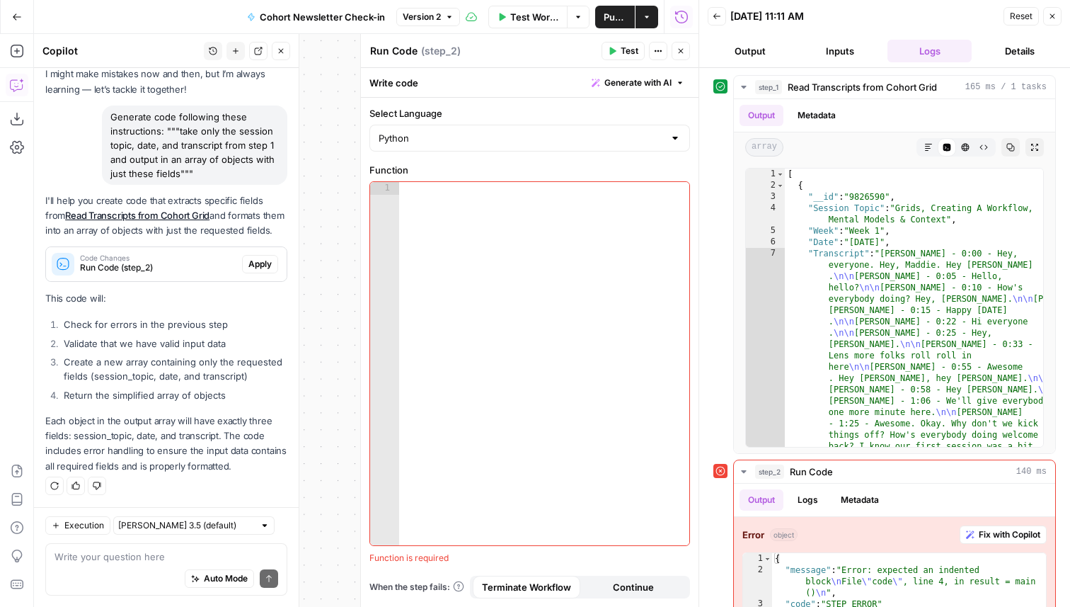
click at [258, 267] on span "Apply" at bounding box center [259, 264] width 23 height 13
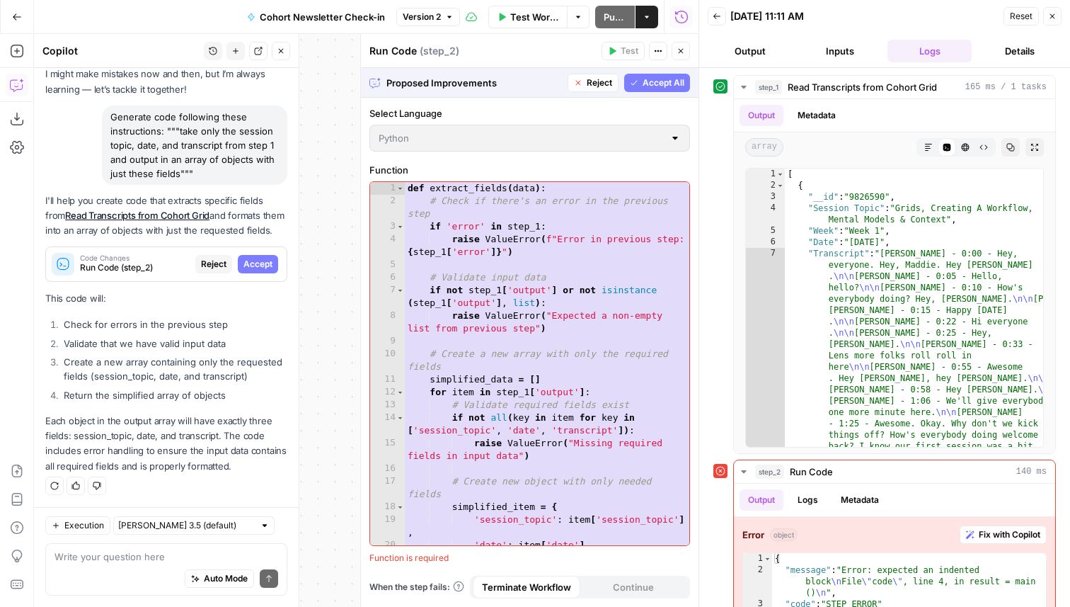
click at [675, 83] on span "Accept All" at bounding box center [664, 82] width 42 height 13
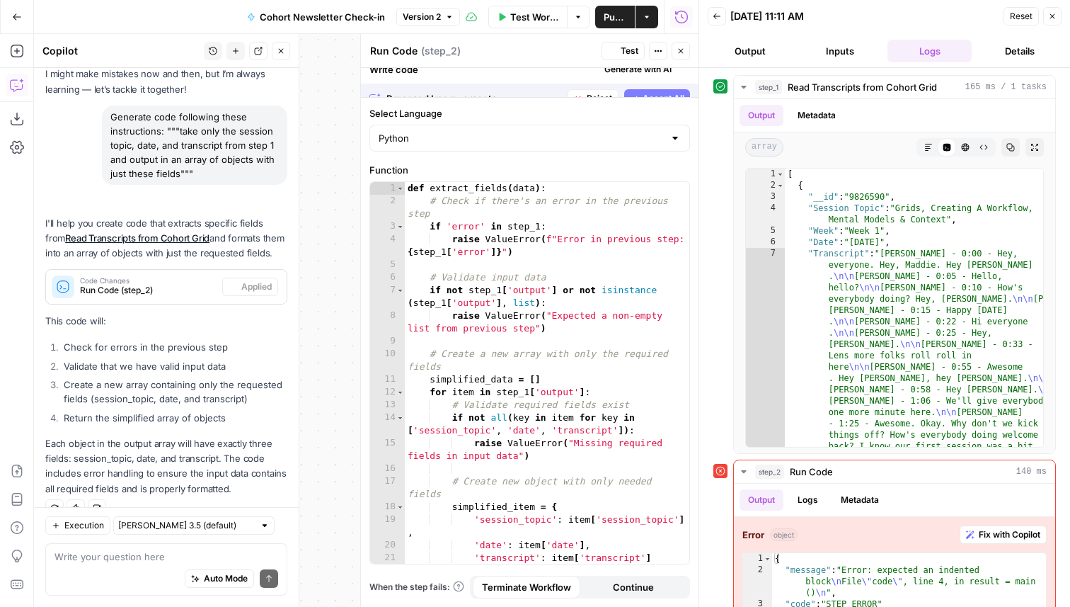
scroll to position [98, 0]
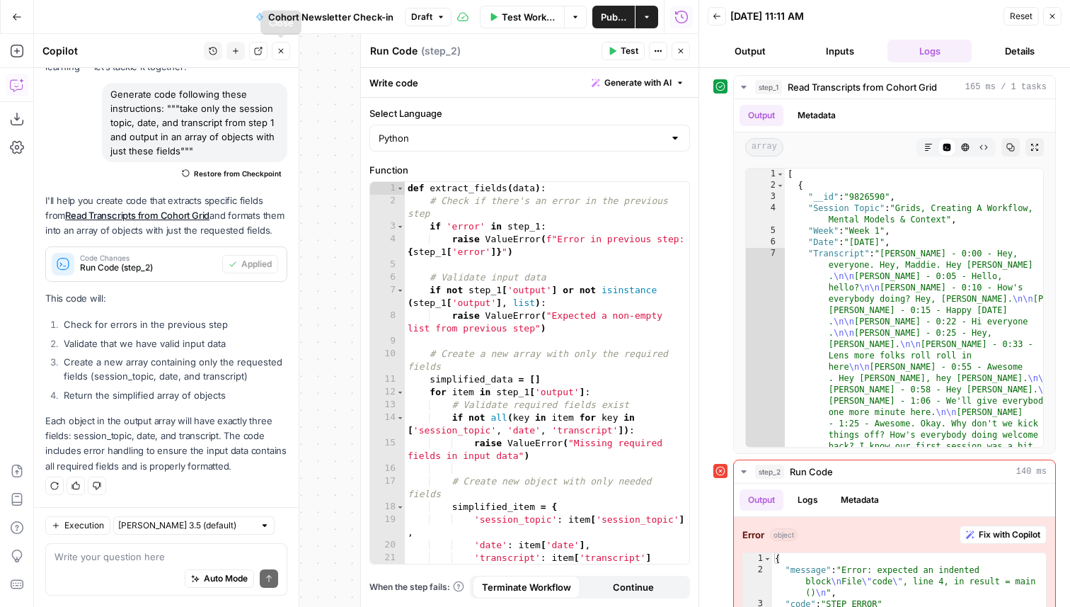
click at [285, 47] on icon "button" at bounding box center [281, 51] width 8 height 8
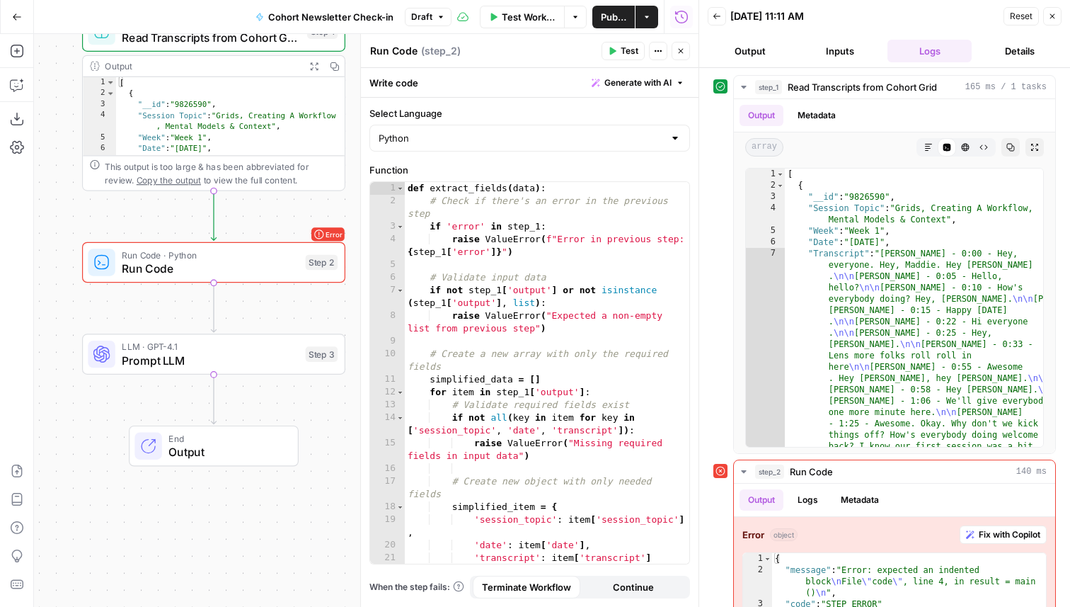
drag, startPoint x: 222, startPoint y: 242, endPoint x: 379, endPoint y: 184, distance: 168.2
click at [379, 184] on body "AirCraft - AM New Home Browse Your Data Usage Flightpath Settings Recent Grids …" at bounding box center [535, 303] width 1070 height 607
click at [626, 49] on span "Test" at bounding box center [630, 51] width 18 height 13
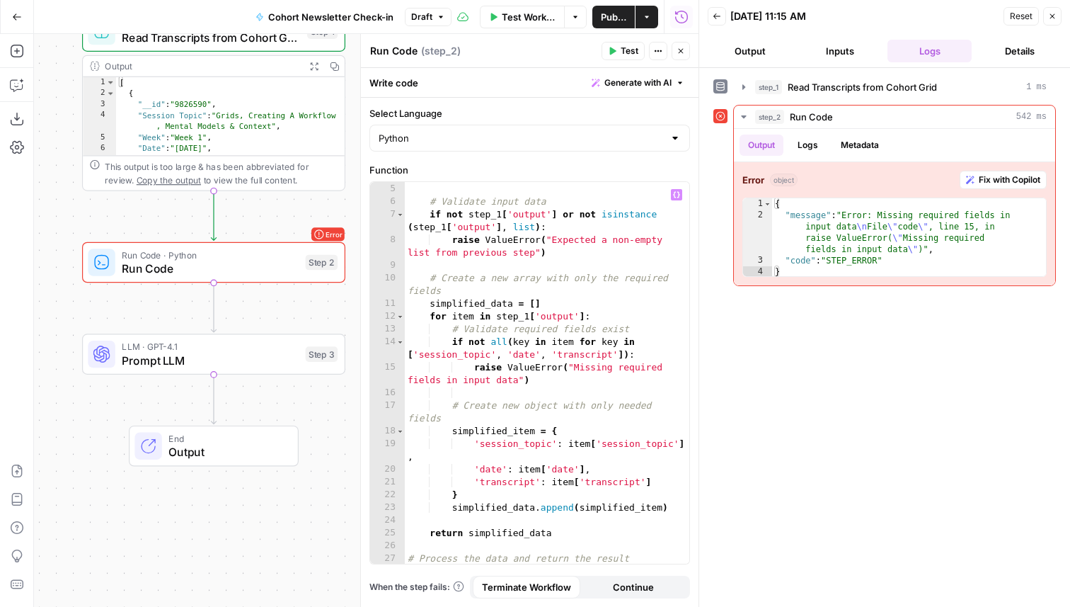
scroll to position [103, 0]
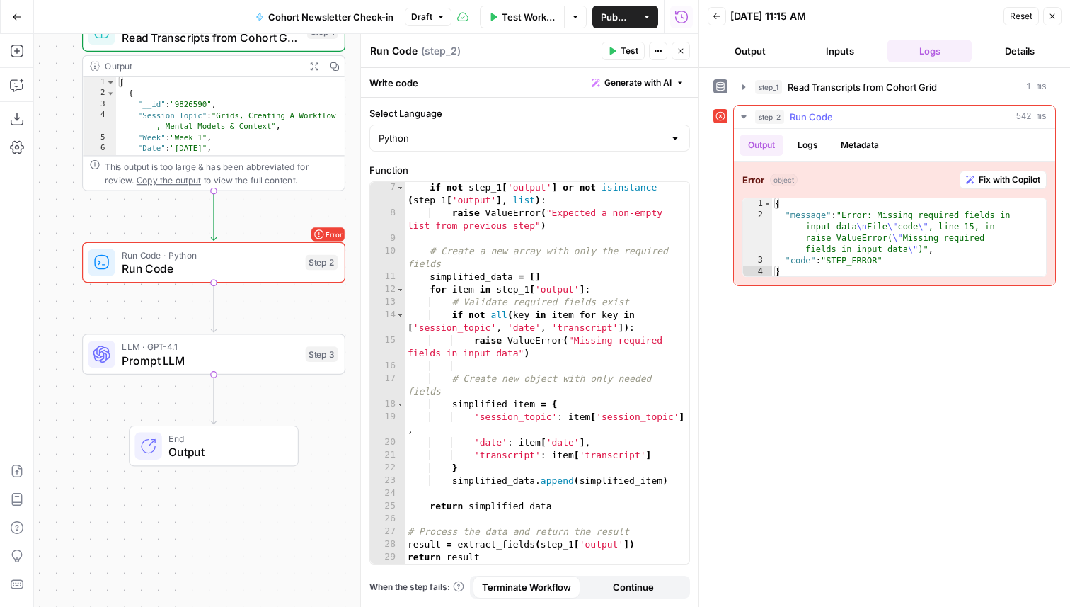
click at [1011, 181] on span "Fix with Copilot" at bounding box center [1010, 179] width 62 height 13
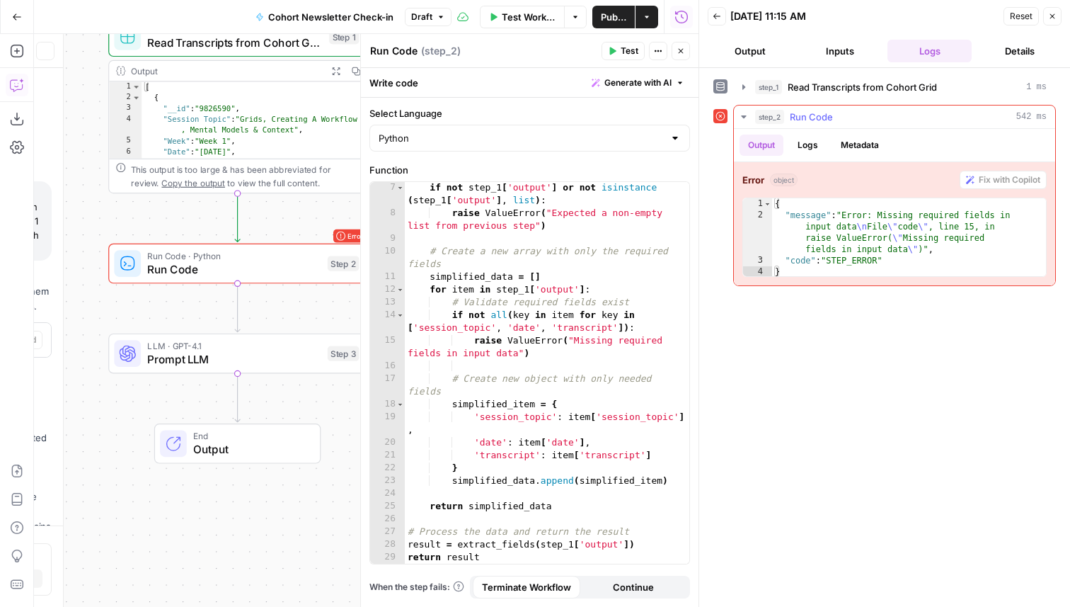
scroll to position [88, 0]
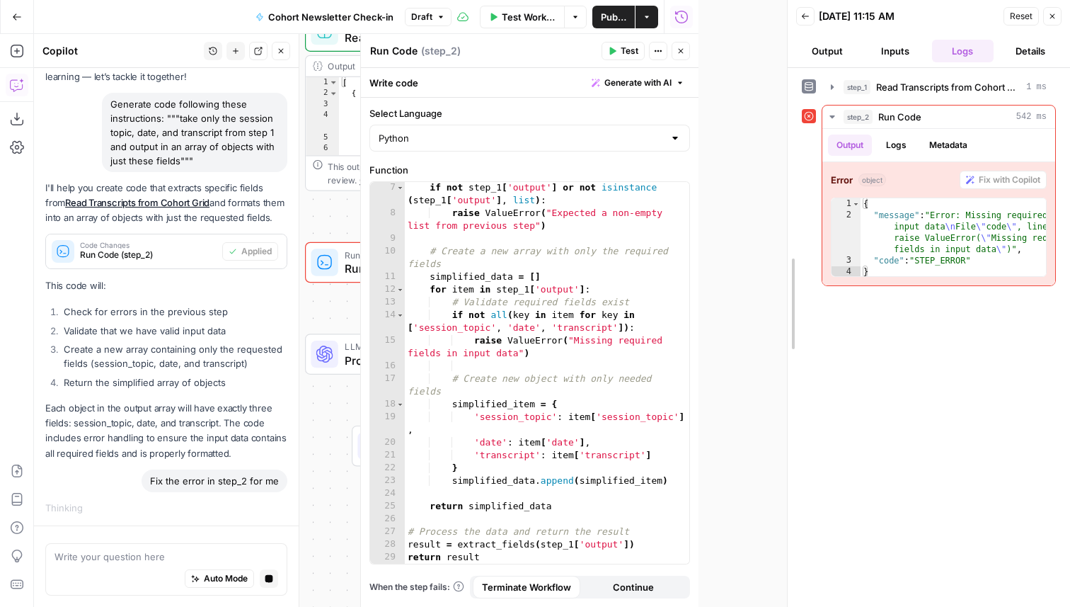
drag, startPoint x: 699, startPoint y: 217, endPoint x: 788, endPoint y: 212, distance: 88.6
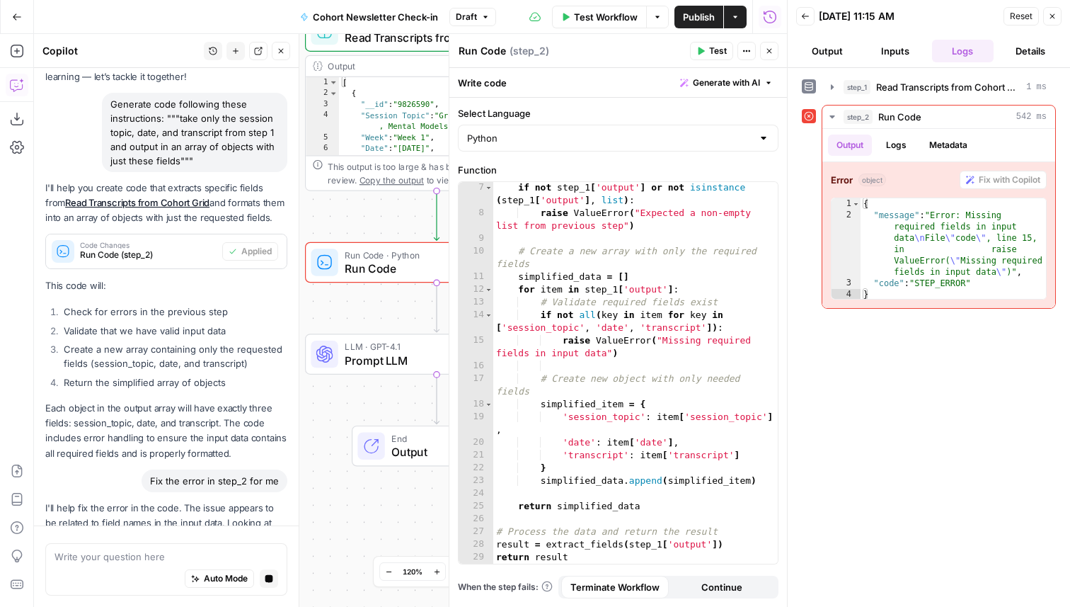
scroll to position [379, 0]
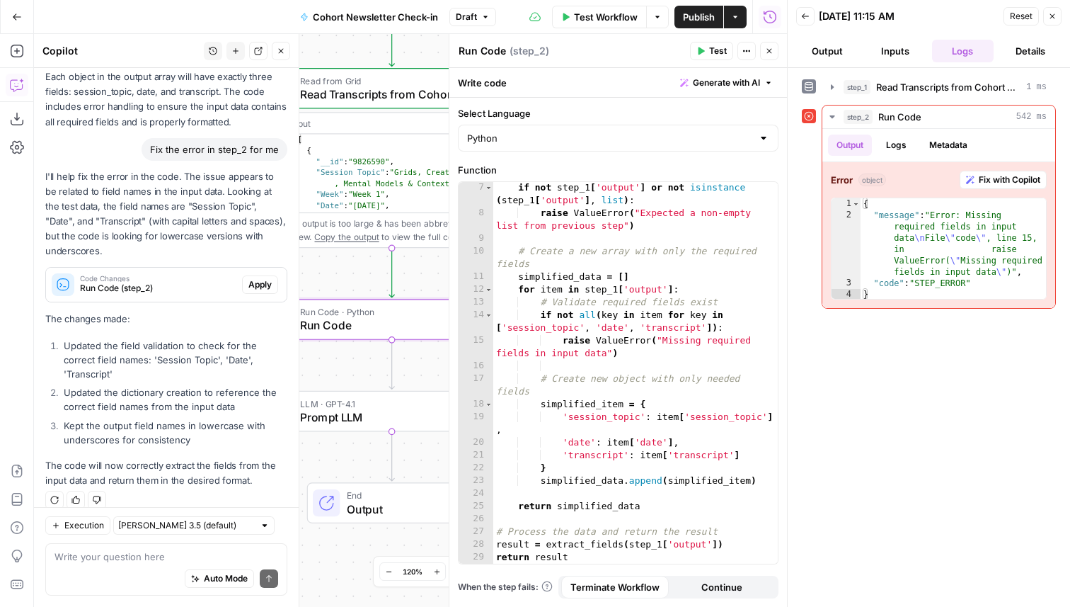
click at [267, 278] on span "Apply" at bounding box center [259, 284] width 23 height 13
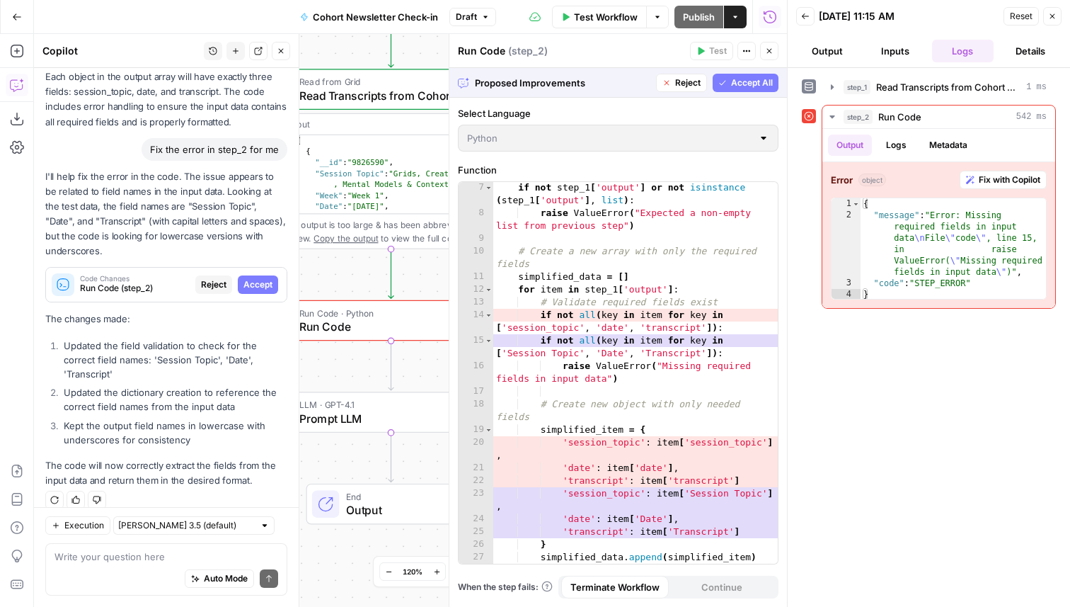
click at [758, 79] on span "Accept All" at bounding box center [752, 82] width 42 height 13
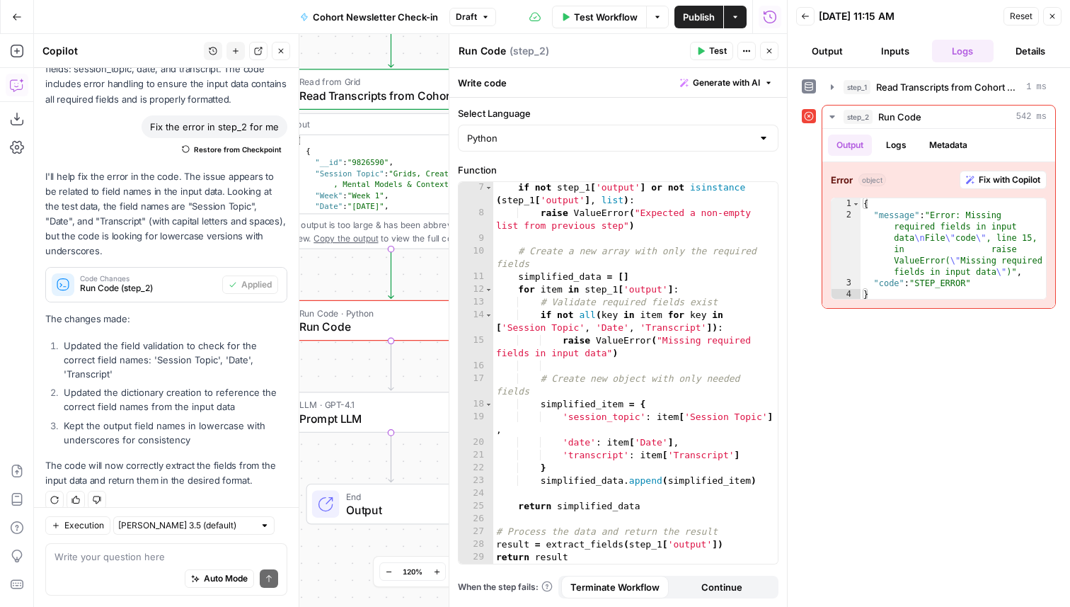
click at [722, 52] on span "Test" at bounding box center [718, 51] width 18 height 13
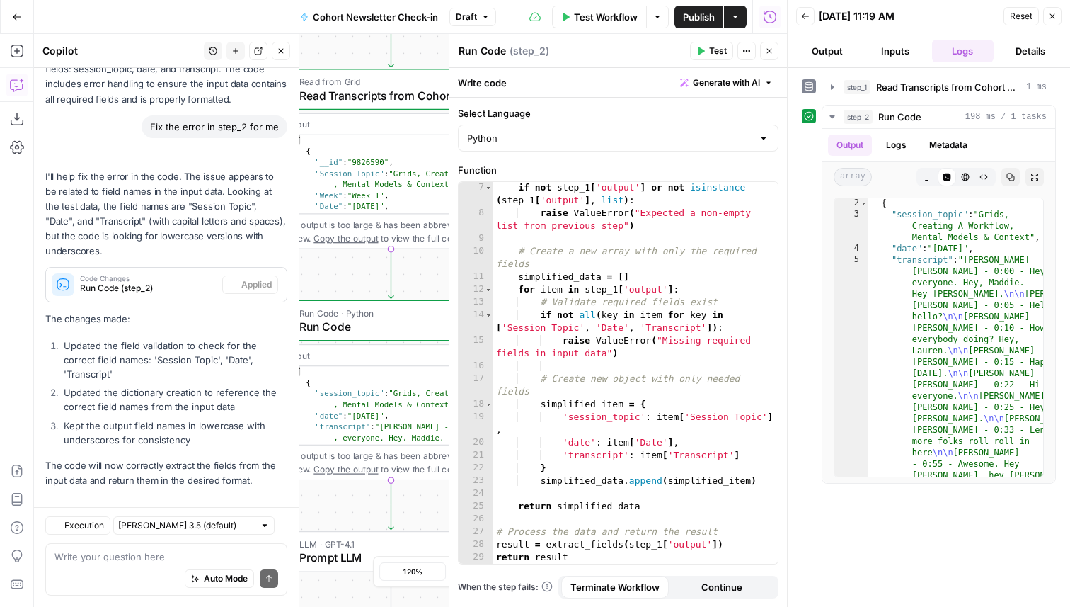
click at [773, 55] on icon "button" at bounding box center [769, 51] width 8 height 8
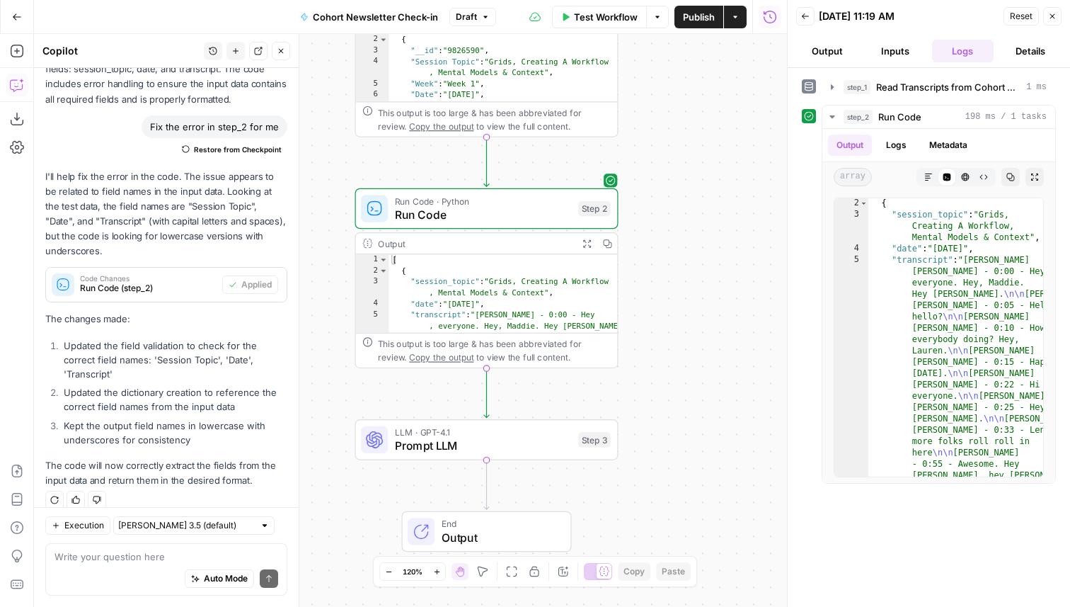
drag, startPoint x: 561, startPoint y: 171, endPoint x: 648, endPoint y: 49, distance: 150.1
click at [650, 45] on div "Workflow Set Inputs Inputs Read from Grid Read Transcripts from Cohort Grid Ste…" at bounding box center [410, 320] width 753 height 573
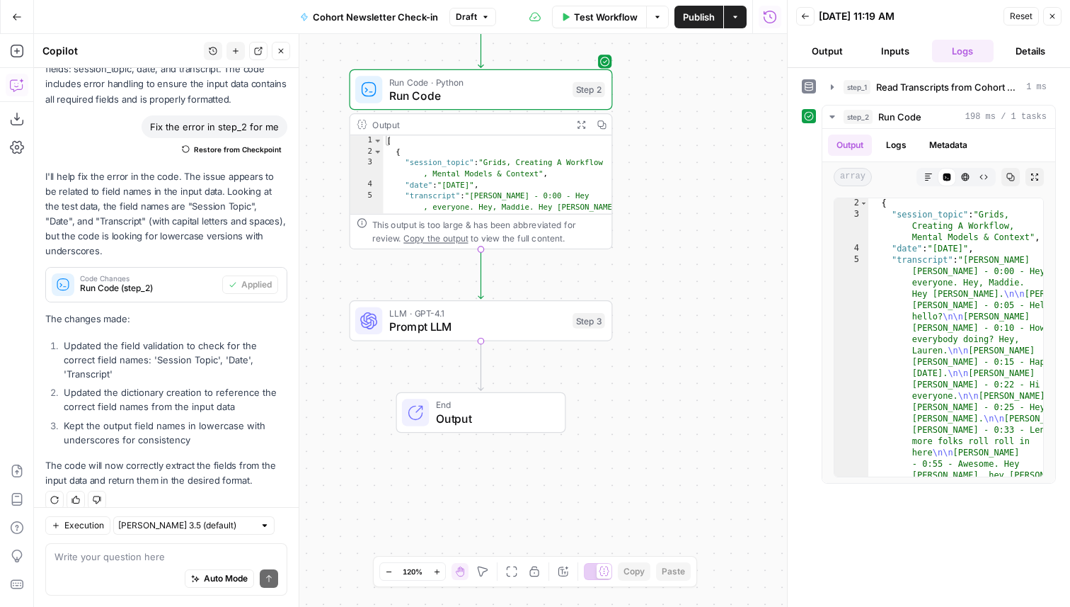
drag, startPoint x: 636, startPoint y: 390, endPoint x: 634, endPoint y: 243, distance: 147.3
click at [634, 243] on div "Workflow Set Inputs Inputs Read from Grid Read Transcripts from Cohort Grid Ste…" at bounding box center [410, 320] width 753 height 573
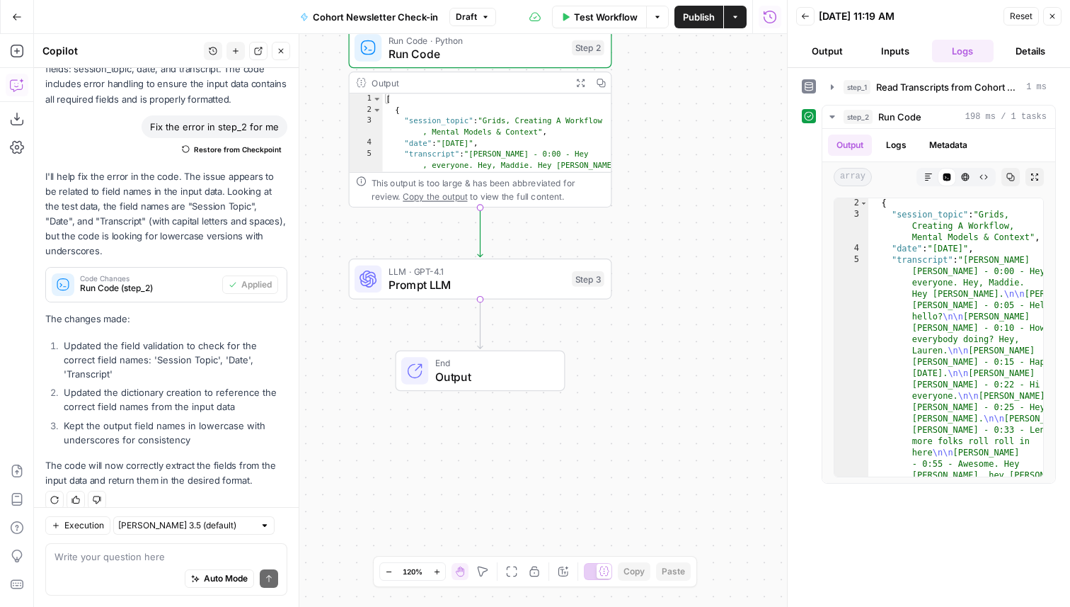
click at [558, 273] on span "LLM · GPT-4.1" at bounding box center [477, 270] width 177 height 13
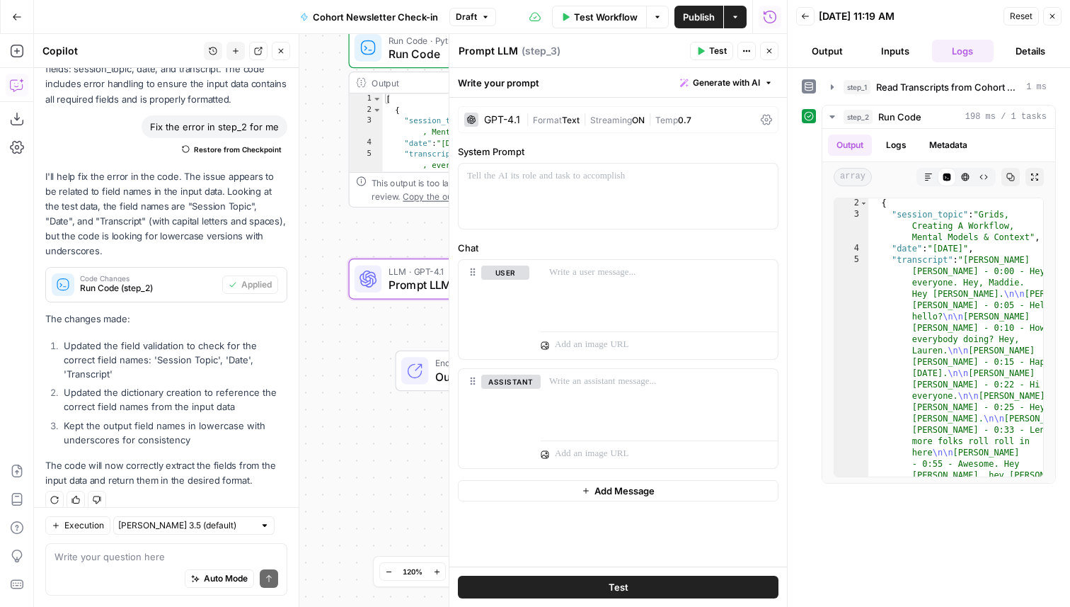
click at [736, 76] on span "Generate with AI" at bounding box center [726, 82] width 67 height 13
click at [698, 115] on span "Generate" at bounding box center [707, 114] width 103 height 14
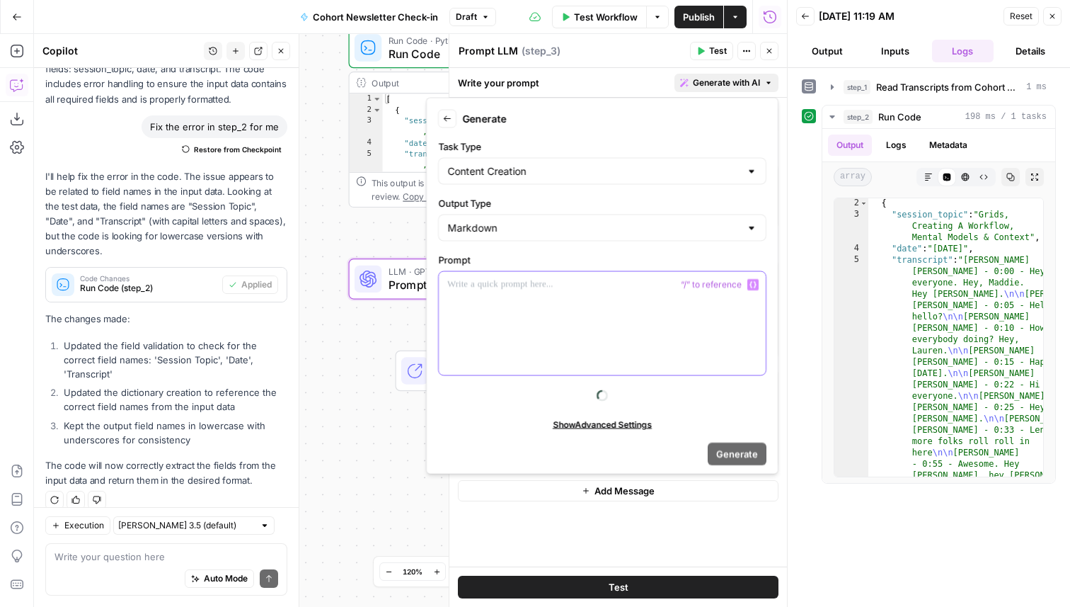
click at [554, 340] on div at bounding box center [602, 323] width 327 height 103
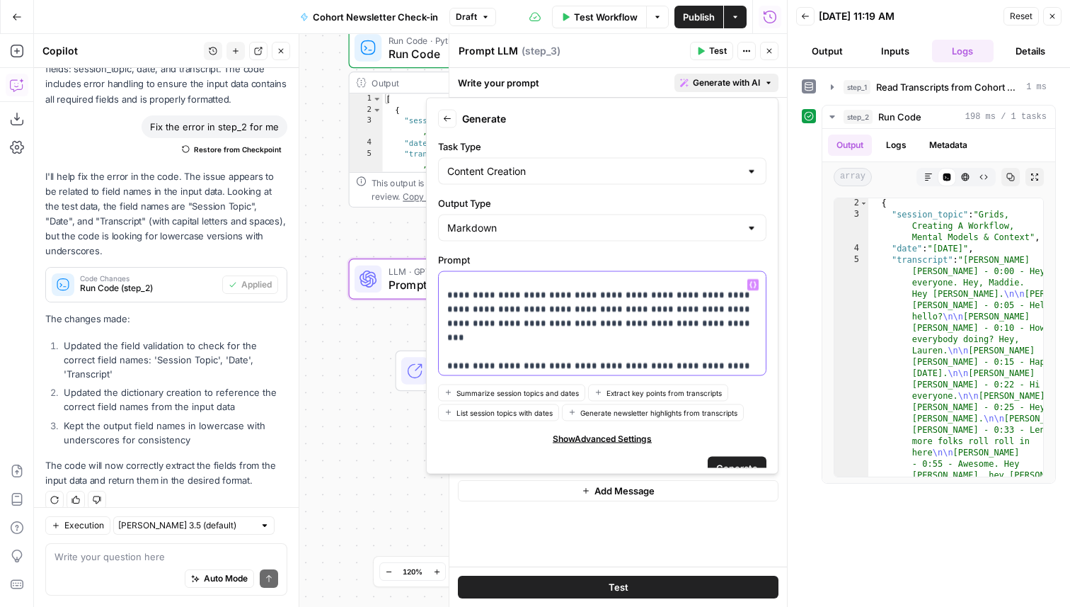
scroll to position [159, 0]
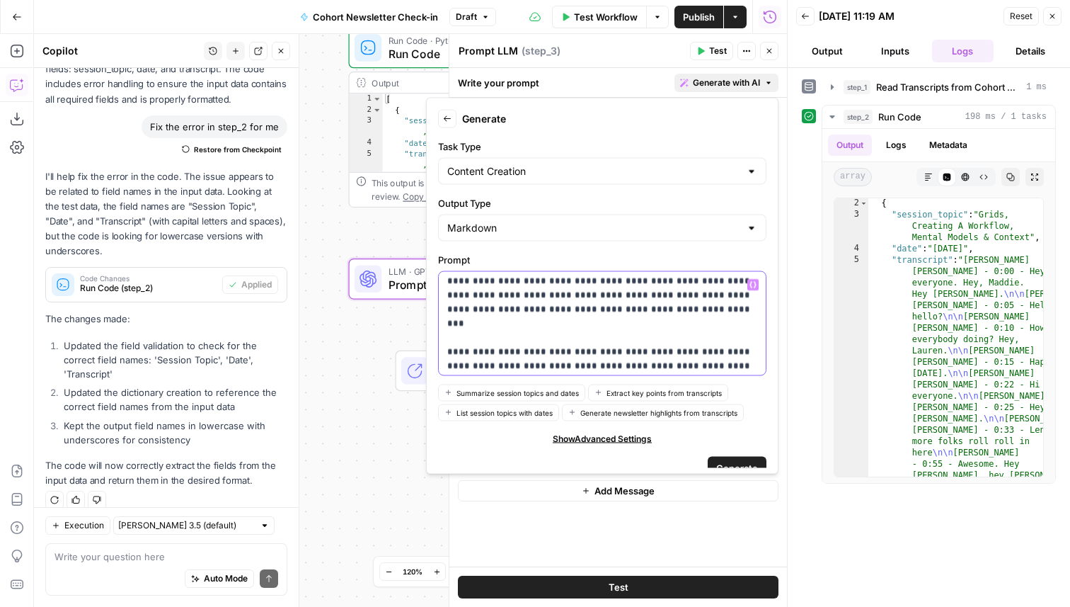
click at [622, 362] on p "**********" at bounding box center [602, 245] width 310 height 255
click at [722, 458] on button "Generate" at bounding box center [737, 467] width 59 height 23
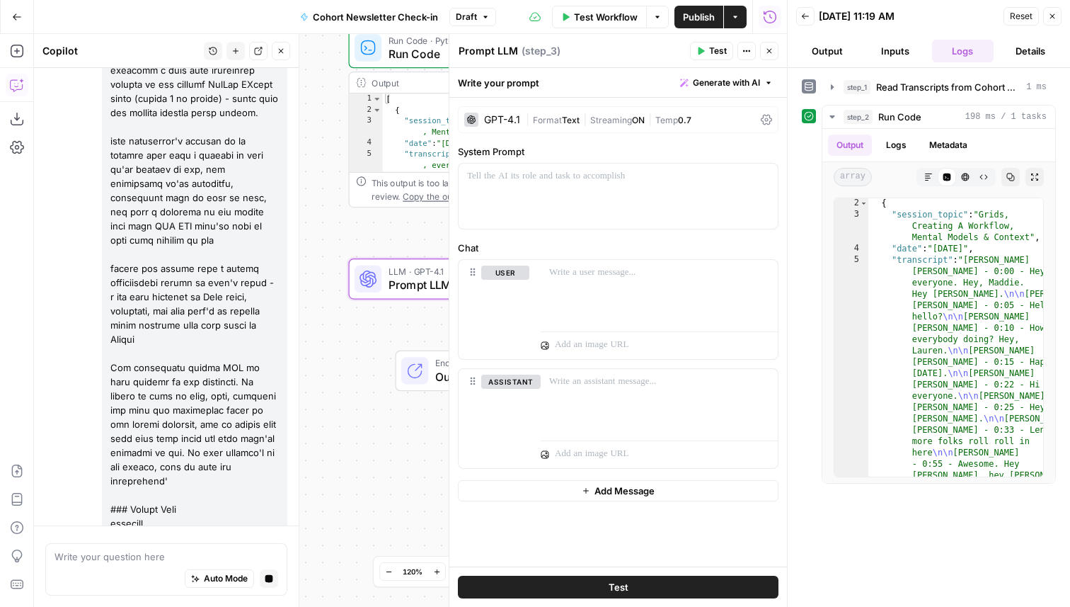
scroll to position [1213, 0]
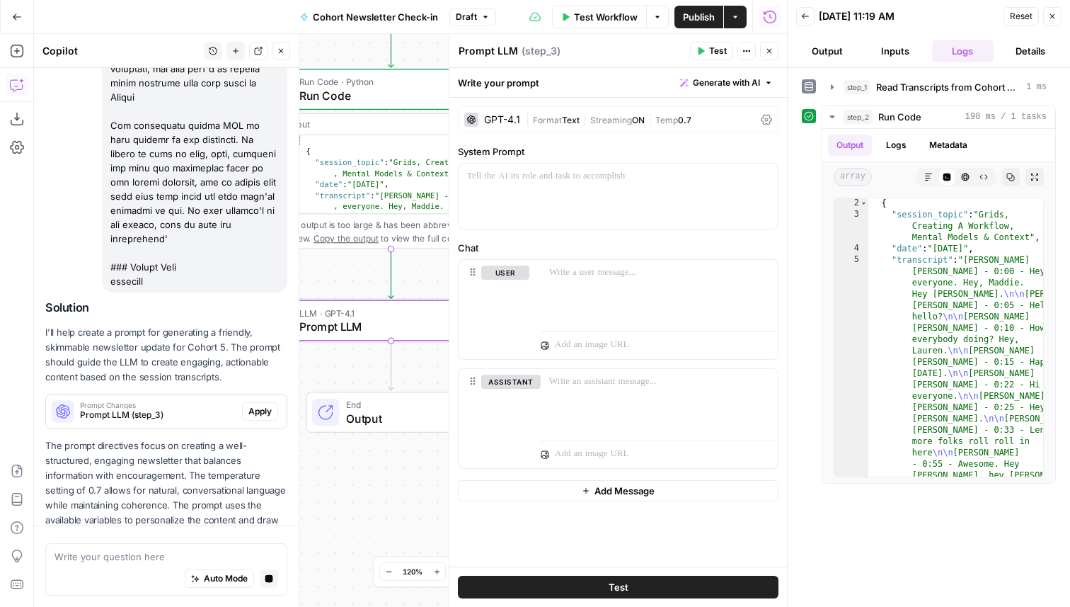
click at [265, 405] on span "Apply" at bounding box center [259, 411] width 23 height 13
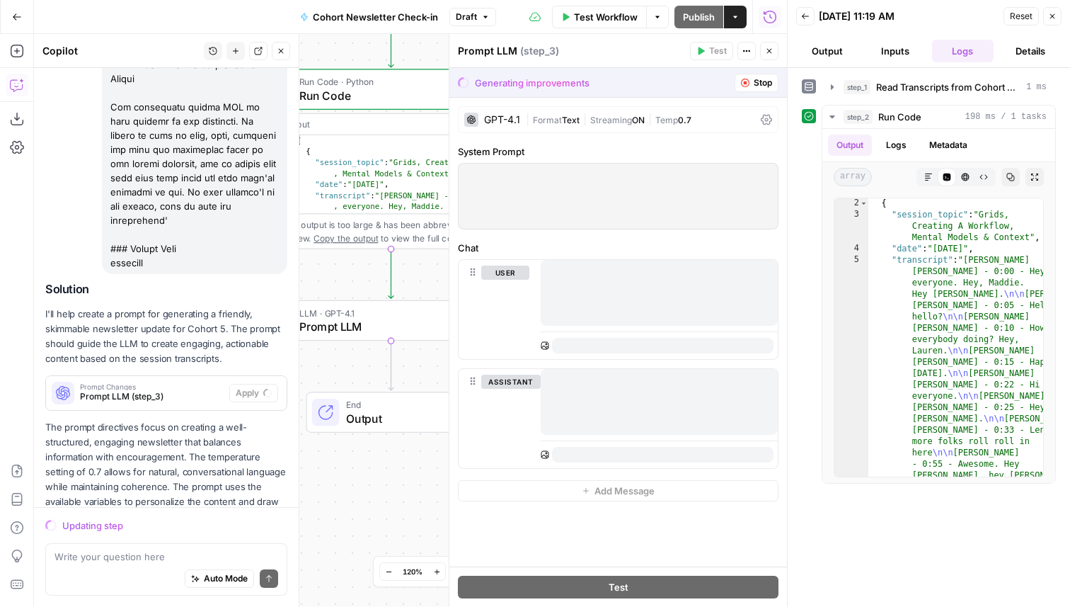
scroll to position [1254, 0]
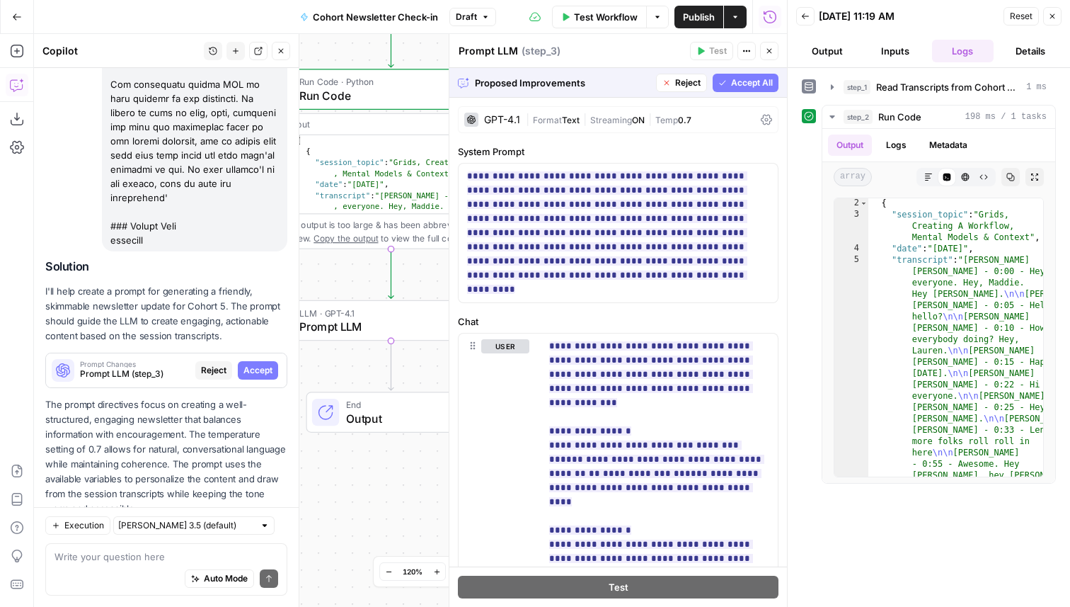
click at [757, 83] on span "Accept All" at bounding box center [752, 82] width 42 height 13
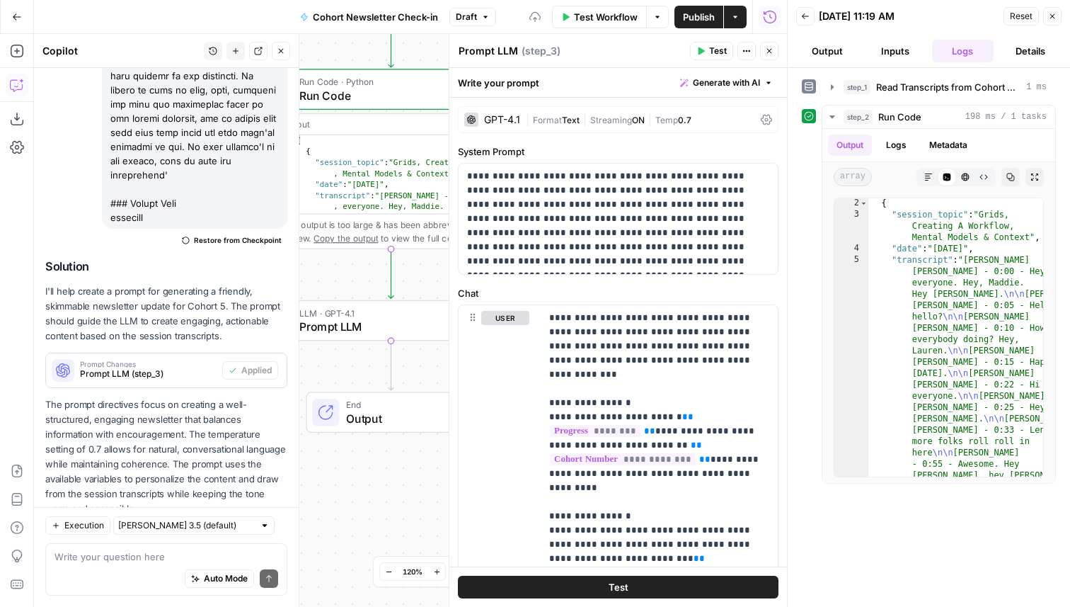
click at [713, 55] on span "Test" at bounding box center [718, 51] width 18 height 13
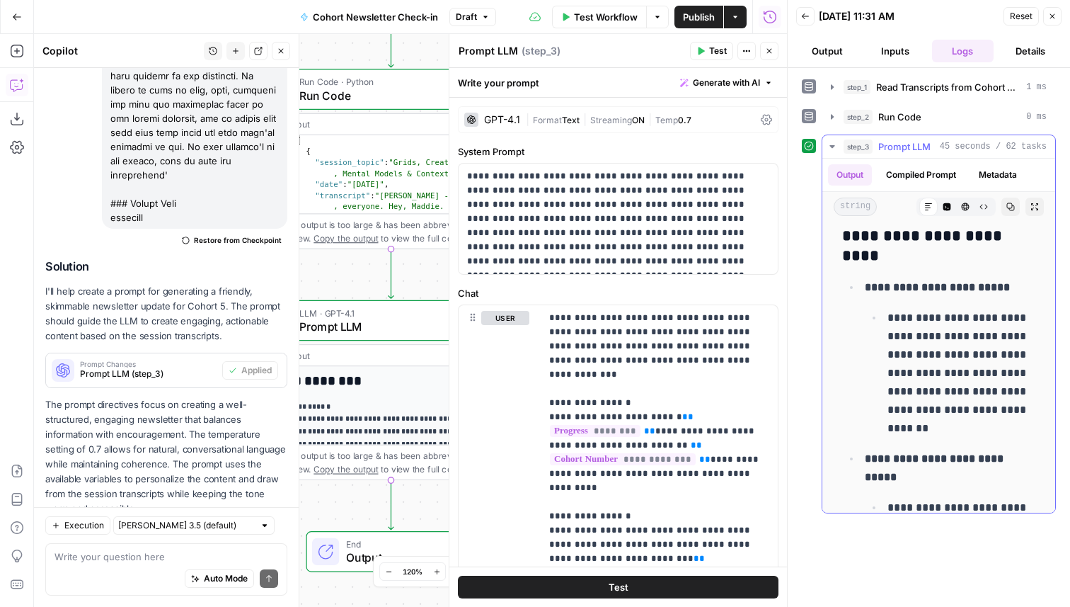
scroll to position [2304, 0]
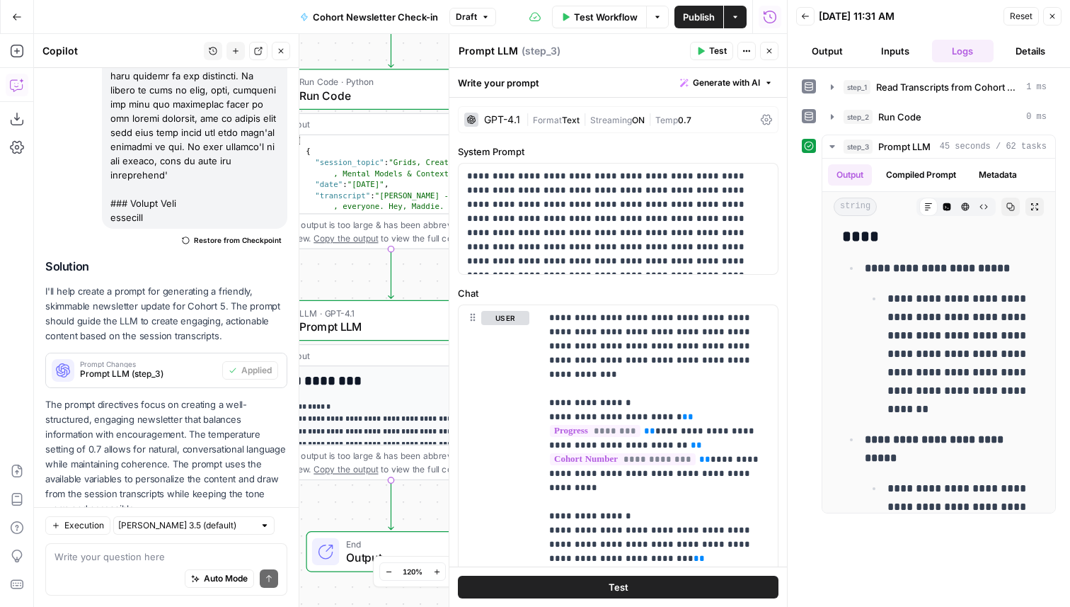
click at [775, 55] on button "Close" at bounding box center [769, 51] width 18 height 18
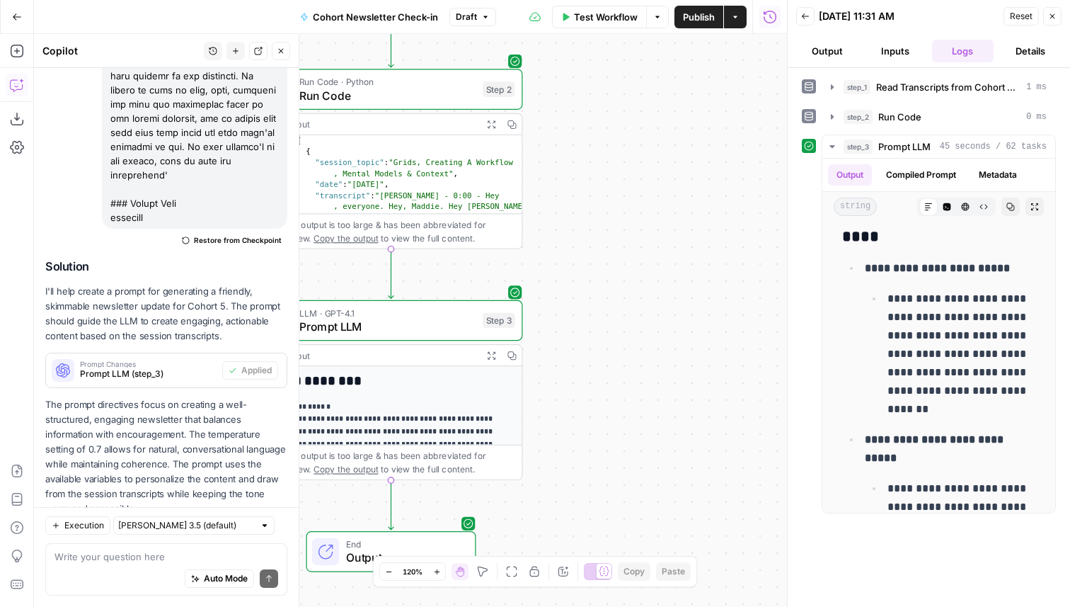
click at [282, 51] on icon "button" at bounding box center [281, 51] width 8 height 8
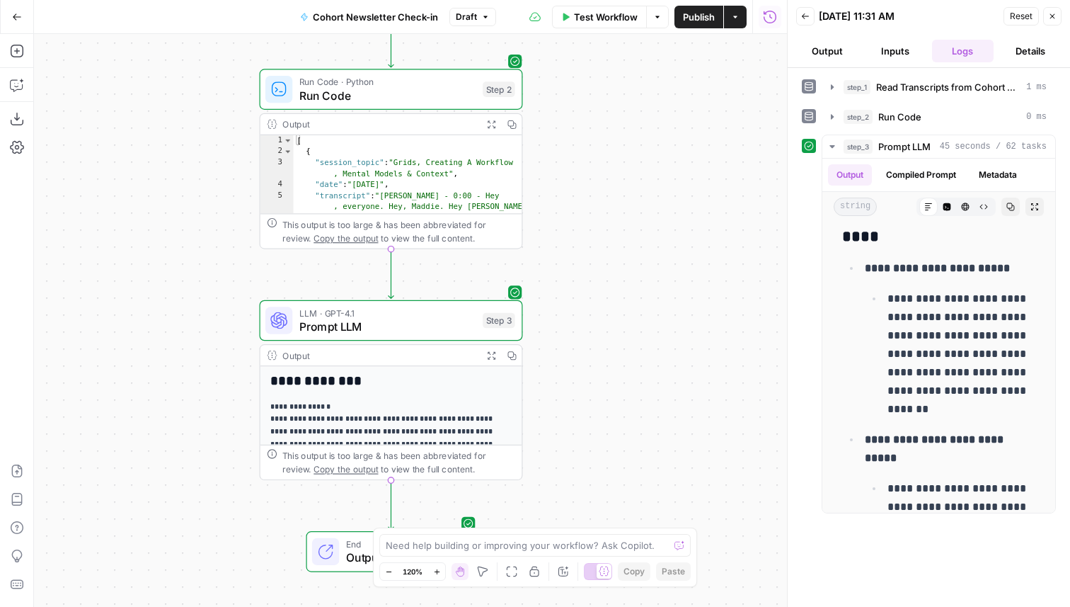
click at [704, 19] on span "Publish" at bounding box center [699, 17] width 32 height 14
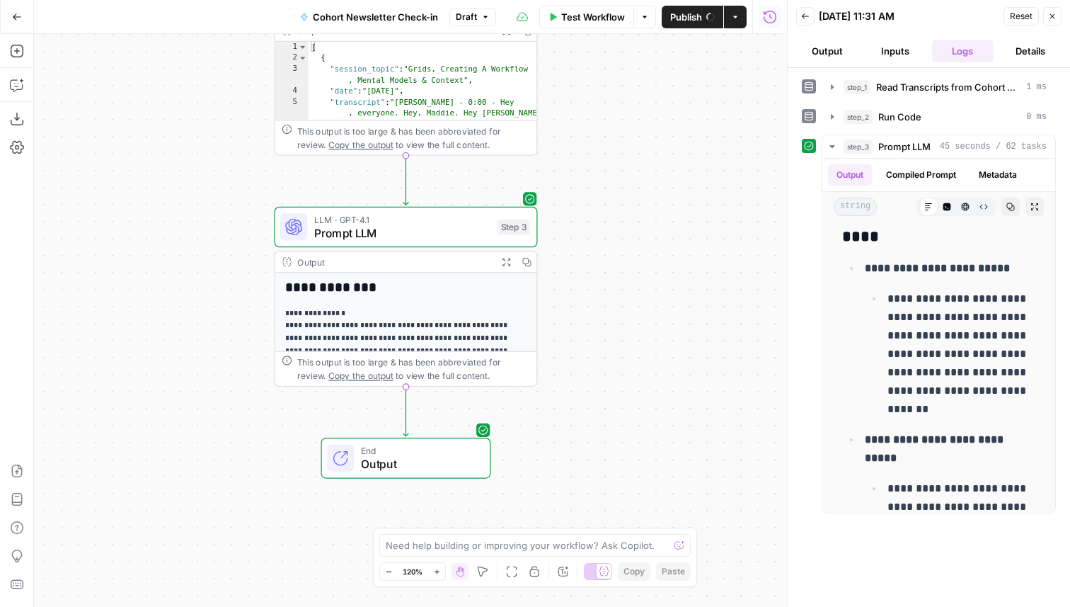
drag, startPoint x: 611, startPoint y: 327, endPoint x: 656, endPoint y: 181, distance: 152.7
click at [657, 181] on div "Workflow Set Inputs Inputs Read from Grid Read Transcripts from Cohort Grid Ste…" at bounding box center [410, 320] width 753 height 573
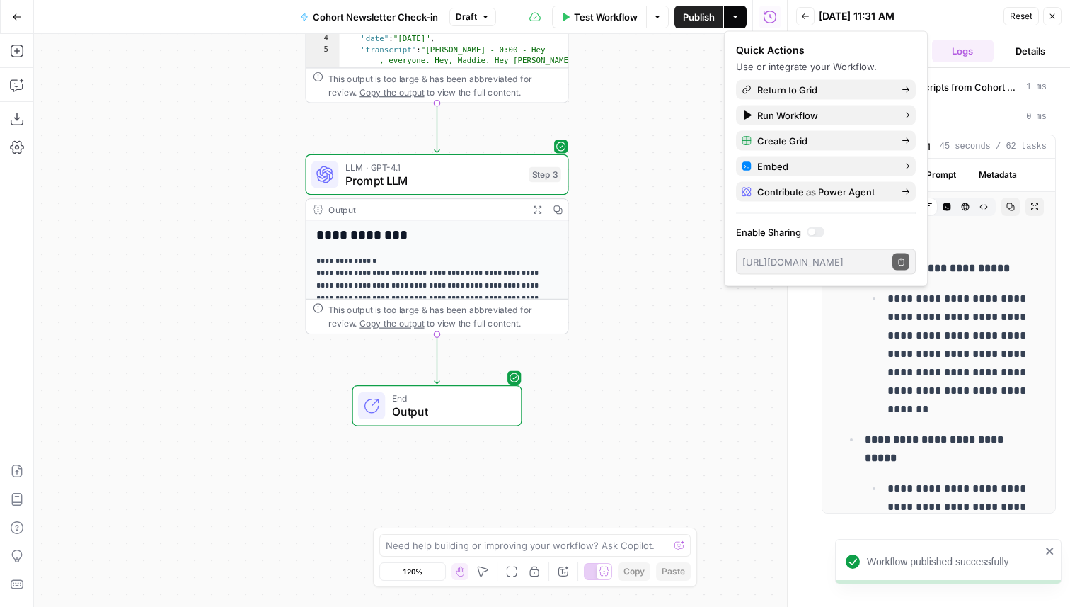
click at [476, 181] on span "Prompt LLM" at bounding box center [433, 180] width 177 height 17
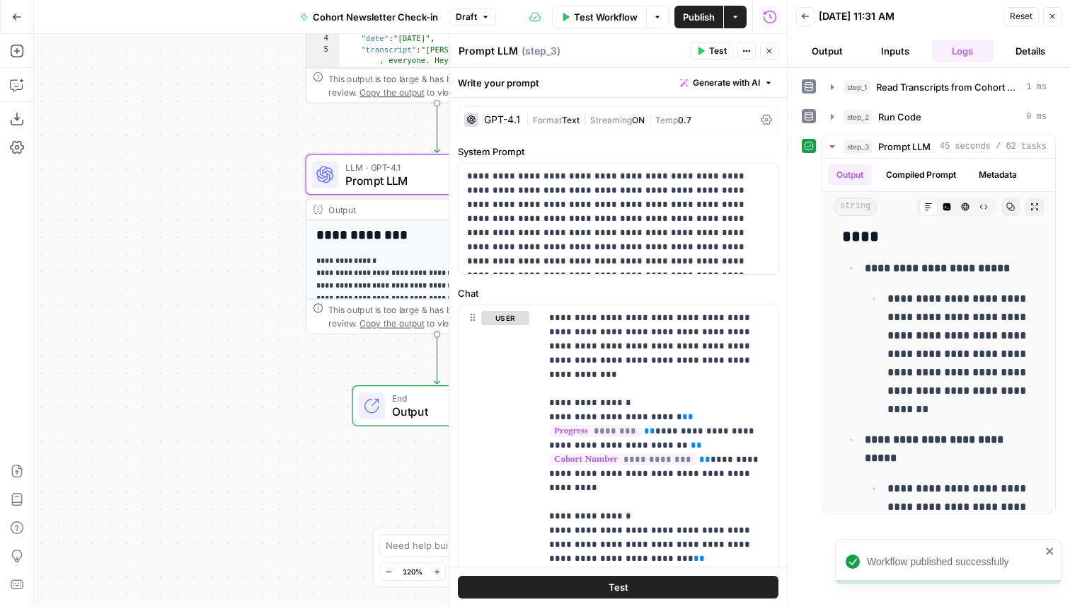
click at [493, 53] on textarea "Prompt LLM" at bounding box center [488, 51] width 59 height 14
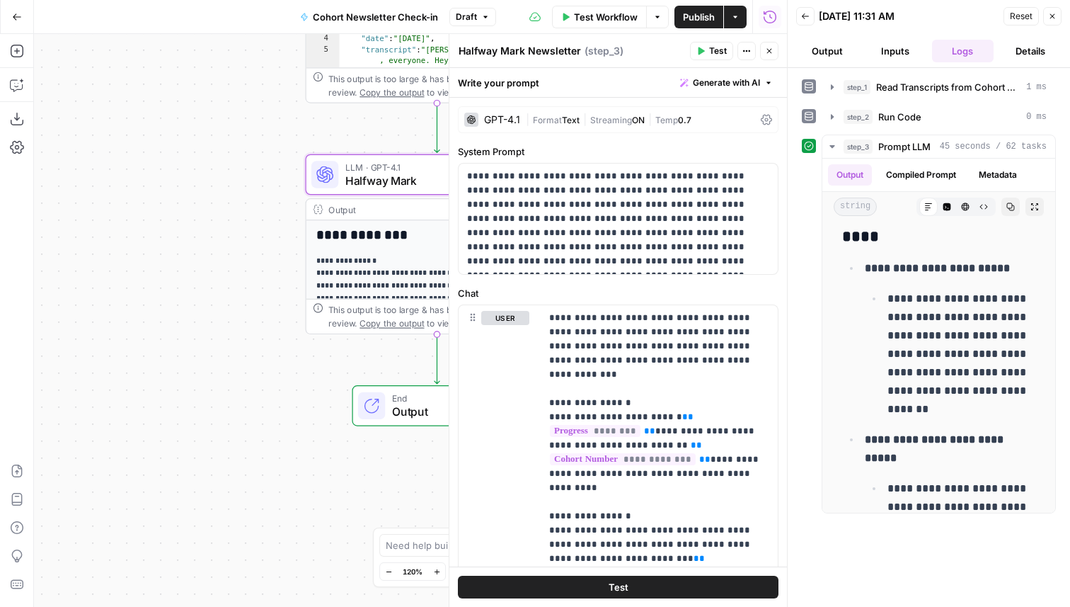
type textarea "Halfway Mark Newsletter"
click at [767, 42] on div "Run History E" at bounding box center [769, 47] width 59 height 13
click at [770, 52] on icon "button" at bounding box center [769, 51] width 5 height 5
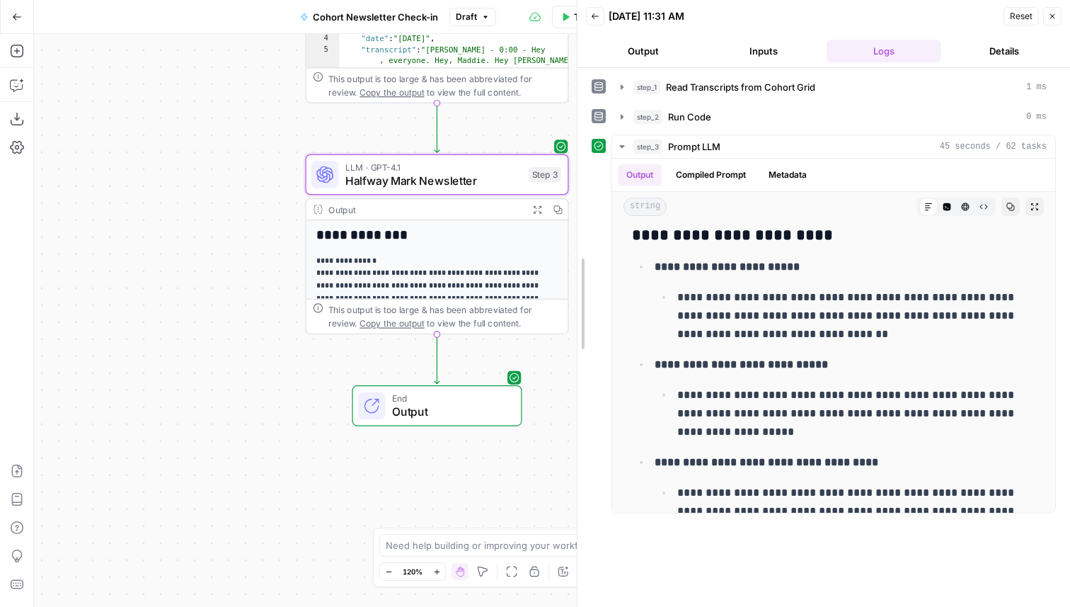
drag, startPoint x: 790, startPoint y: 84, endPoint x: 522, endPoint y: 86, distance: 268.3
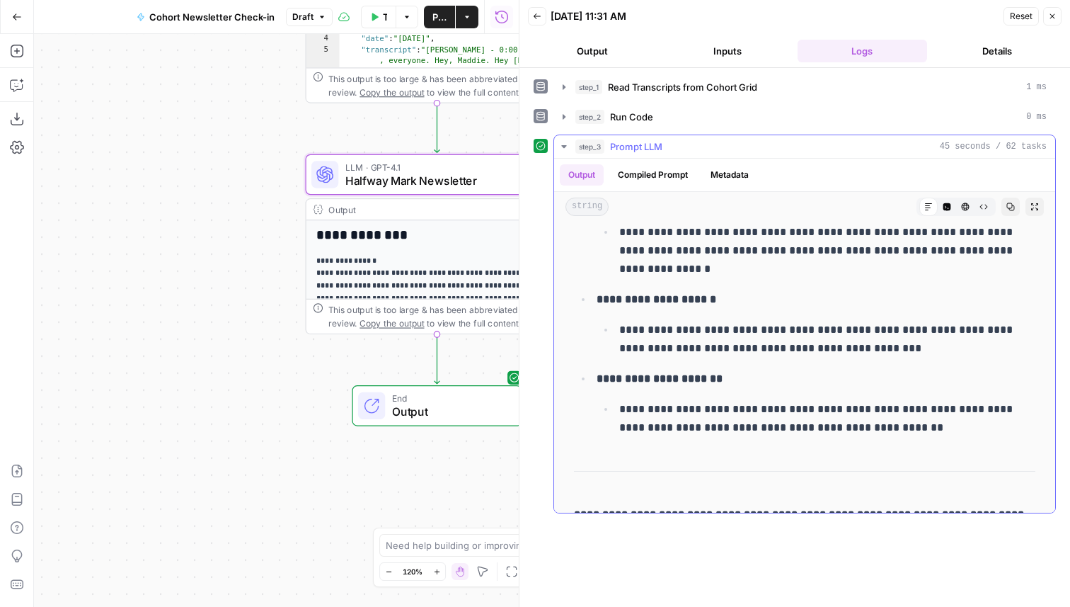
scroll to position [3855, 0]
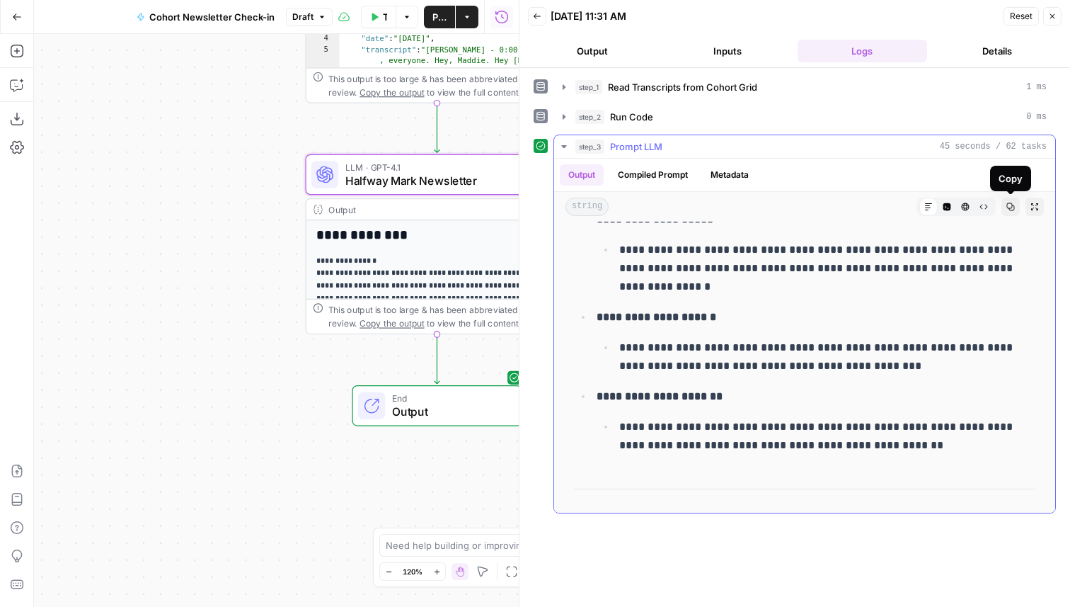
click at [1011, 207] on icon "button" at bounding box center [1011, 206] width 8 height 8
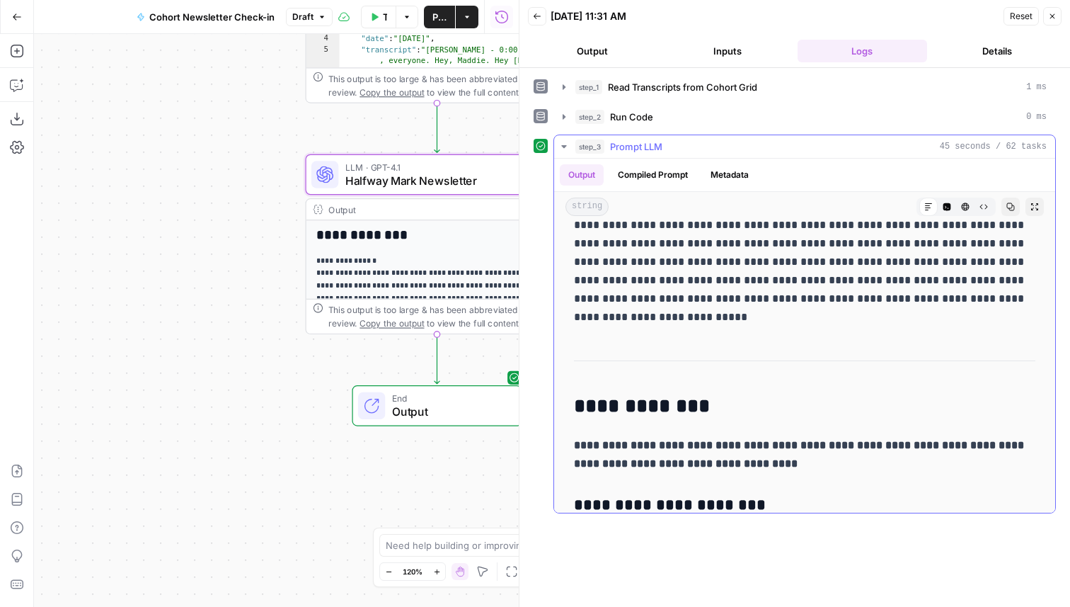
scroll to position [0, 0]
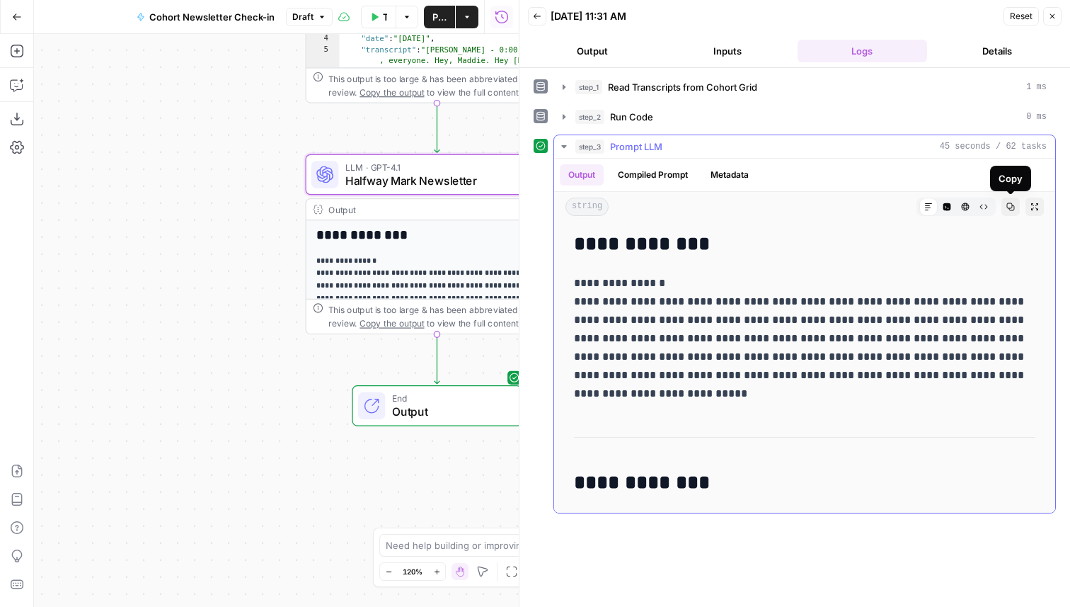
click at [1012, 208] on icon "button" at bounding box center [1011, 207] width 8 height 8
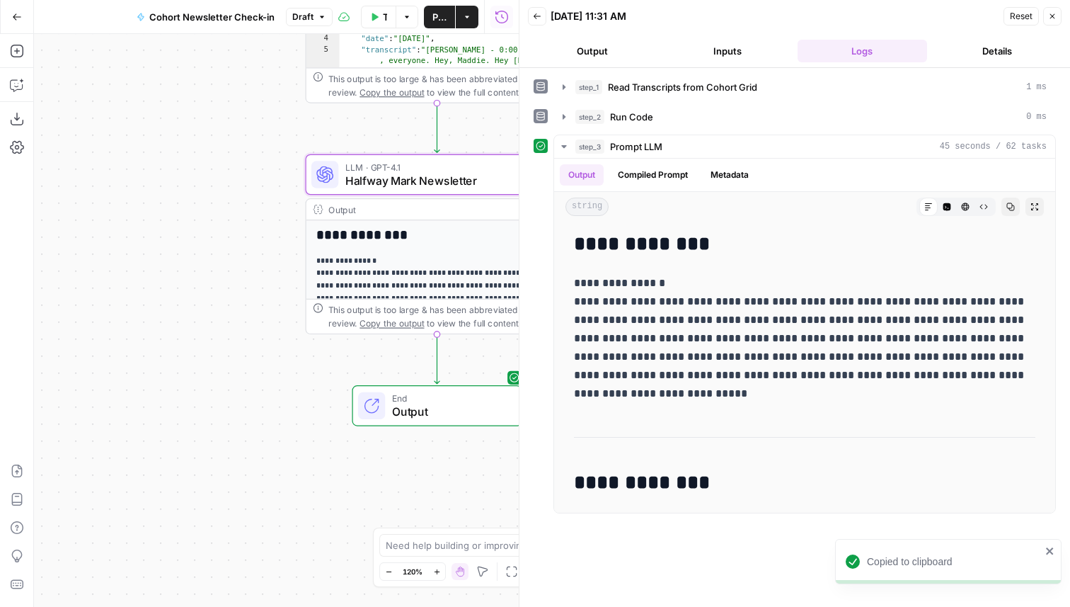
click at [437, 18] on span "Publish" at bounding box center [440, 17] width 14 height 14
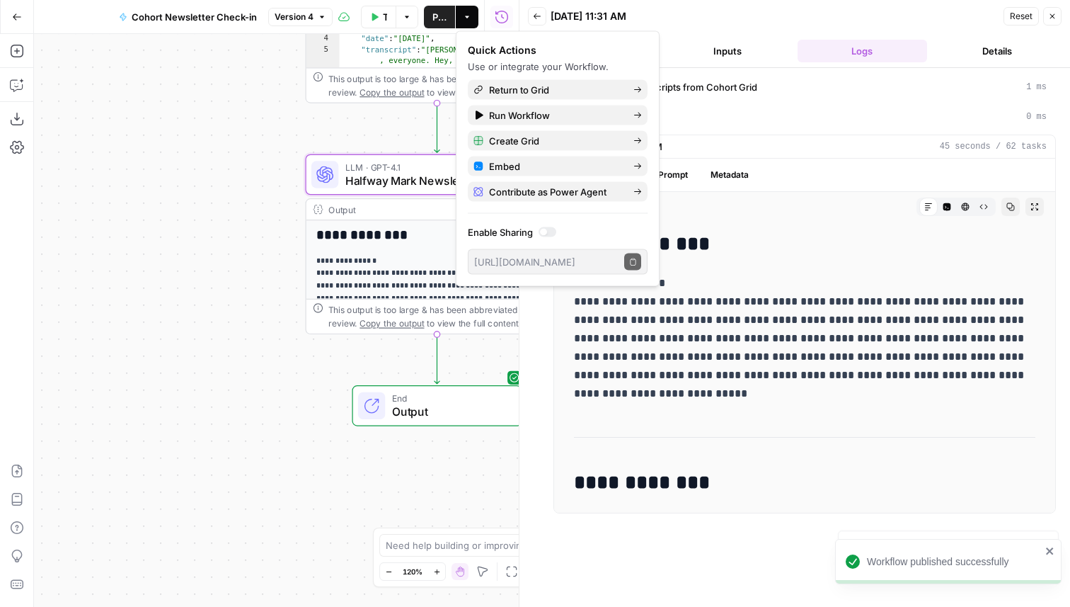
click at [12, 20] on icon "button" at bounding box center [17, 17] width 10 height 10
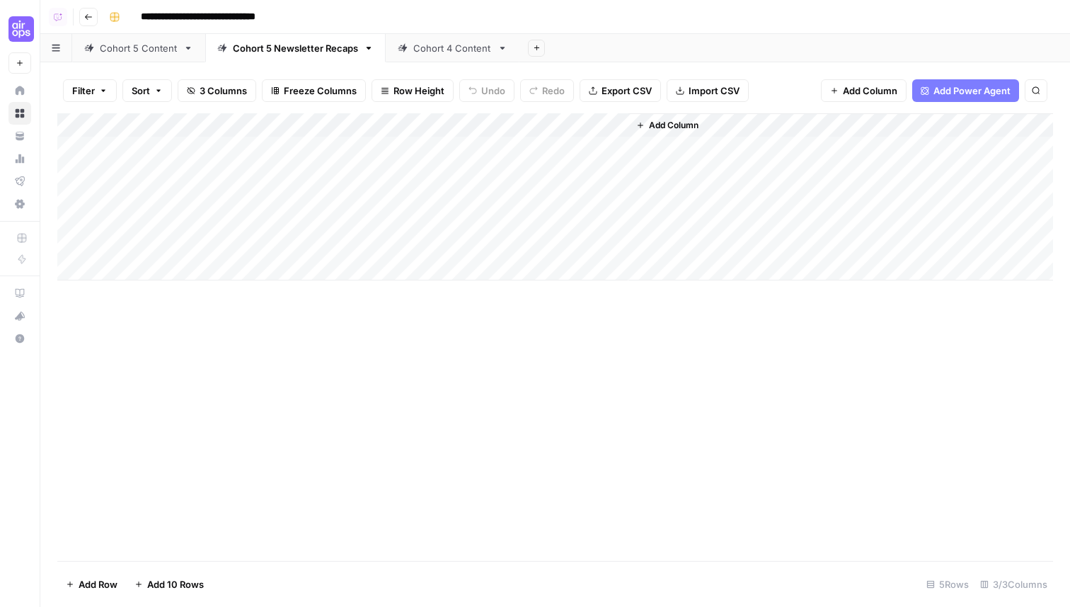
click at [302, 151] on div "Add Column" at bounding box center [555, 196] width 996 height 167
click at [339, 163] on div "Add Column" at bounding box center [555, 196] width 996 height 167
click at [340, 147] on div "Add Column" at bounding box center [555, 196] width 996 height 167
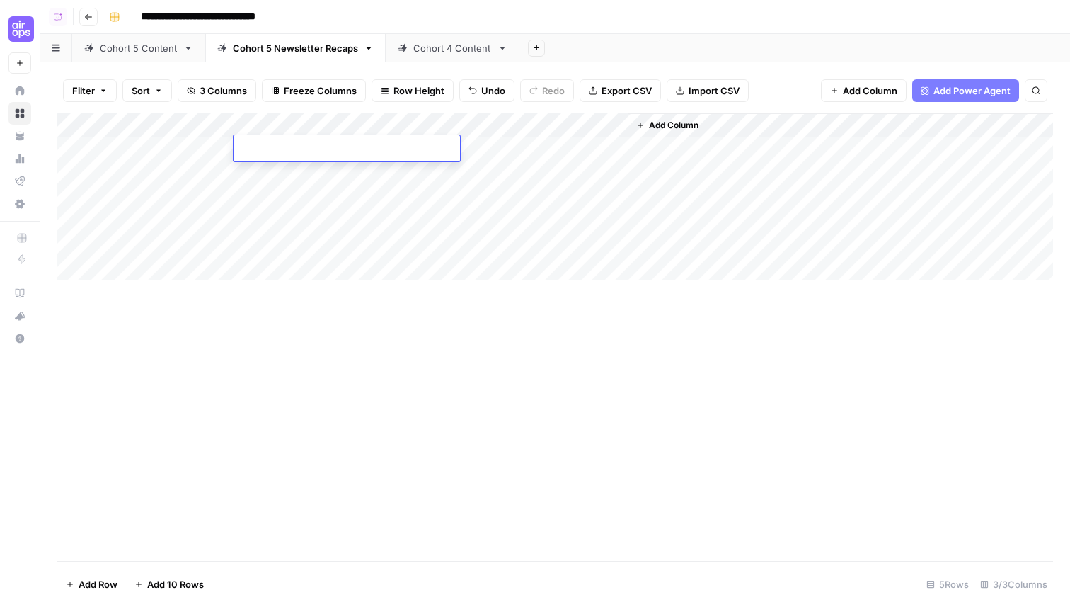
click at [340, 217] on div "Add Column" at bounding box center [555, 196] width 996 height 167
click at [331, 122] on div "Add Column" at bounding box center [555, 196] width 996 height 167
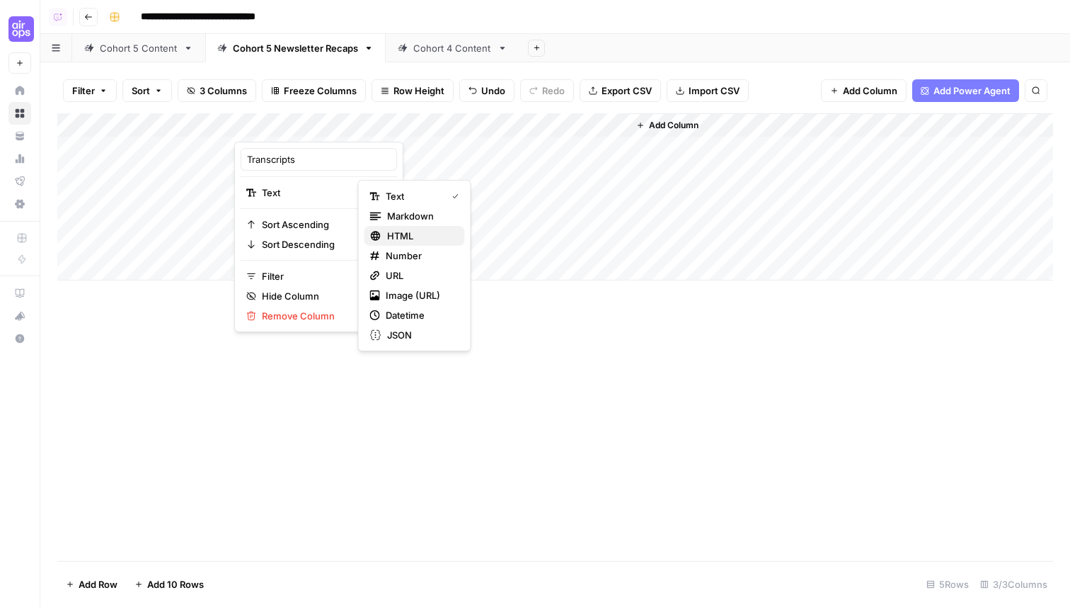
click at [418, 227] on button "HTML" at bounding box center [415, 236] width 101 height 20
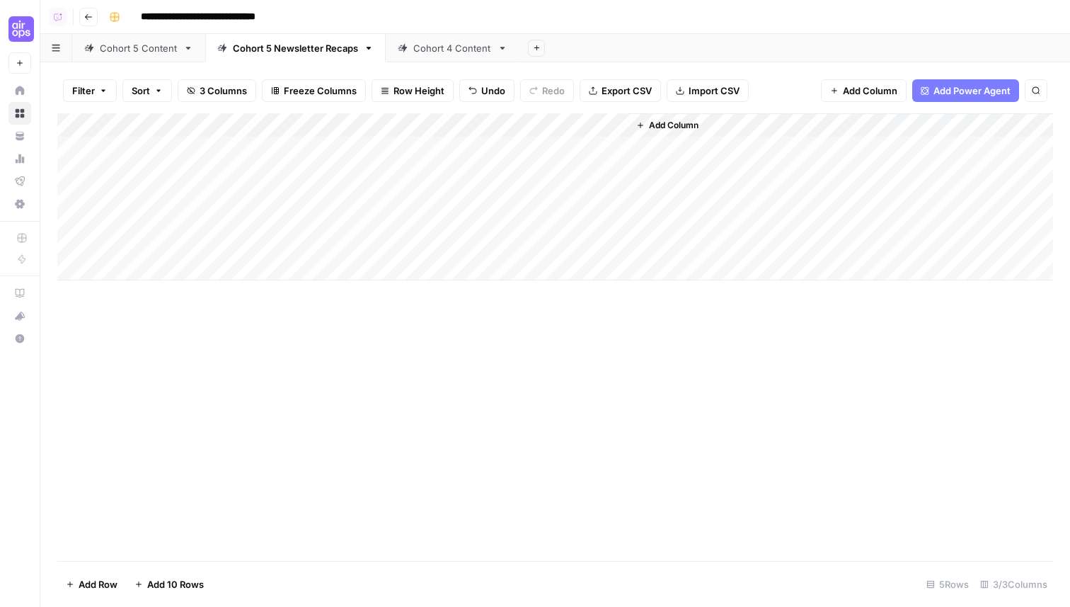
click at [340, 128] on div "Add Column" at bounding box center [555, 196] width 996 height 167
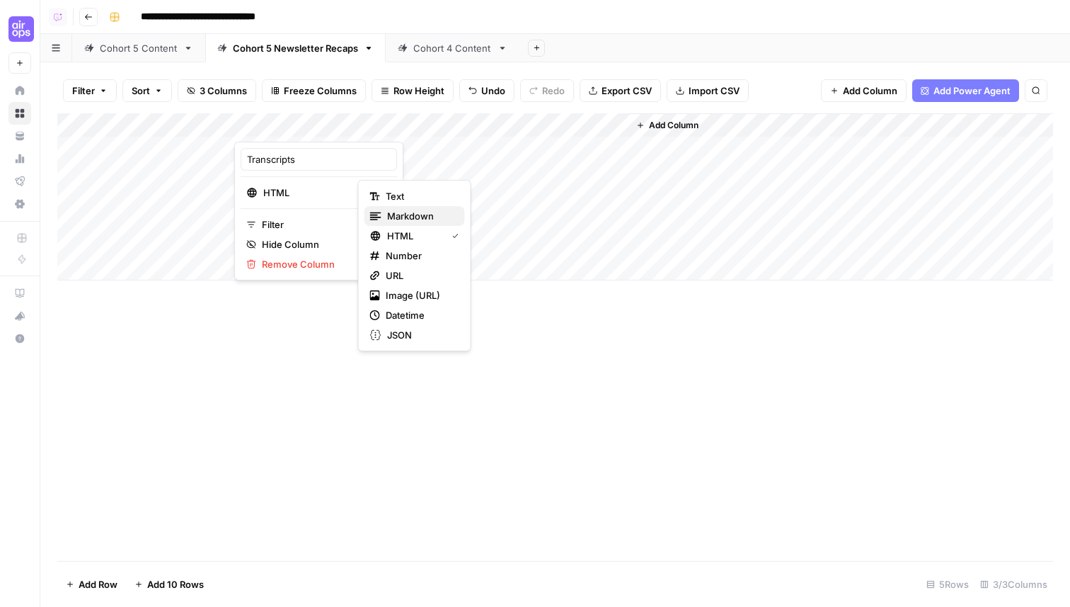
click at [398, 217] on span "Markdown" at bounding box center [420, 216] width 67 height 14
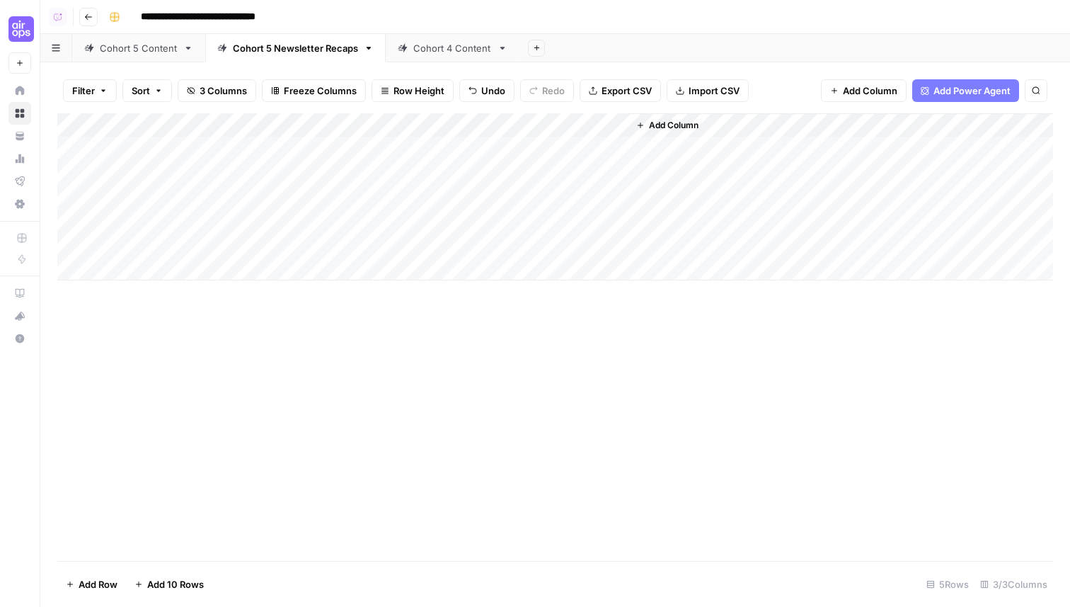
click at [330, 149] on div "Add Column" at bounding box center [555, 196] width 996 height 167
click at [425, 150] on div "Add Column" at bounding box center [555, 196] width 996 height 167
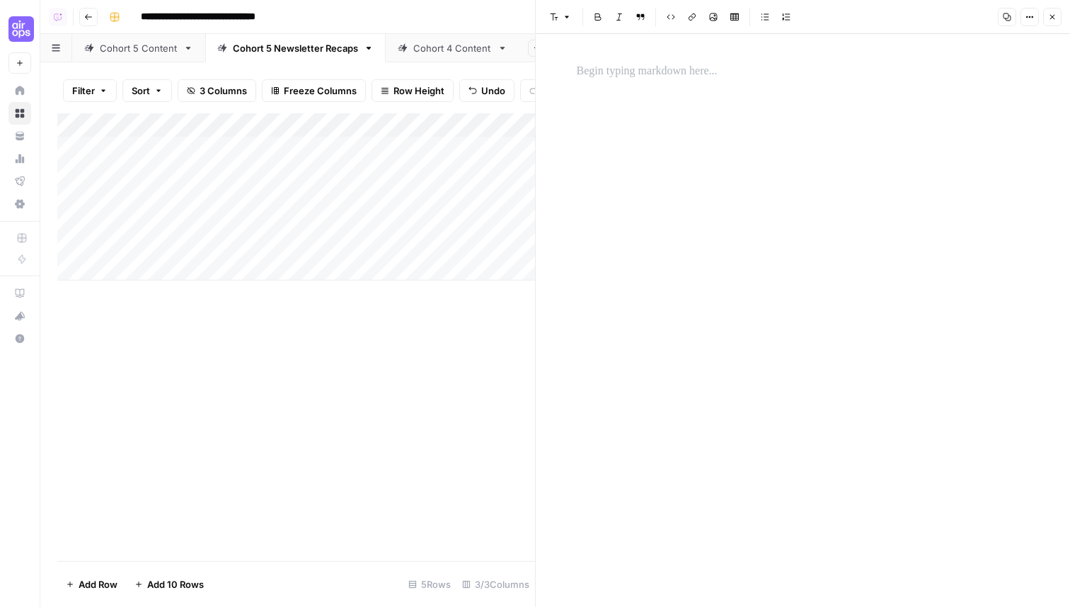
click at [629, 73] on p at bounding box center [803, 71] width 453 height 18
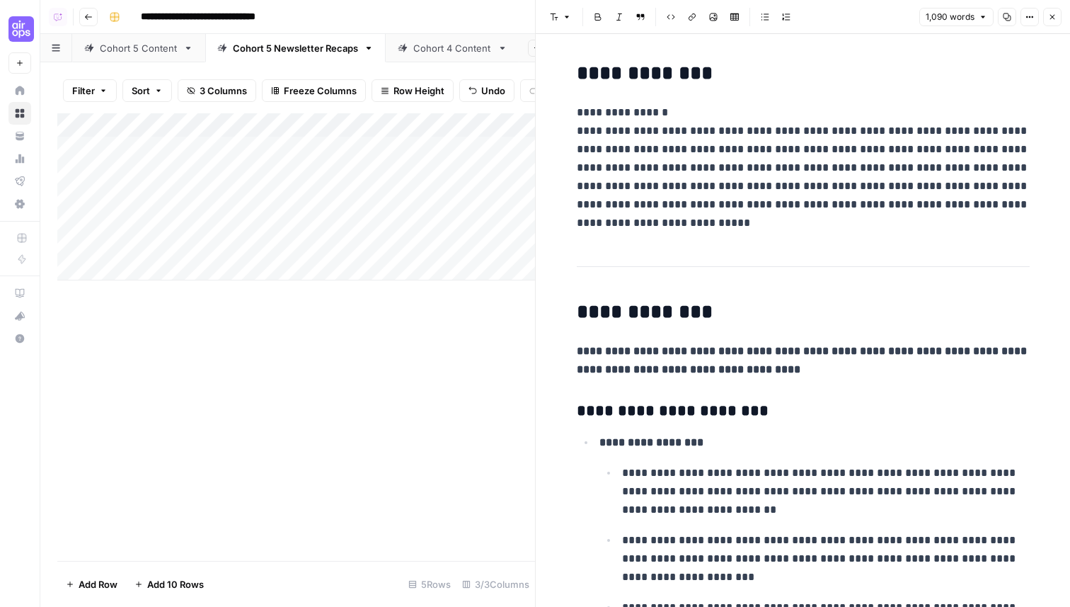
click at [677, 114] on p "**********" at bounding box center [803, 167] width 453 height 129
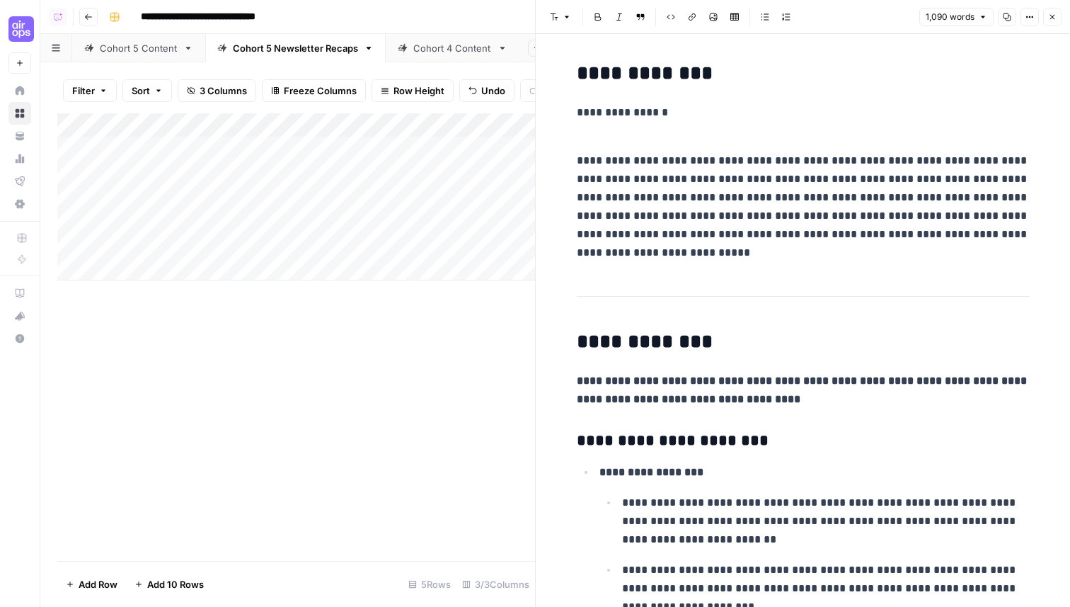
click at [703, 235] on p "**********" at bounding box center [803, 197] width 453 height 129
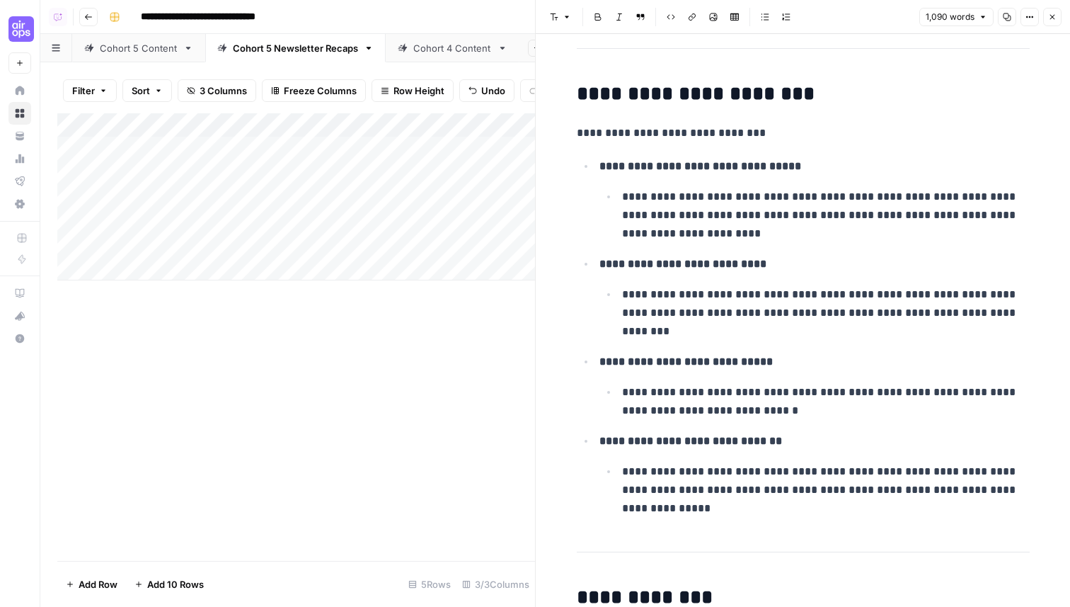
scroll to position [3129, 0]
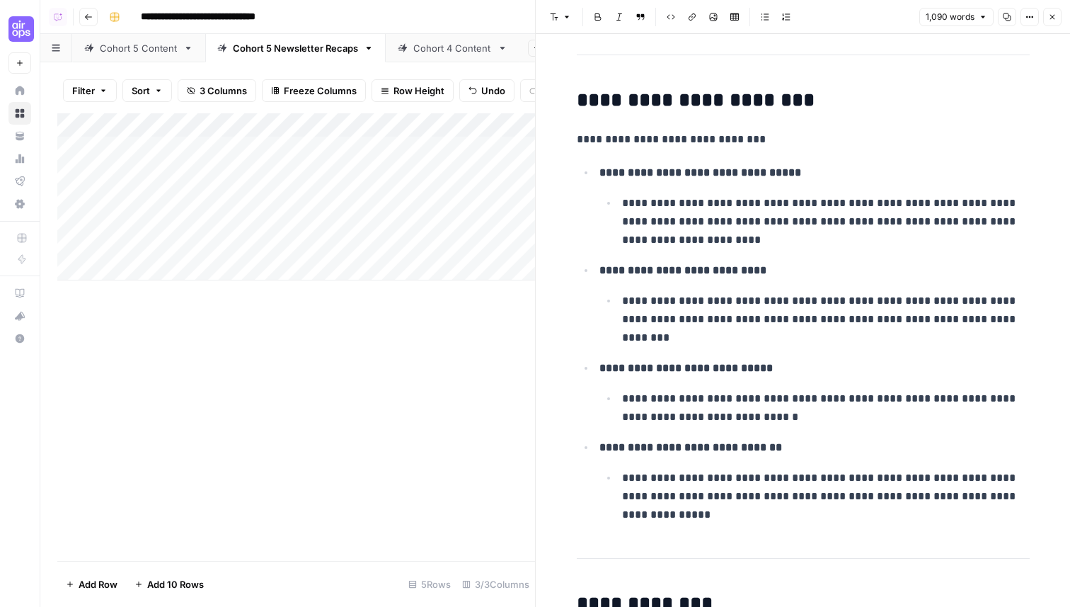
click at [690, 522] on p "**********" at bounding box center [826, 496] width 408 height 55
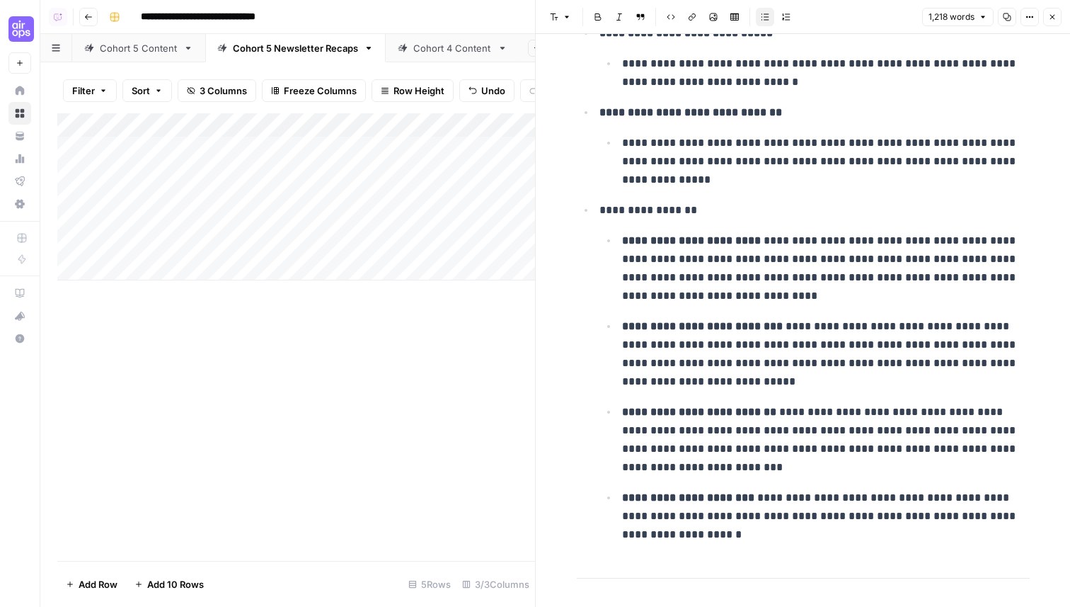
scroll to position [3497, 0]
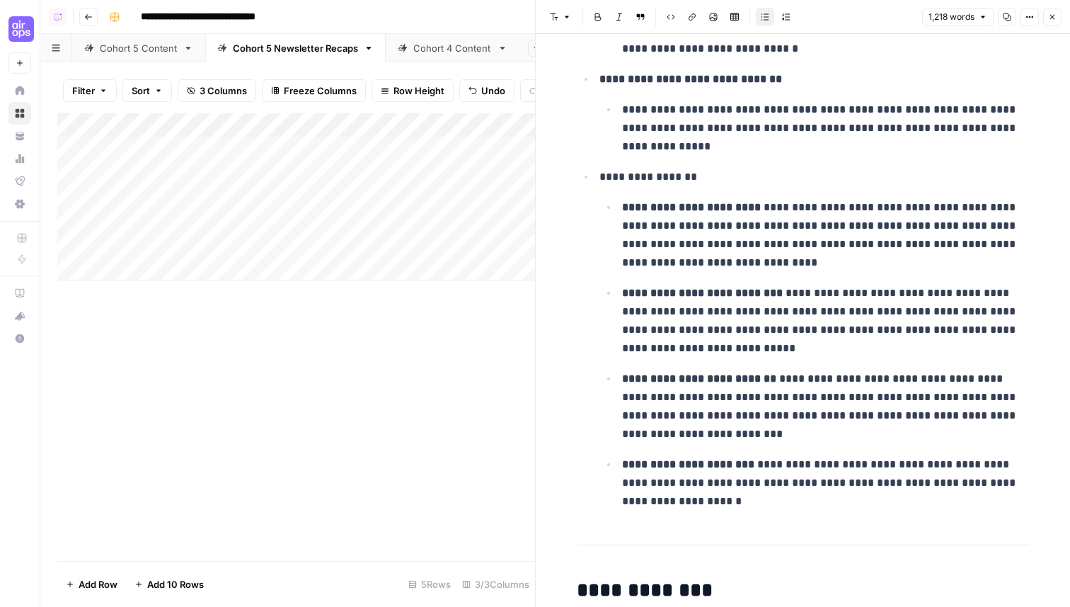
click at [765, 206] on p "**********" at bounding box center [826, 235] width 408 height 74
drag, startPoint x: 815, startPoint y: 206, endPoint x: 756, endPoint y: 206, distance: 59.5
click at [756, 206] on p "**********" at bounding box center [826, 235] width 408 height 74
click at [847, 210] on p "**********" at bounding box center [826, 235] width 408 height 74
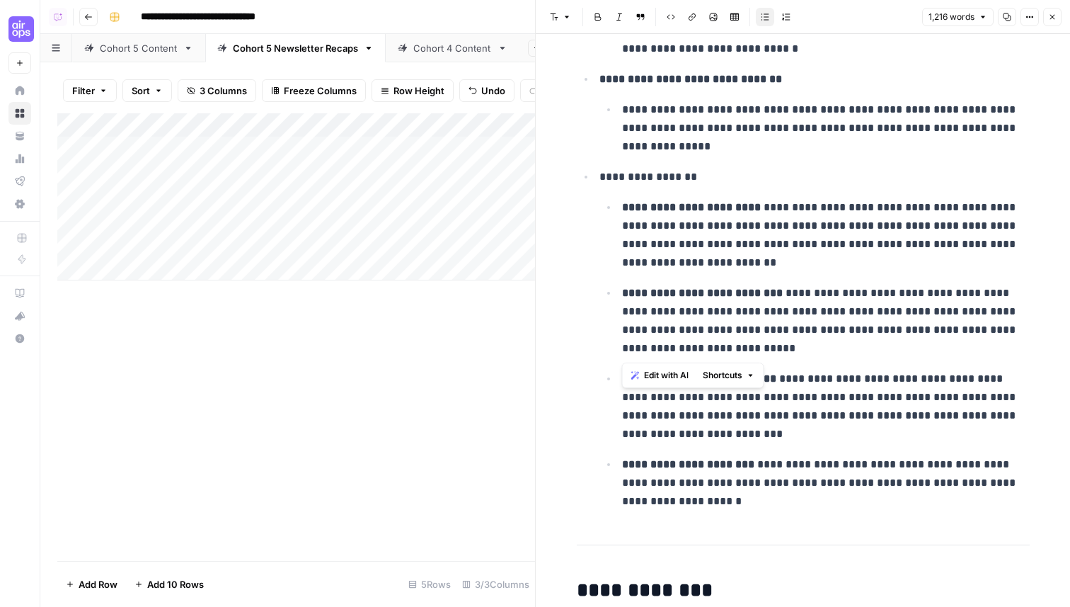
drag, startPoint x: 691, startPoint y: 350, endPoint x: 619, endPoint y: 292, distance: 92.2
click at [619, 292] on li "**********" at bounding box center [824, 320] width 412 height 74
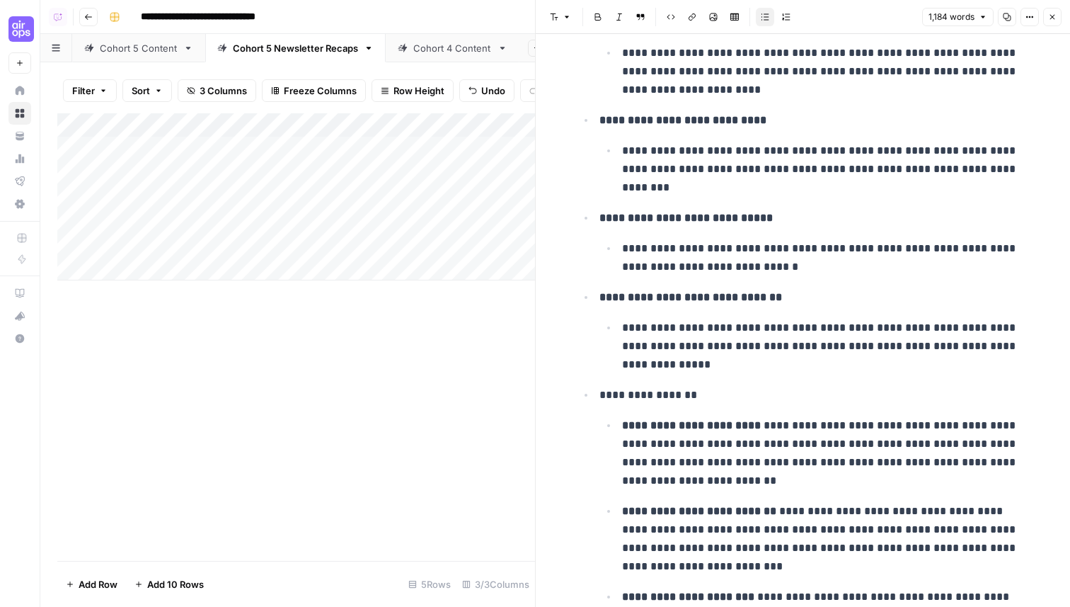
scroll to position [3277, 0]
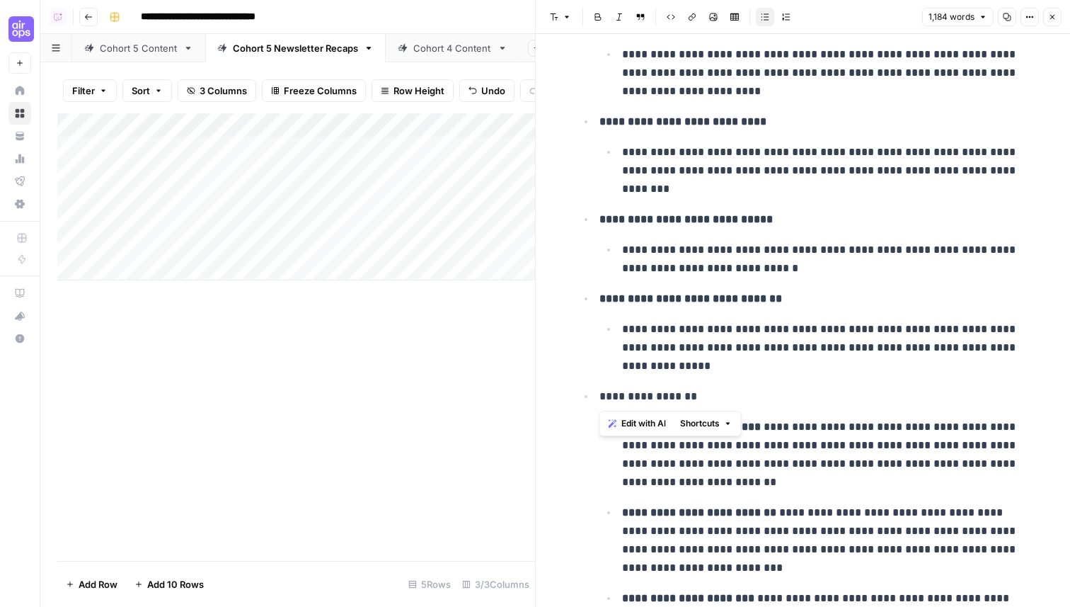
drag, startPoint x: 740, startPoint y: 401, endPoint x: 579, endPoint y: 295, distance: 192.2
click at [579, 295] on ul "**********" at bounding box center [803, 329] width 453 height 630
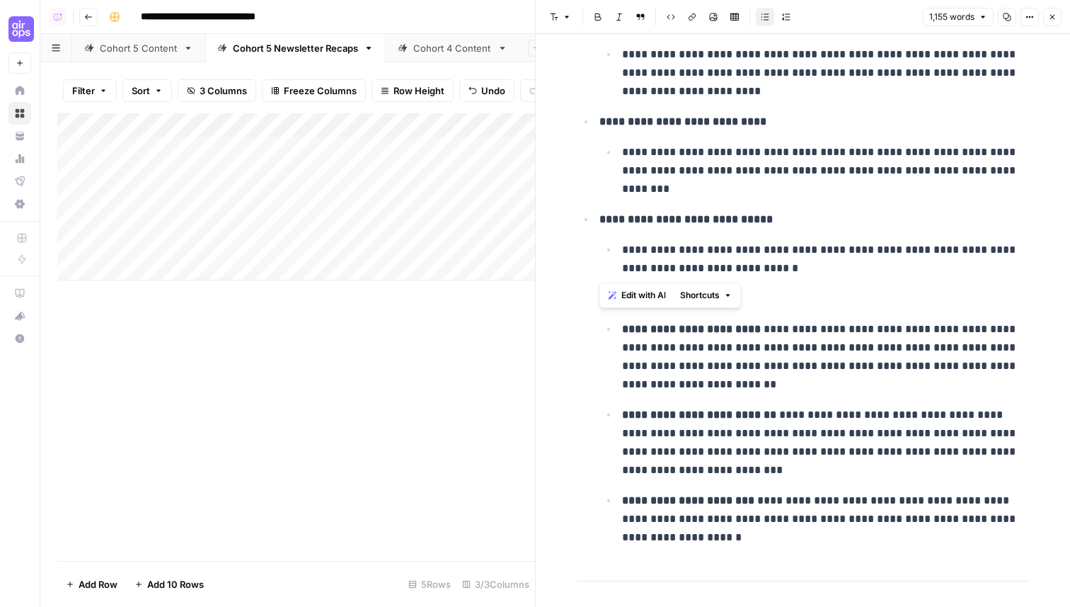
drag, startPoint x: 852, startPoint y: 266, endPoint x: 561, endPoint y: 210, distance: 296.3
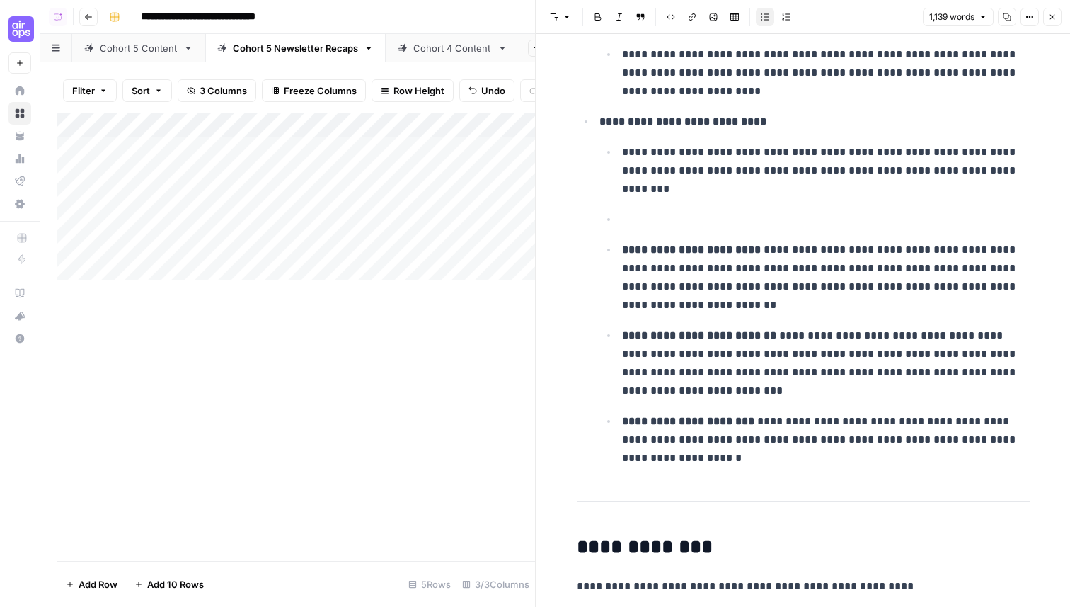
click at [642, 225] on p at bounding box center [826, 219] width 408 height 18
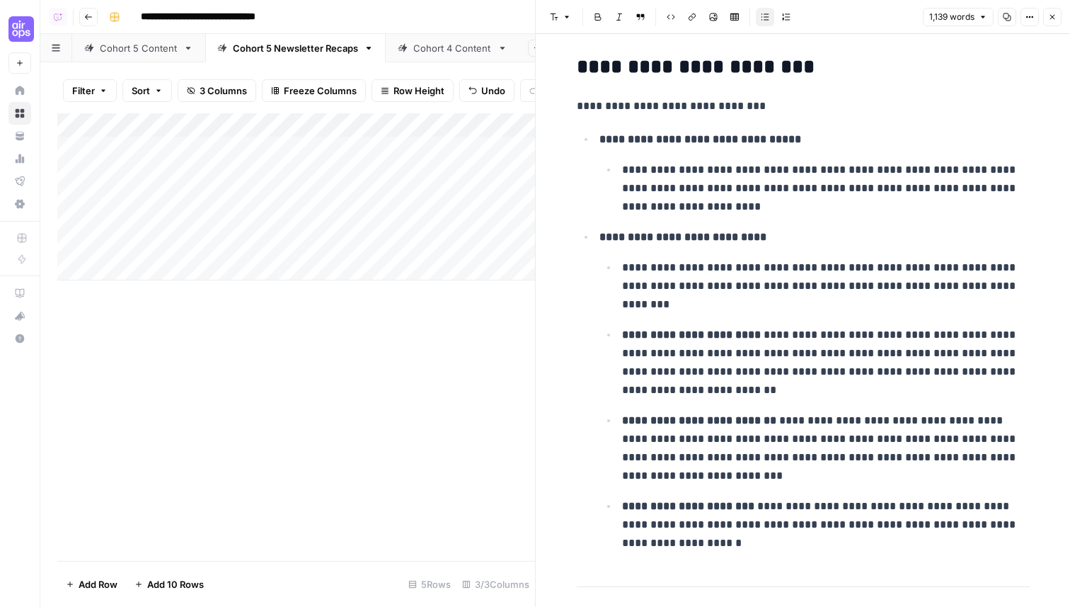
scroll to position [3074, 0]
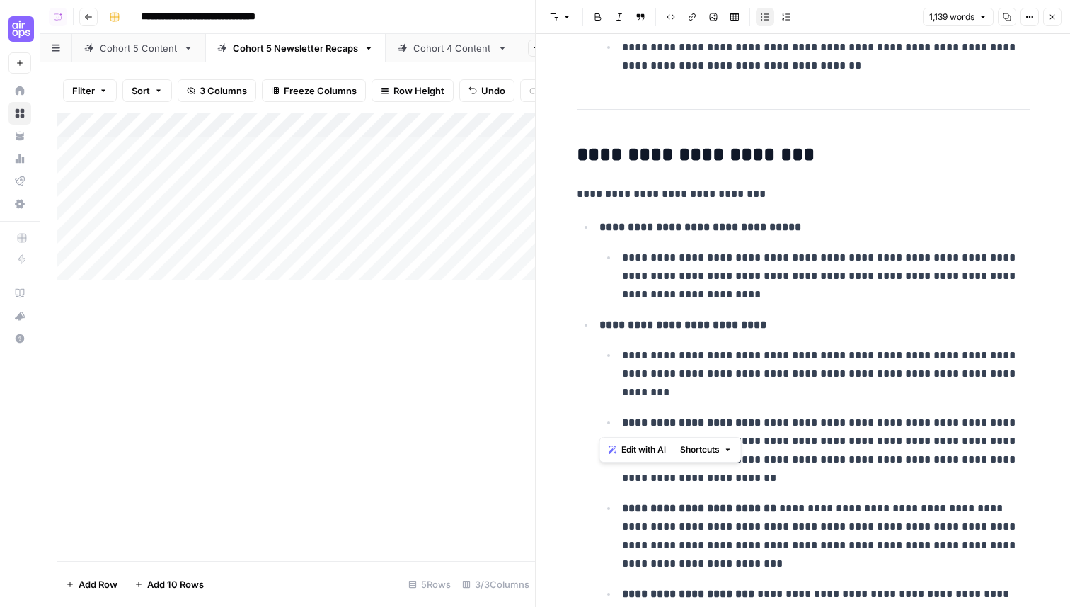
drag, startPoint x: 683, startPoint y: 402, endPoint x: 580, endPoint y: 317, distance: 133.8
click at [580, 317] on ul "**********" at bounding box center [803, 428] width 453 height 423
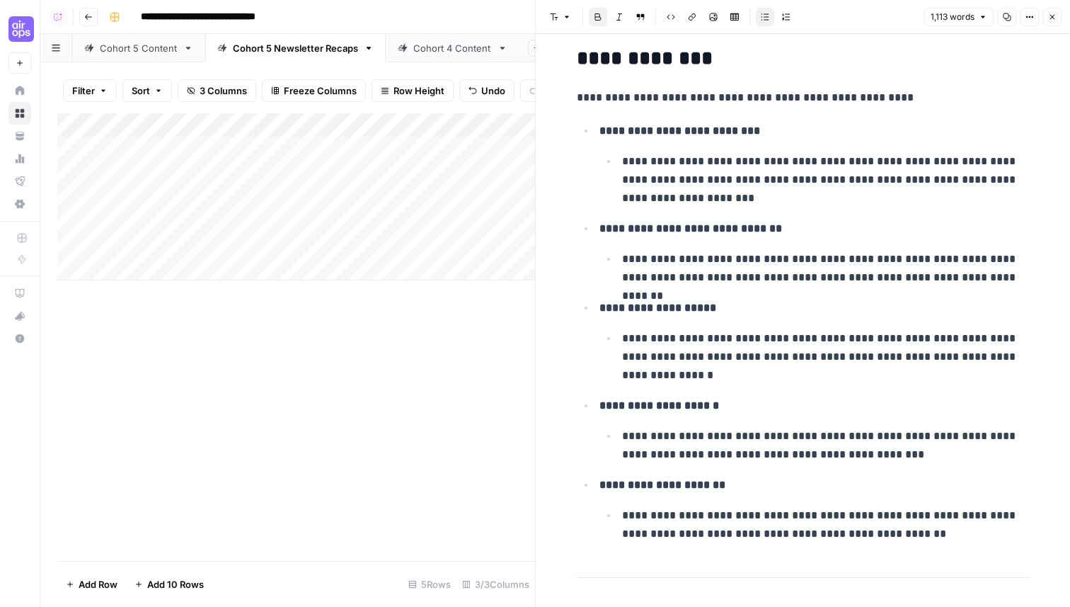
scroll to position [3639, 0]
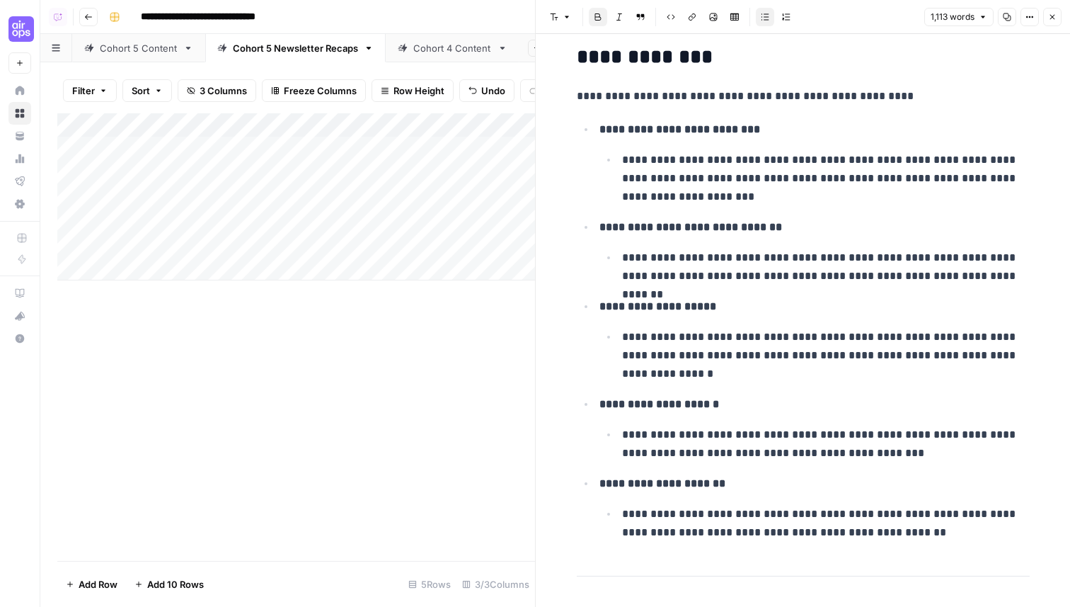
click at [636, 154] on p "**********" at bounding box center [826, 178] width 408 height 55
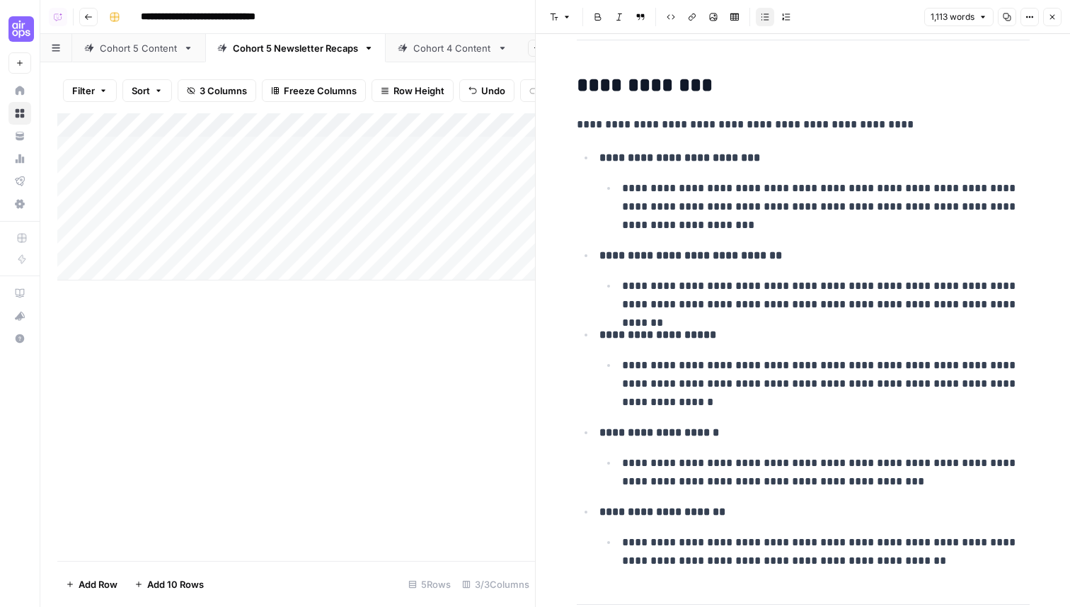
scroll to position [3619, 0]
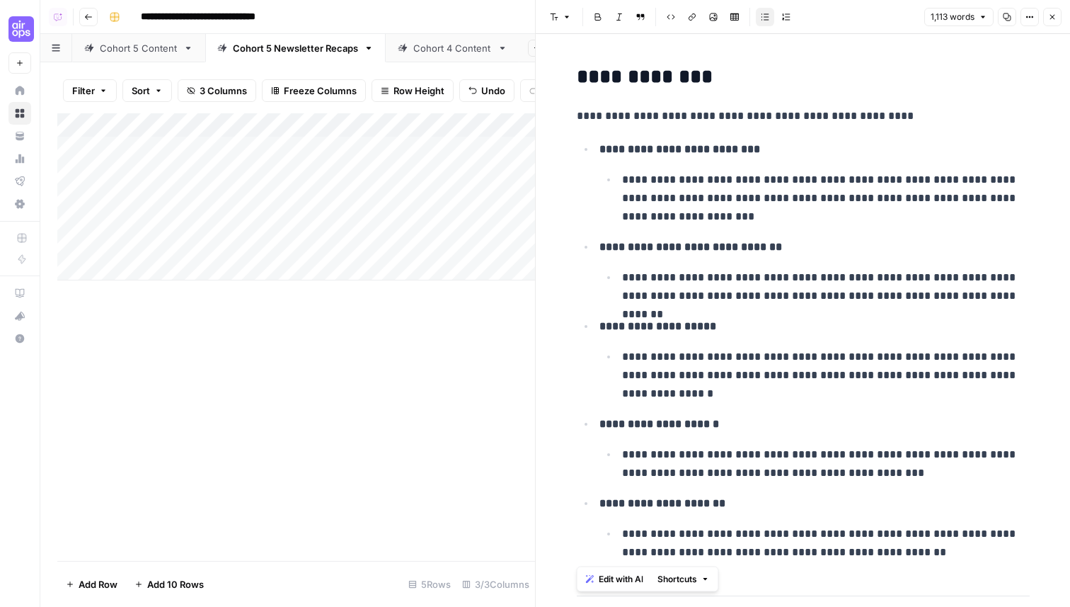
drag, startPoint x: 898, startPoint y: 555, endPoint x: 562, endPoint y: 74, distance: 586.8
copy div "**********"
click at [722, 328] on p "**********" at bounding box center [815, 326] width 430 height 18
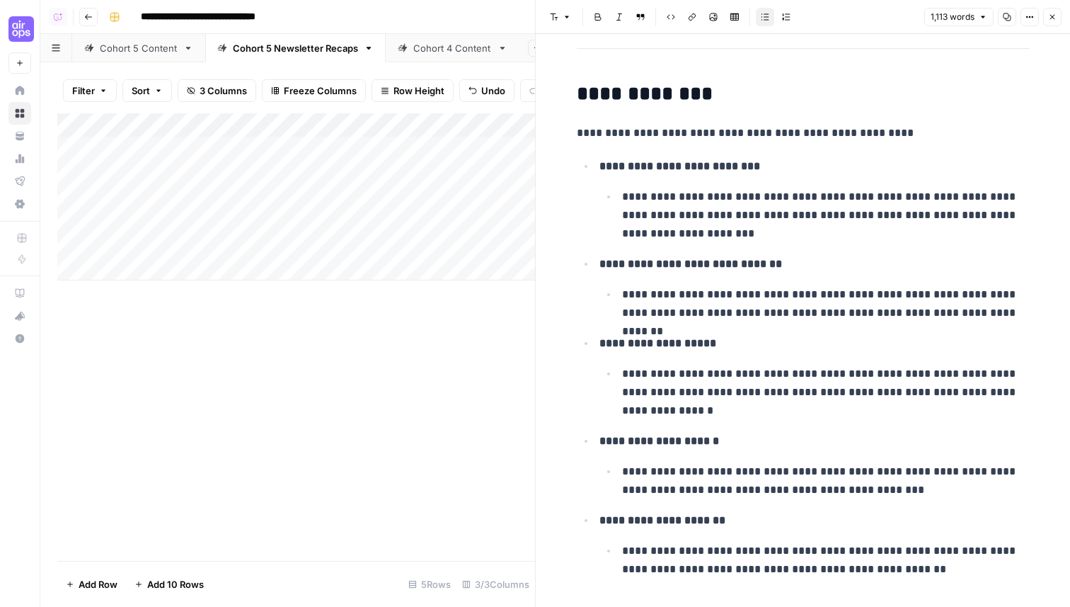
scroll to position [3601, 0]
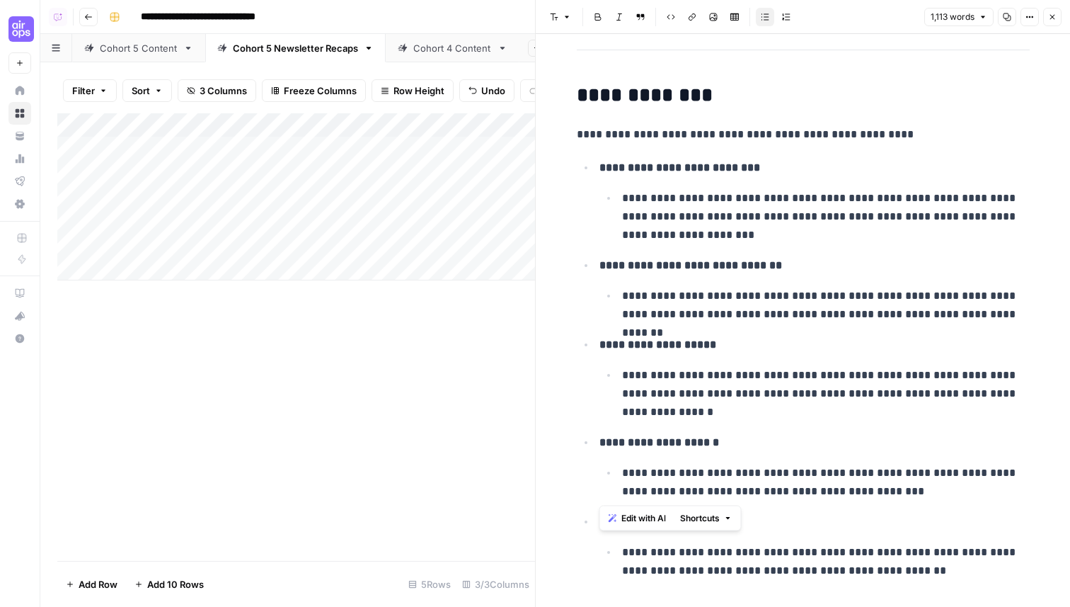
drag, startPoint x: 892, startPoint y: 495, endPoint x: 595, endPoint y: 170, distance: 439.9
click at [595, 170] on ul "**********" at bounding box center [803, 369] width 453 height 422
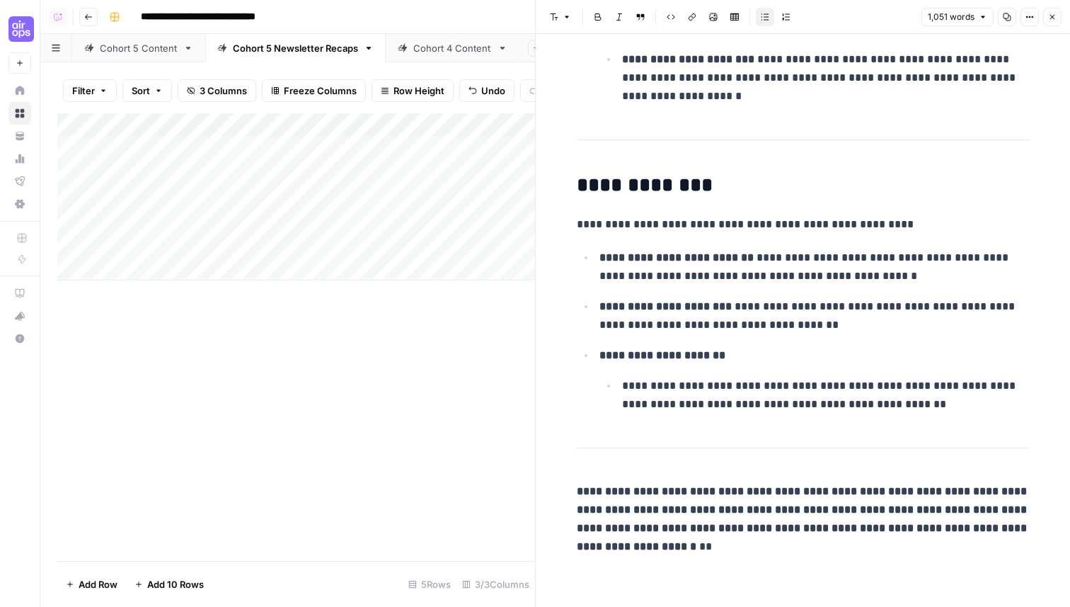
scroll to position [3511, 0]
drag, startPoint x: 718, startPoint y: 355, endPoint x: 598, endPoint y: 353, distance: 119.6
click at [598, 353] on li "**********" at bounding box center [812, 379] width 435 height 68
drag, startPoint x: 807, startPoint y: 356, endPoint x: 692, endPoint y: 357, distance: 115.4
click at [692, 357] on strong "**********" at bounding box center [716, 355] width 233 height 11
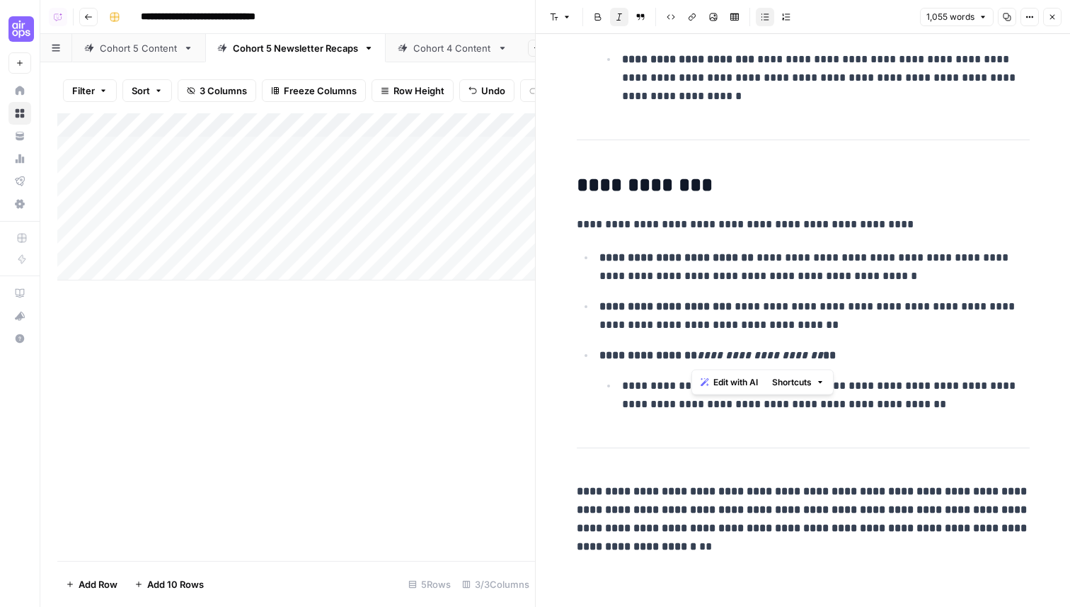
click at [680, 379] on p "**********" at bounding box center [826, 395] width 408 height 37
click at [823, 358] on strong "**" at bounding box center [829, 355] width 13 height 11
click at [789, 390] on p "**********" at bounding box center [826, 395] width 408 height 37
drag, startPoint x: 653, startPoint y: 548, endPoint x: 565, endPoint y: 480, distance: 111.0
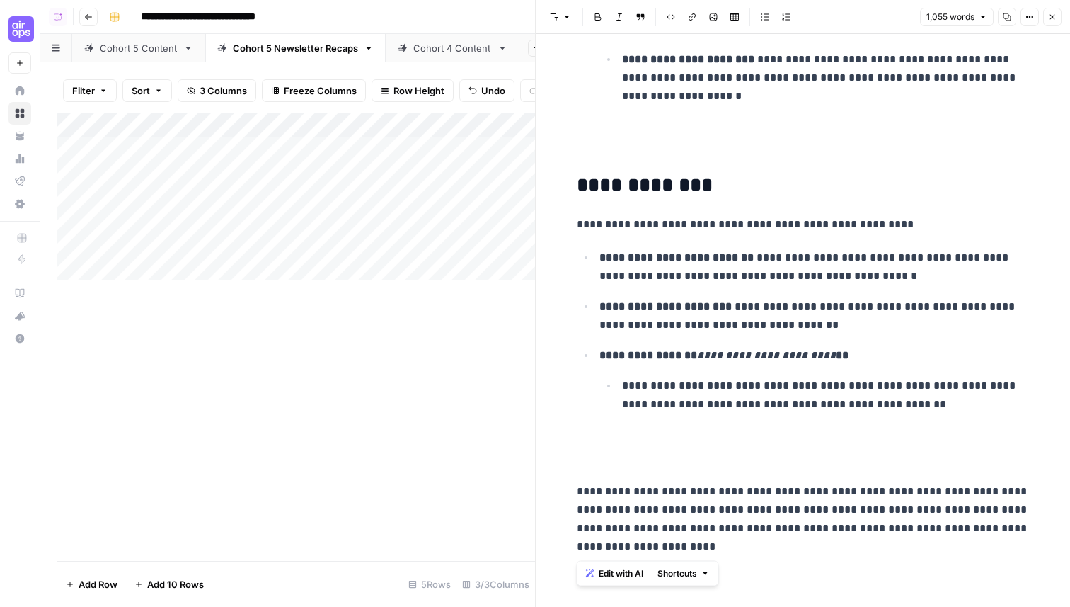
click at [733, 512] on p "**********" at bounding box center [803, 519] width 453 height 74
click at [858, 491] on p "**********" at bounding box center [803, 519] width 453 height 74
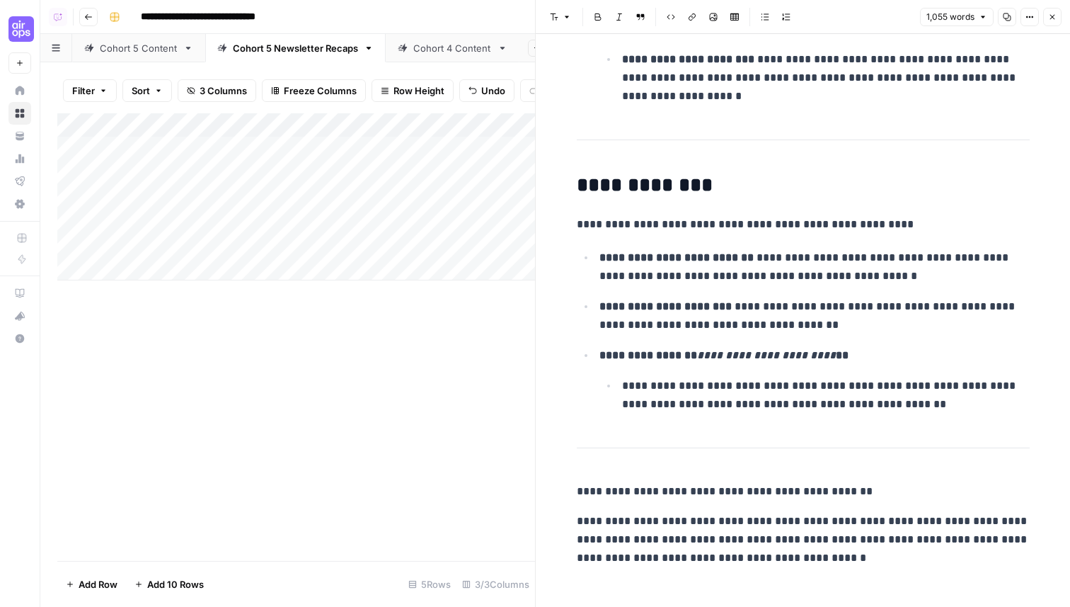
scroll to position [3522, 0]
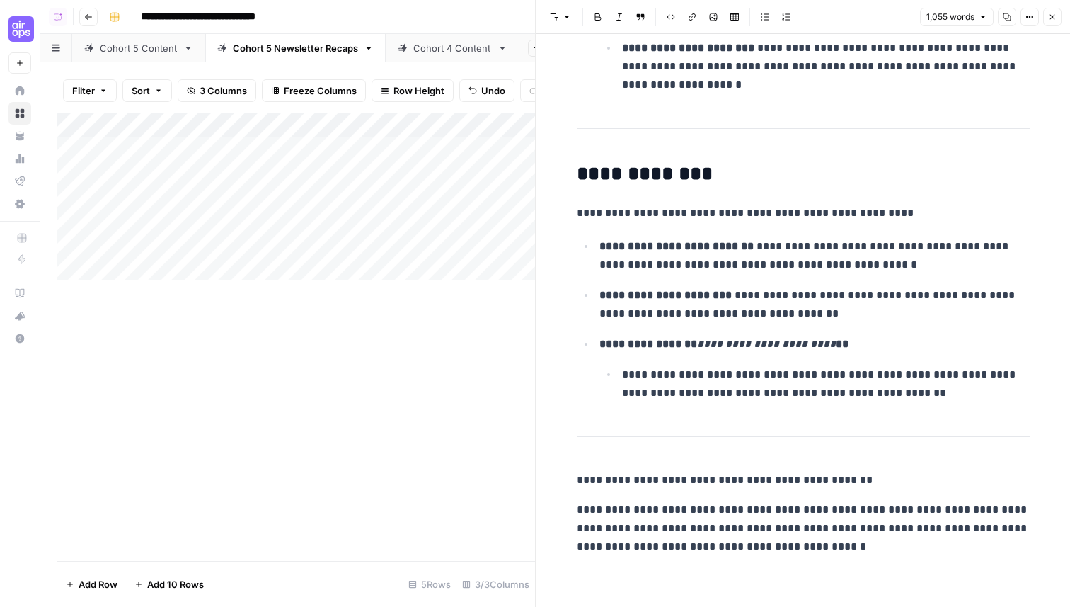
click at [820, 510] on p "**********" at bounding box center [803, 527] width 453 height 55
click at [803, 545] on p "**********" at bounding box center [803, 527] width 453 height 55
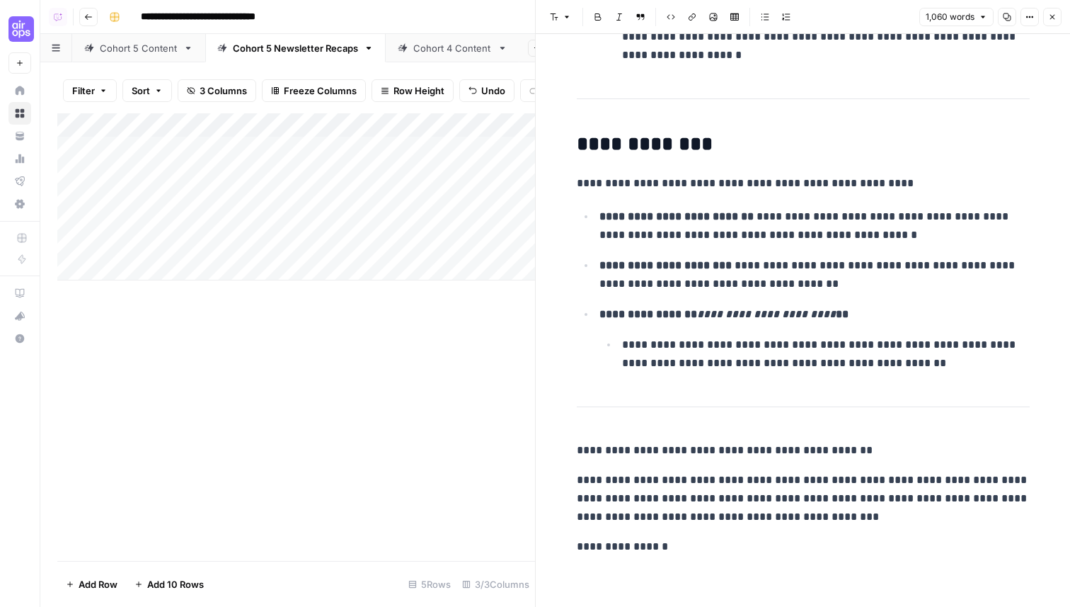
click at [606, 551] on p "**********" at bounding box center [803, 546] width 453 height 18
click at [585, 546] on p "**********" at bounding box center [803, 546] width 453 height 18
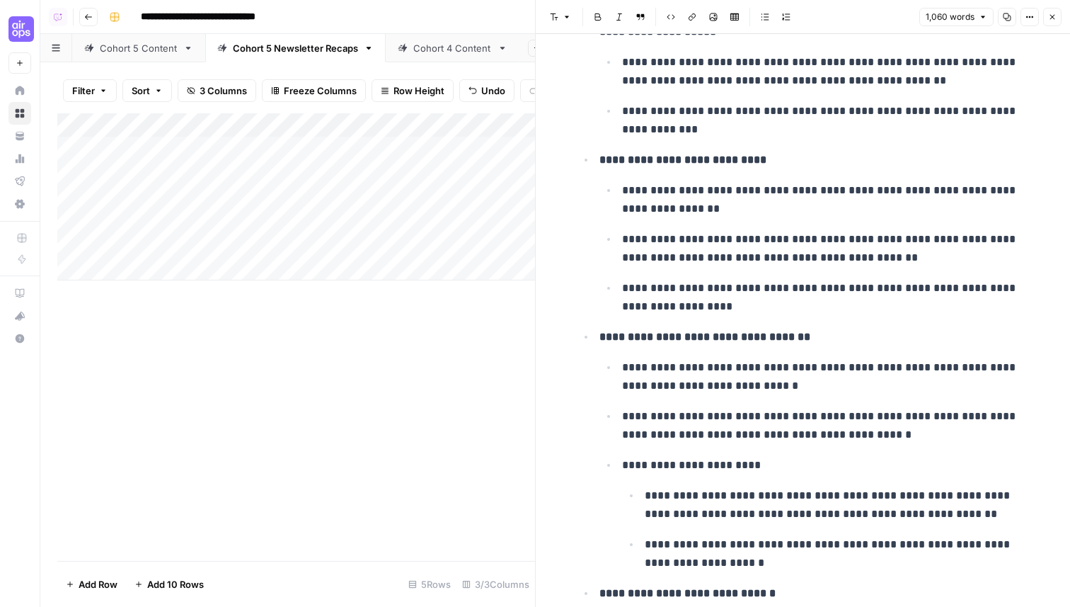
scroll to position [668, 0]
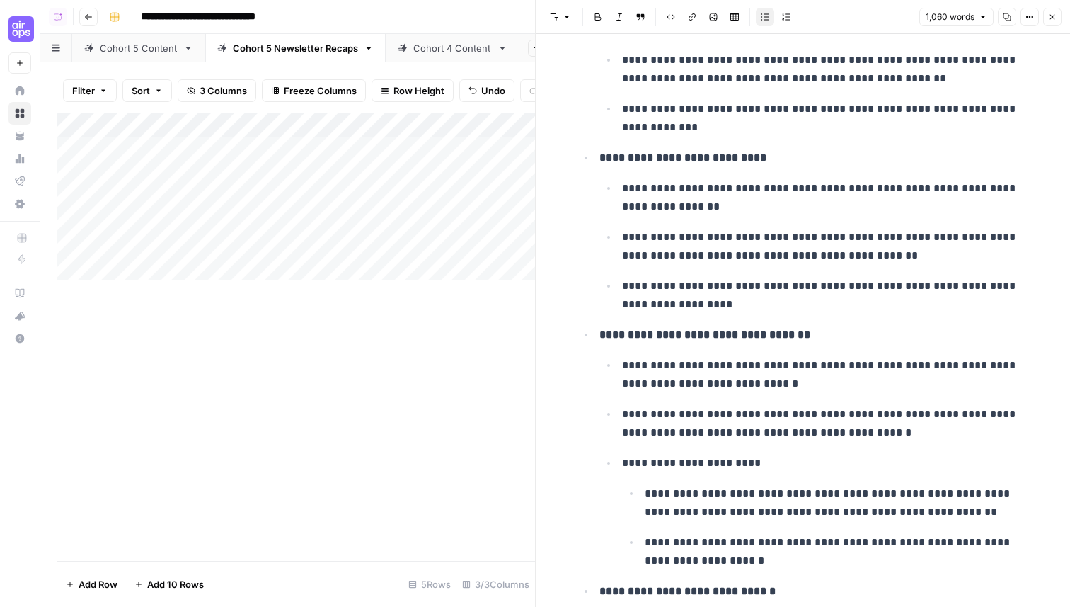
click at [687, 237] on p "**********" at bounding box center [826, 246] width 408 height 37
click at [685, 242] on p "**********" at bounding box center [826, 246] width 408 height 37
click at [655, 292] on p "**********" at bounding box center [826, 295] width 408 height 37
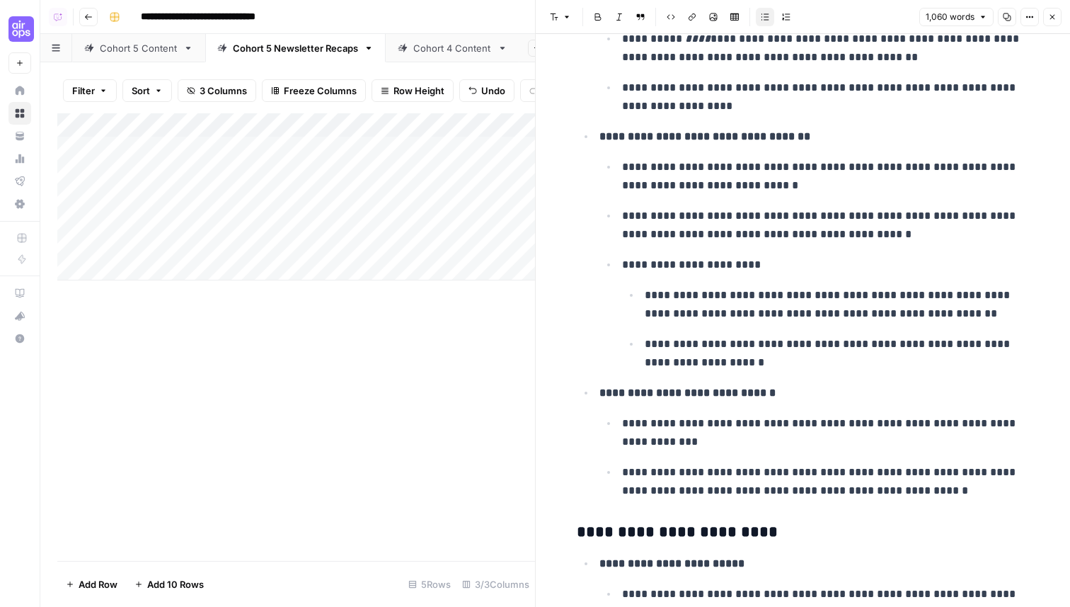
scroll to position [869, 0]
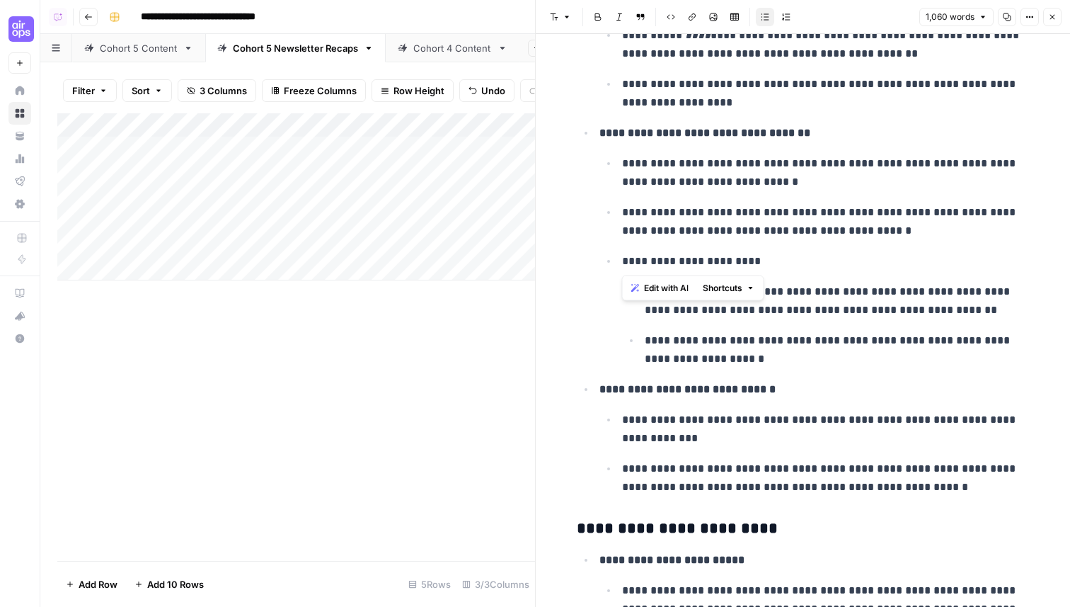
drag, startPoint x: 768, startPoint y: 259, endPoint x: 588, endPoint y: 266, distance: 180.6
click at [588, 266] on ul "**********" at bounding box center [803, 50] width 453 height 892
click at [710, 364] on p "**********" at bounding box center [837, 349] width 385 height 37
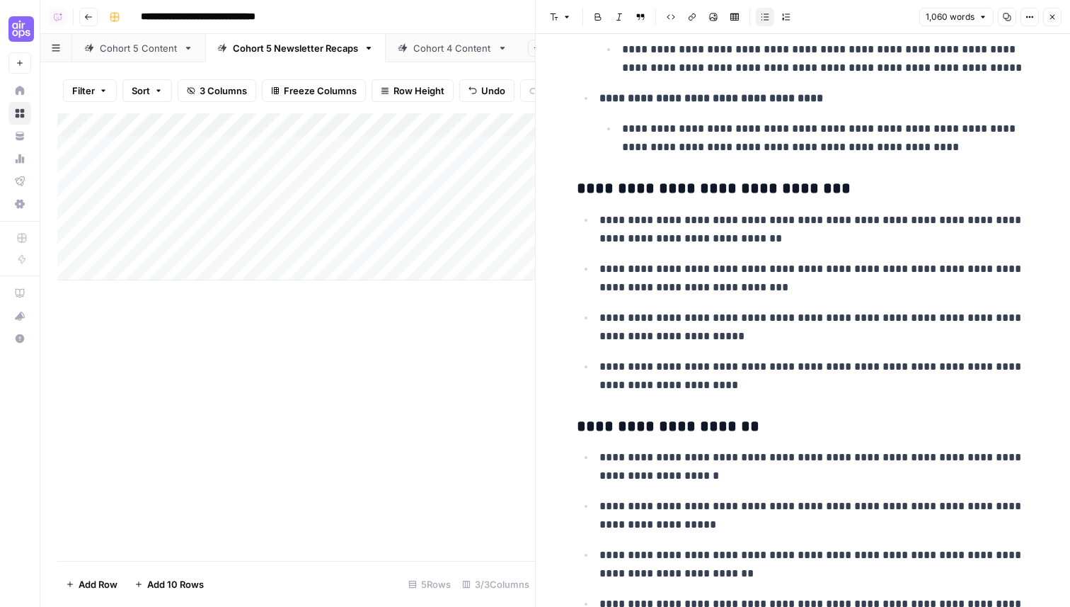
scroll to position [1477, 0]
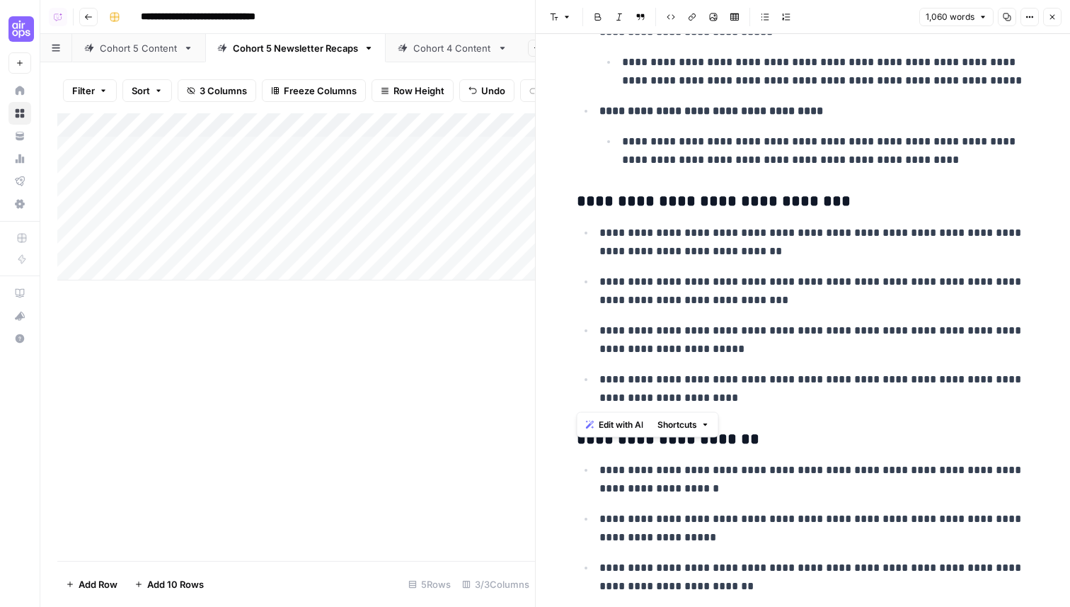
drag, startPoint x: 722, startPoint y: 394, endPoint x: 567, endPoint y: 200, distance: 248.9
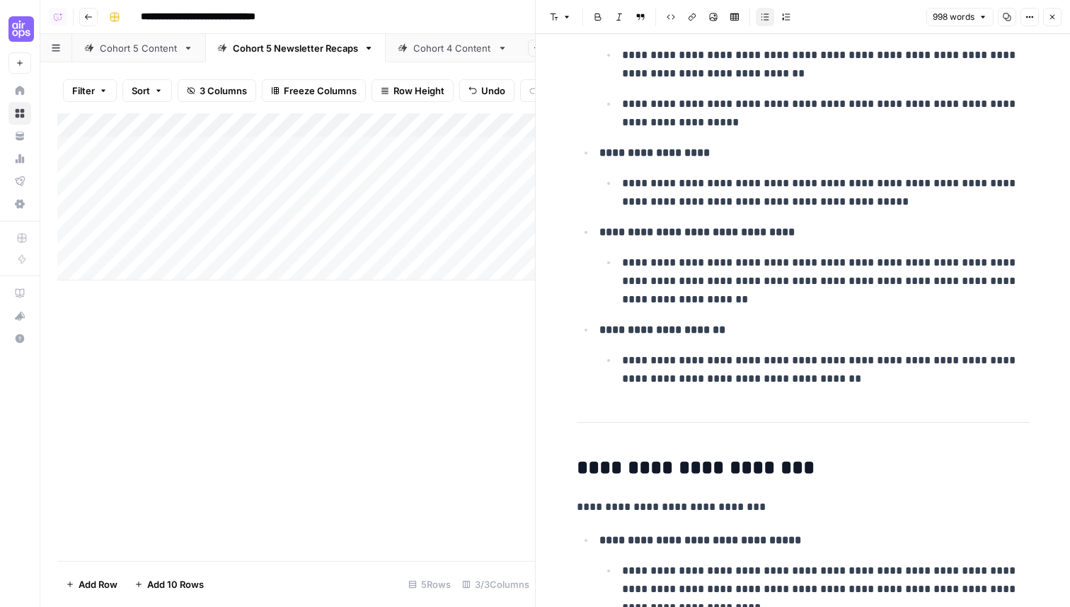
scroll to position [2526, 0]
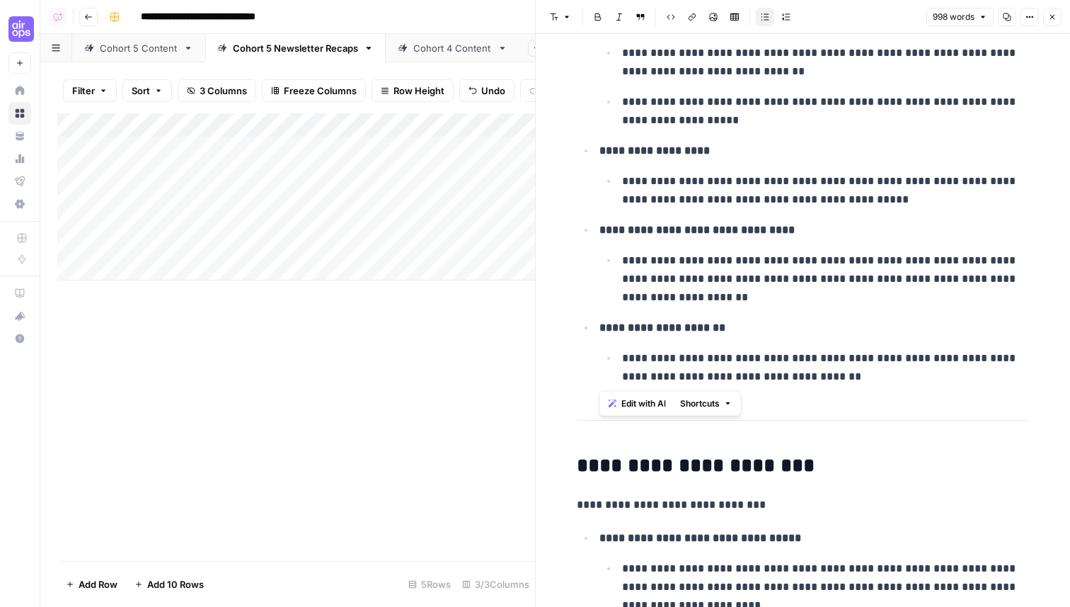
drag, startPoint x: 838, startPoint y: 382, endPoint x: 596, endPoint y: 322, distance: 249.5
click at [596, 322] on li "**********" at bounding box center [812, 352] width 435 height 68
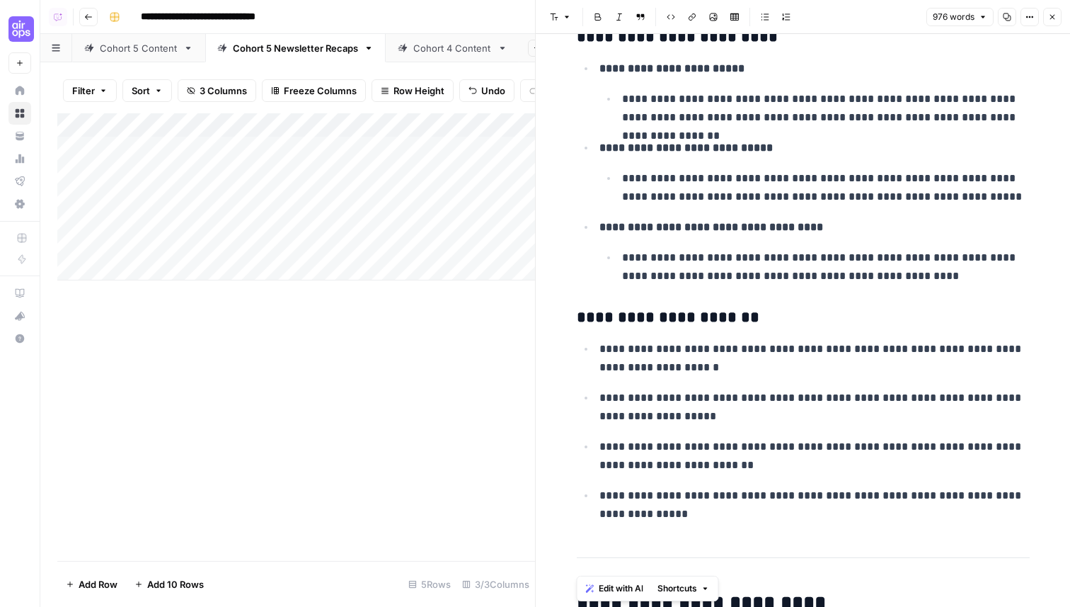
scroll to position [1335, 0]
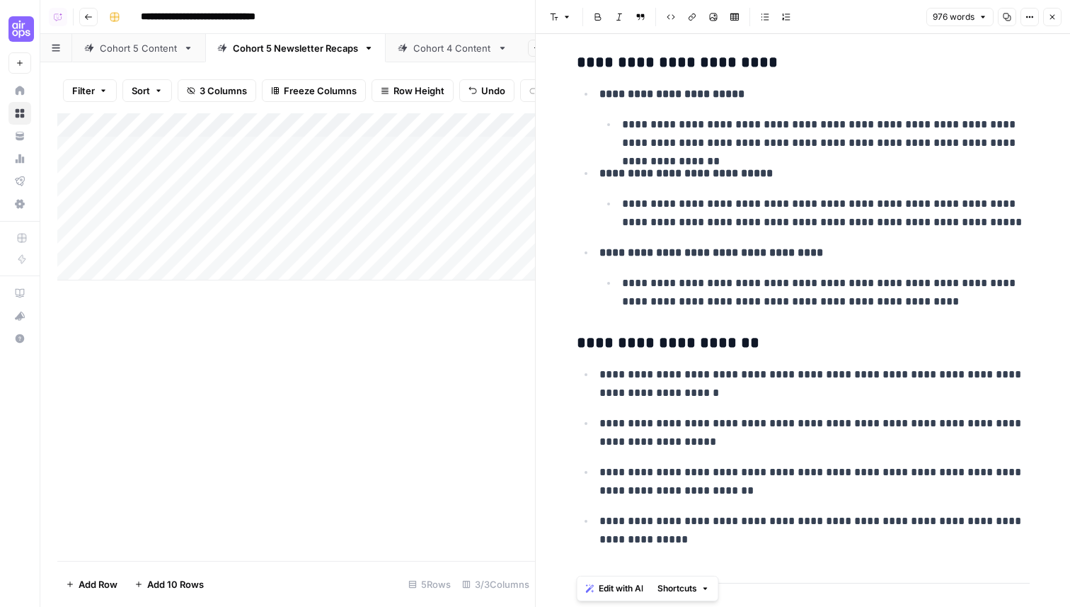
click at [967, 301] on p "**********" at bounding box center [826, 292] width 408 height 37
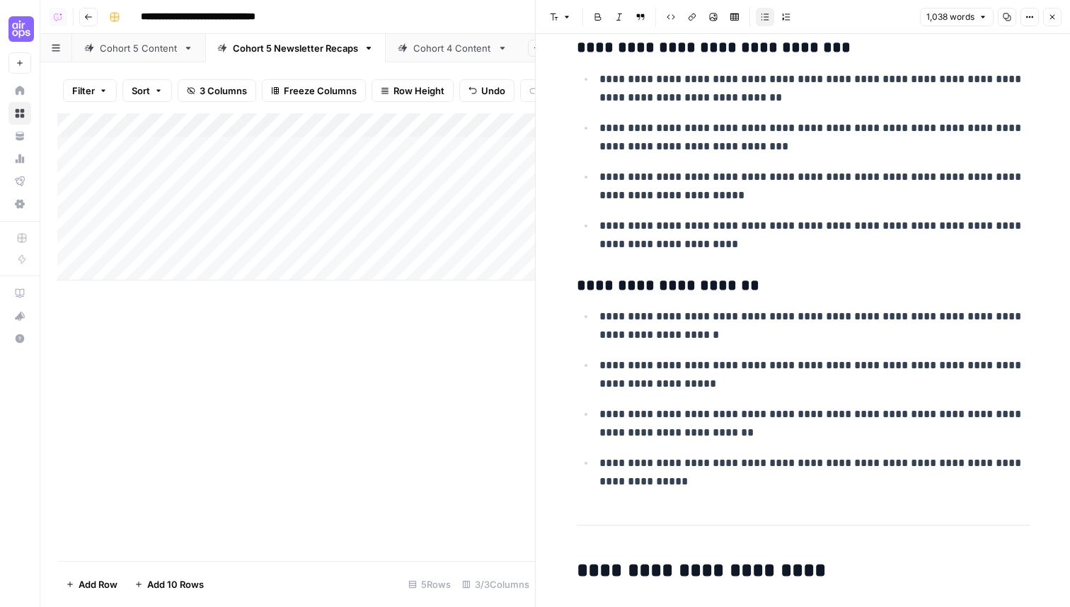
scroll to position [1593, 0]
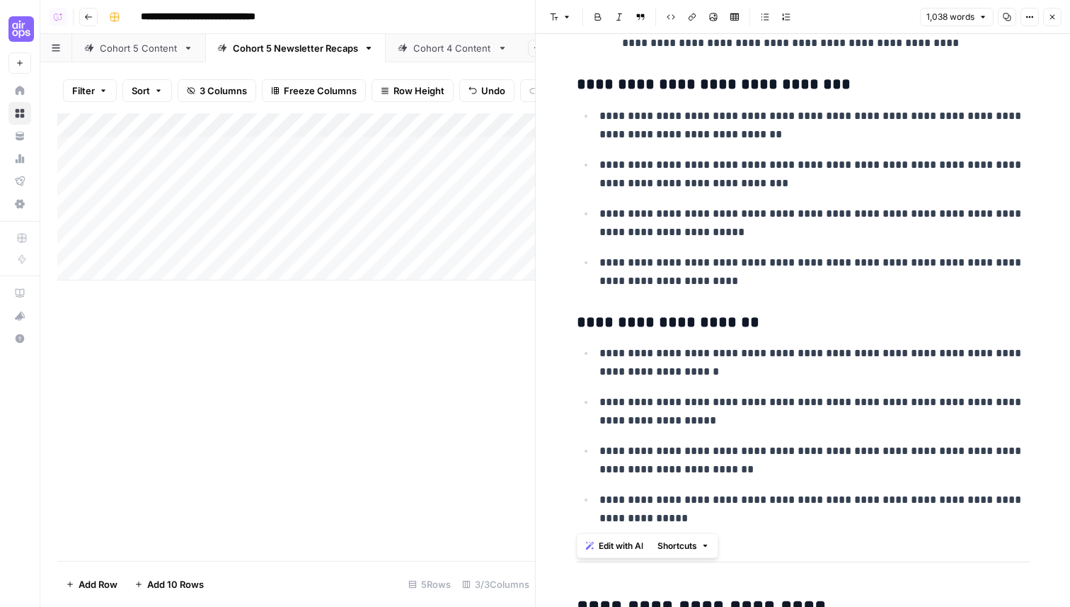
drag, startPoint x: 750, startPoint y: 522, endPoint x: 569, endPoint y: 86, distance: 471.9
click at [569, 86] on div "**********" at bounding box center [803, 452] width 470 height 3978
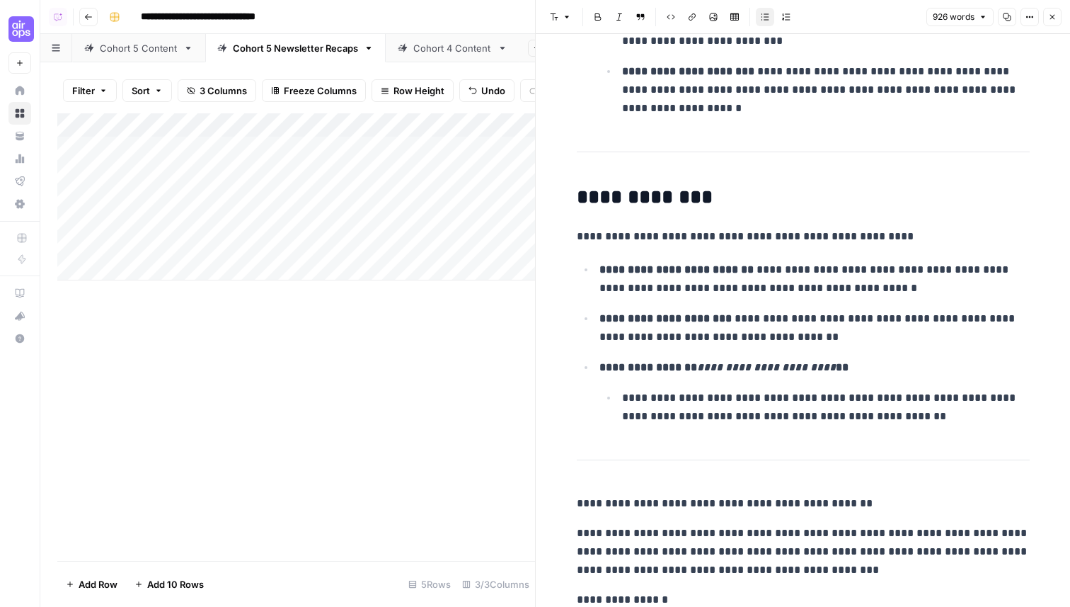
scroll to position [2997, 0]
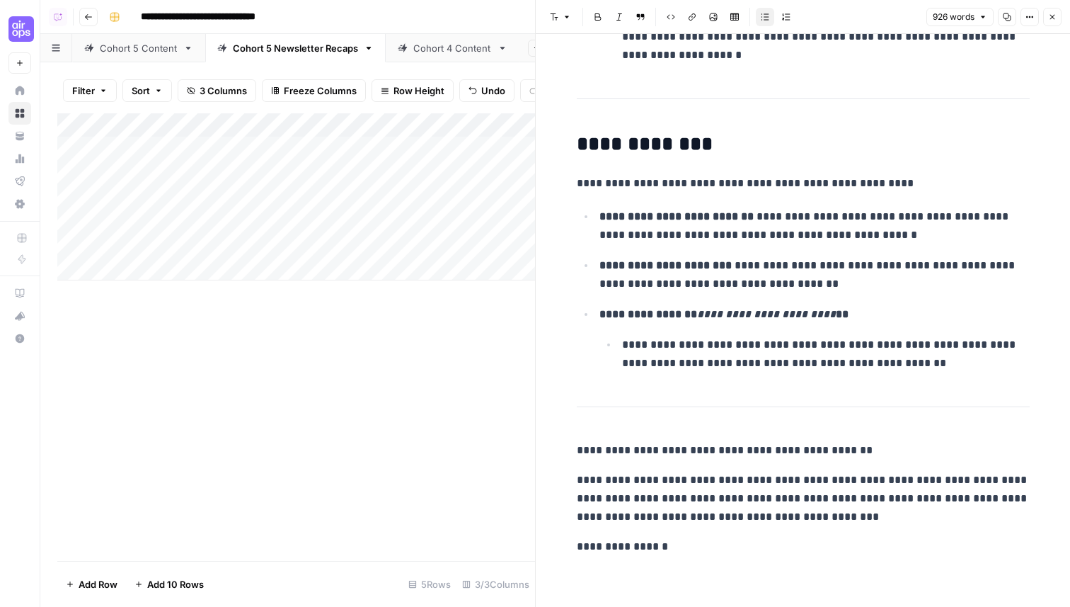
click at [621, 347] on li "**********" at bounding box center [824, 354] width 412 height 38
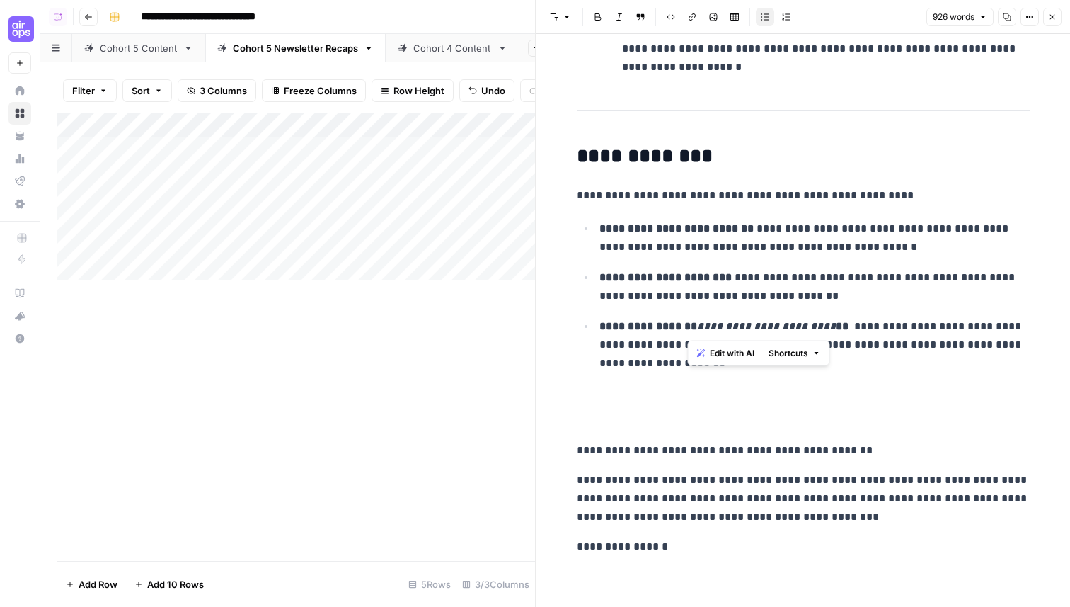
drag, startPoint x: 813, startPoint y: 329, endPoint x: 688, endPoint y: 332, distance: 124.6
click at [688, 332] on p "**********" at bounding box center [815, 344] width 430 height 55
click at [846, 326] on p "**********" at bounding box center [815, 344] width 430 height 55
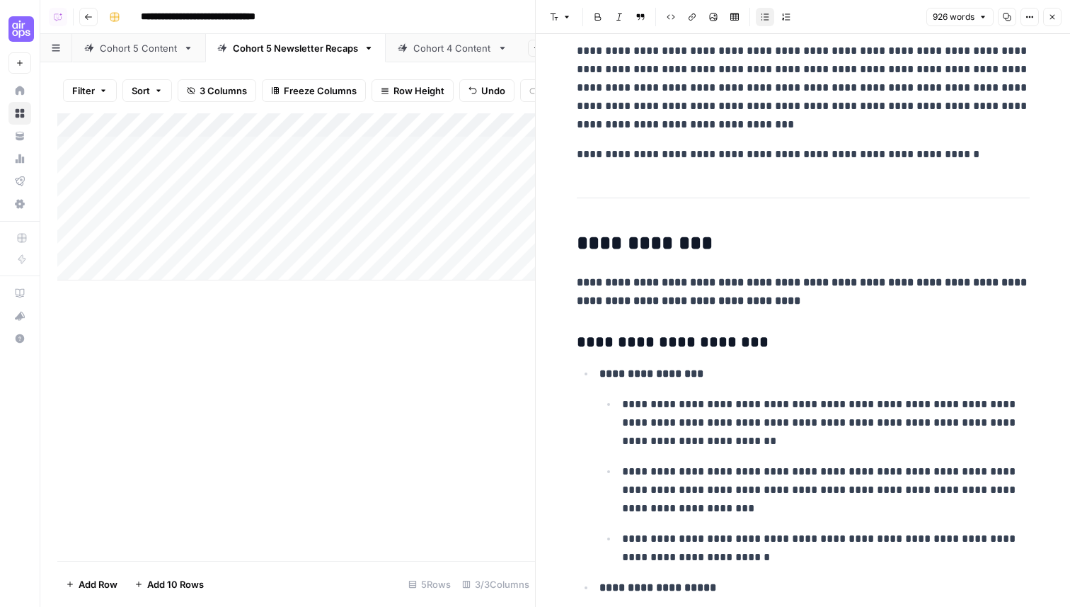
scroll to position [0, 0]
